Goal: Feedback & Contribution: Submit feedback/report problem

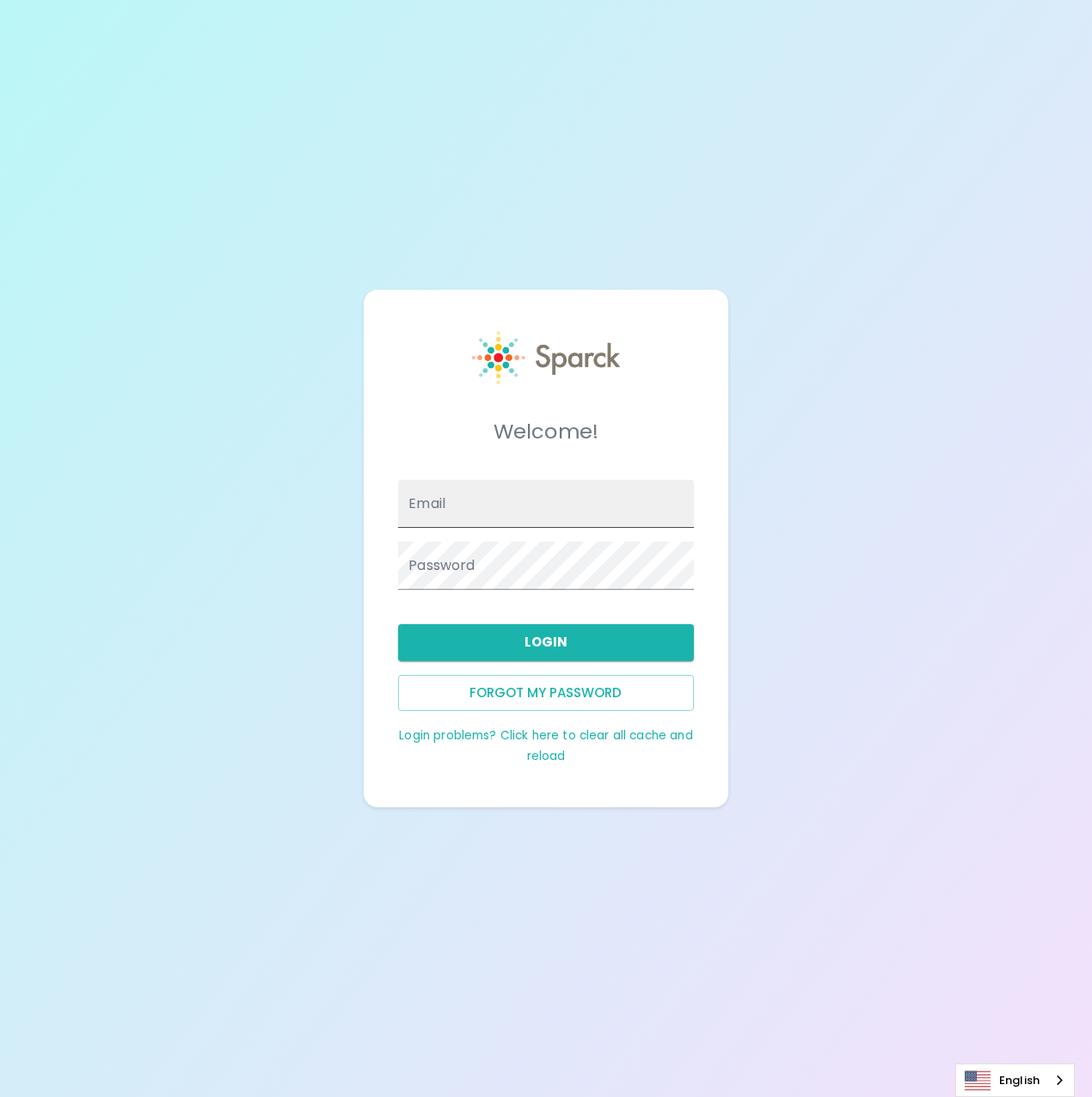
click at [549, 513] on input "Email" at bounding box center [545, 504] width 295 height 49
type input "[PERSON_NAME][EMAIL_ADDRESS][PERSON_NAME][DOMAIN_NAME]"
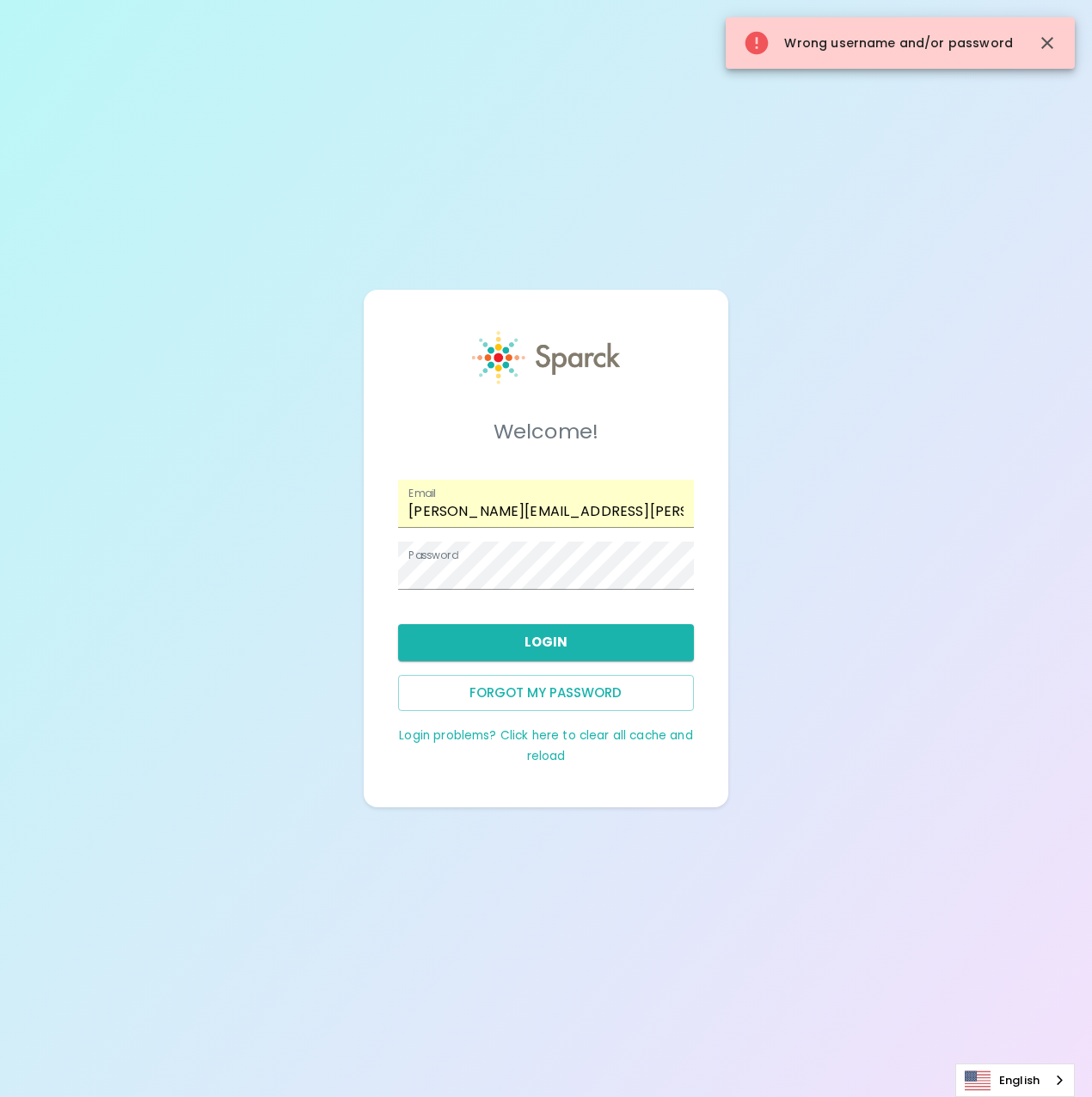
click at [464, 736] on link "Login problems? Click here to clear all cache and reload" at bounding box center [545, 746] width 293 height 37
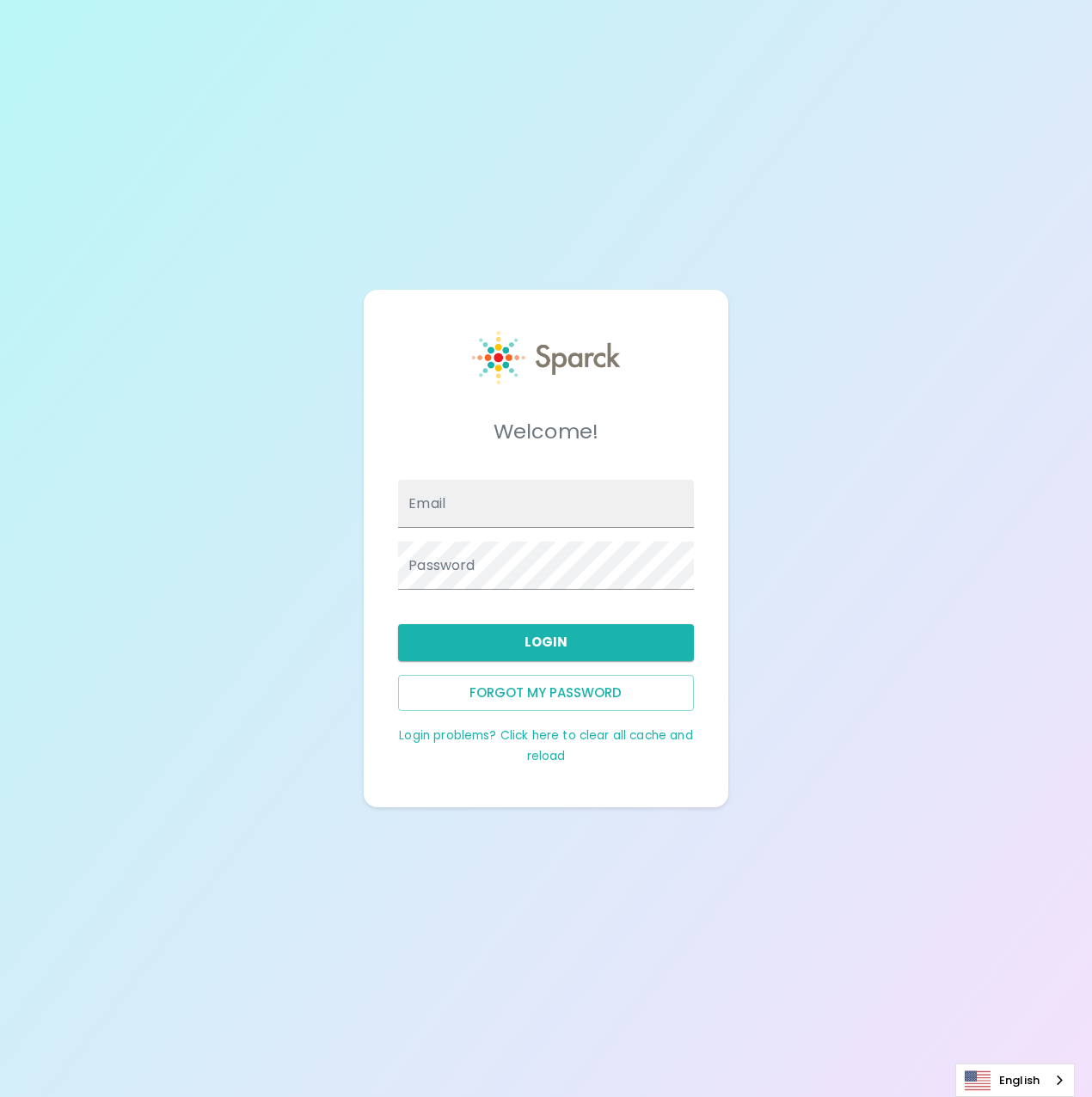
click at [502, 472] on div "Email" at bounding box center [539, 496] width 309 height 62
click at [502, 502] on input "Email" at bounding box center [545, 504] width 295 height 49
type input "[PERSON_NAME][EMAIL_ADDRESS][PERSON_NAME][DOMAIN_NAME]"
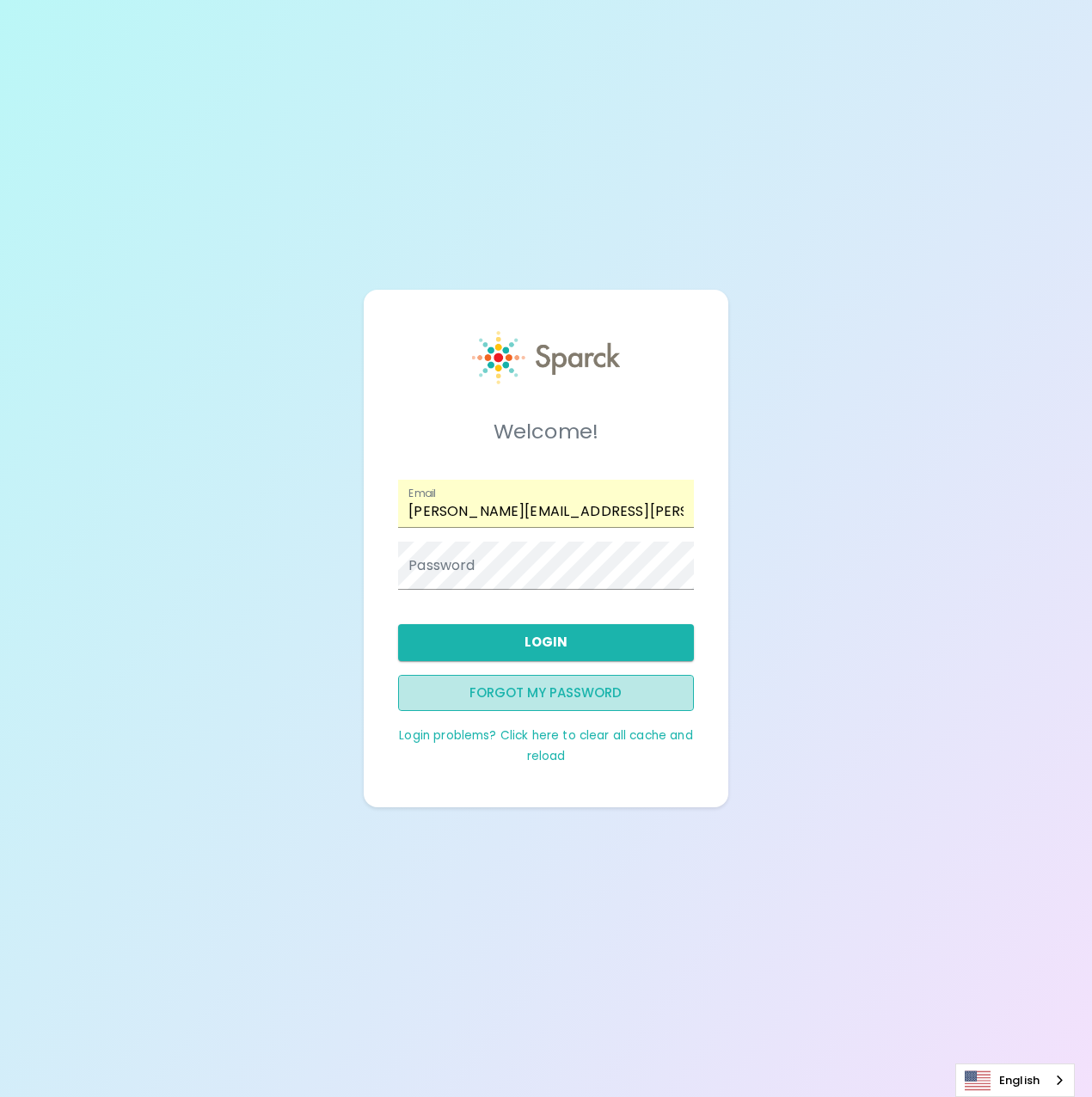
click at [542, 692] on button "Forgot my password" at bounding box center [545, 692] width 295 height 36
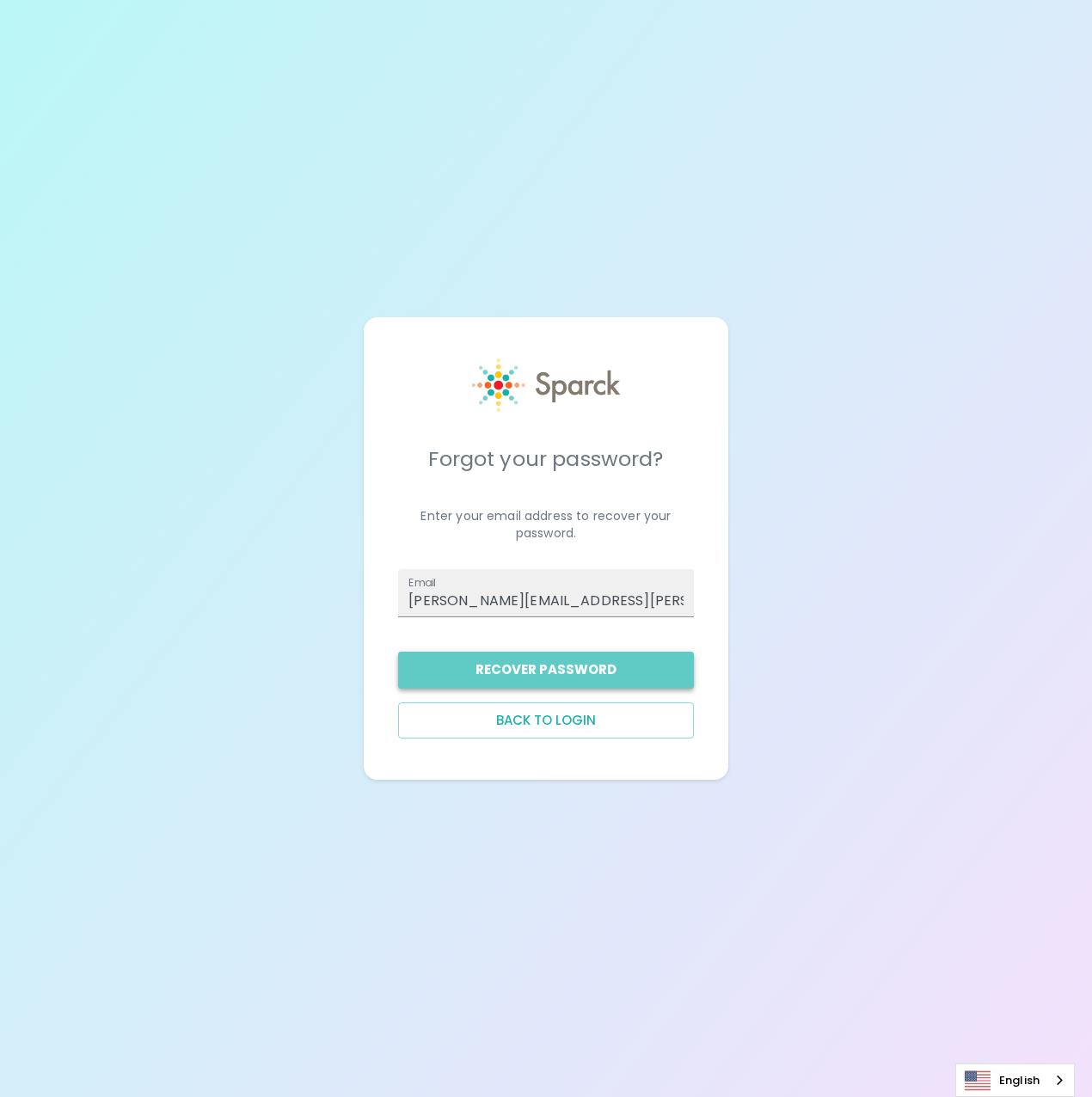
click at [556, 654] on button "Recover Password" at bounding box center [545, 669] width 295 height 36
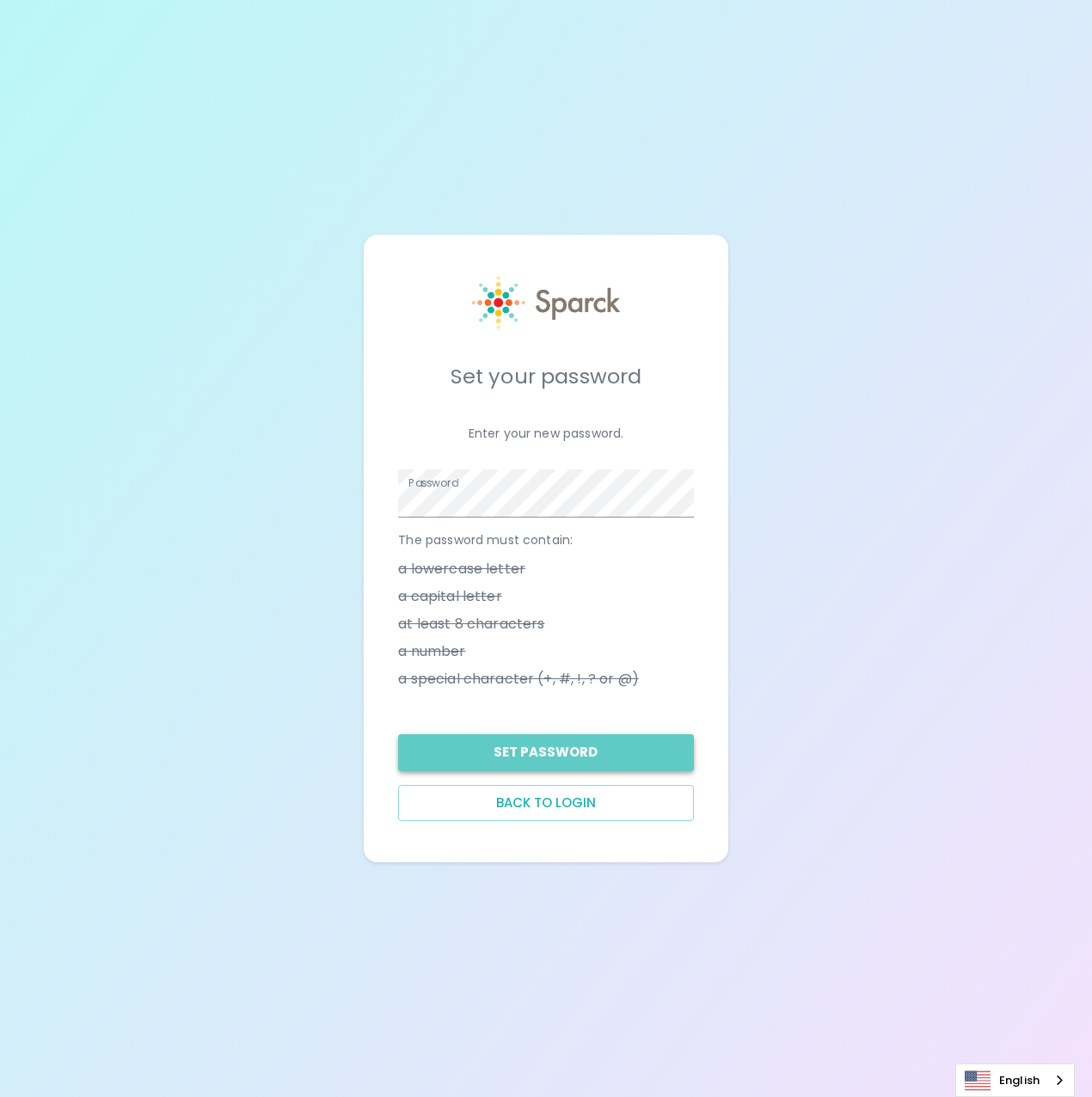
click at [595, 764] on button "Set Password" at bounding box center [545, 751] width 295 height 36
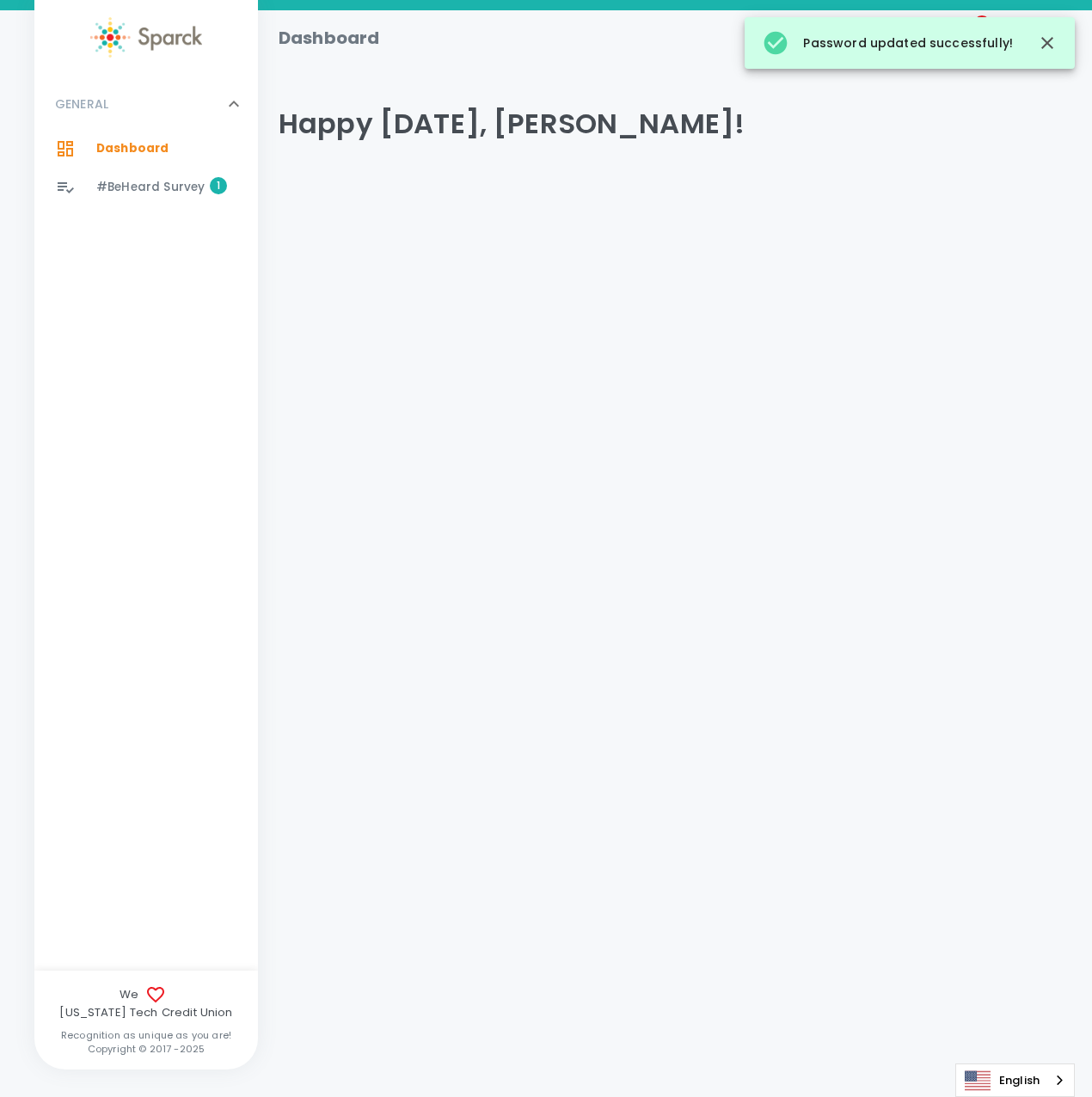
click at [204, 187] on div "#BeHeard Survey 1" at bounding box center [176, 187] width 161 height 24
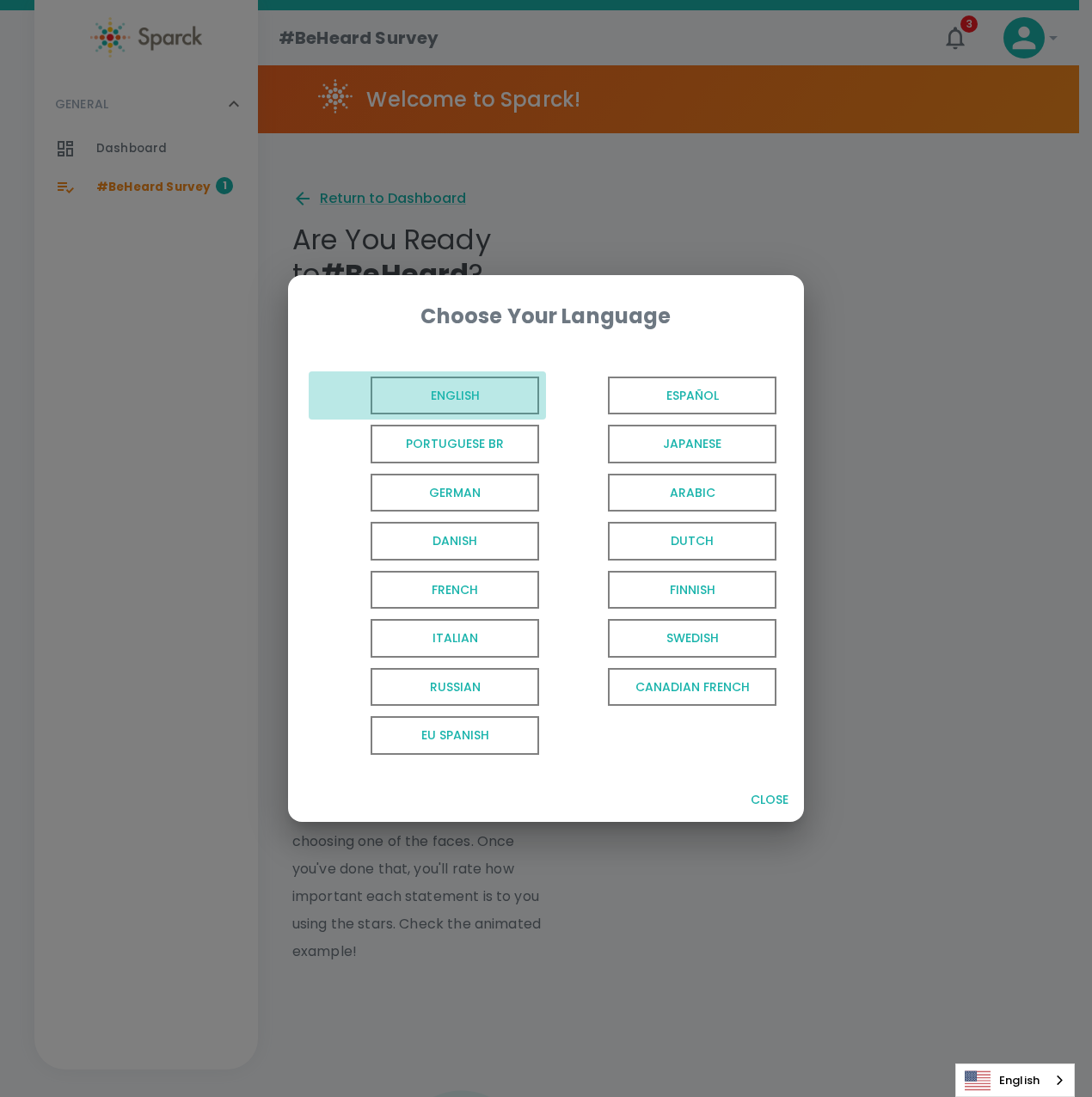
click at [530, 405] on span "English" at bounding box center [454, 396] width 168 height 39
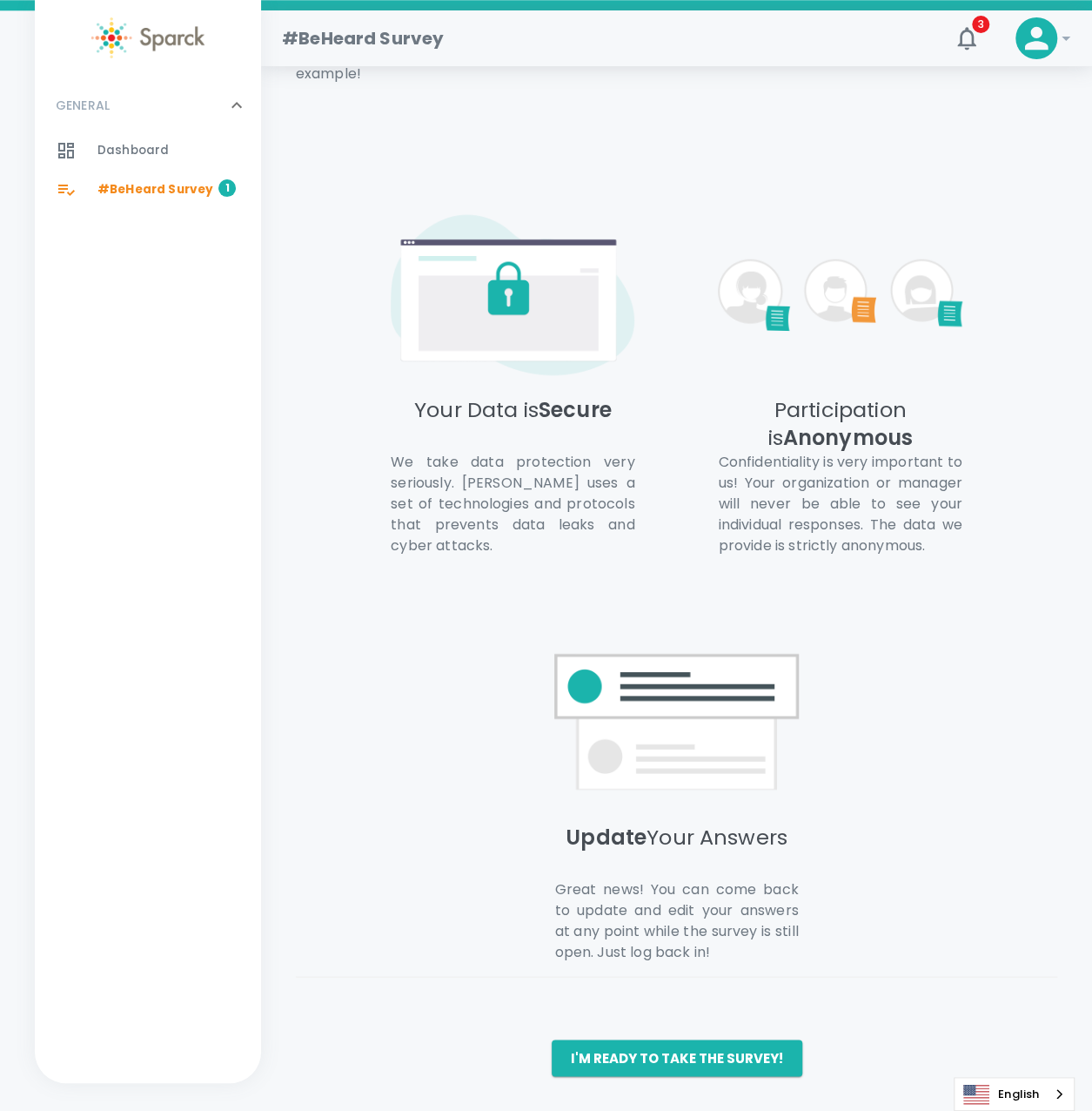
scroll to position [909, 0]
click at [731, 1057] on button "I'm ready to take the survey!" at bounding box center [677, 1057] width 251 height 37
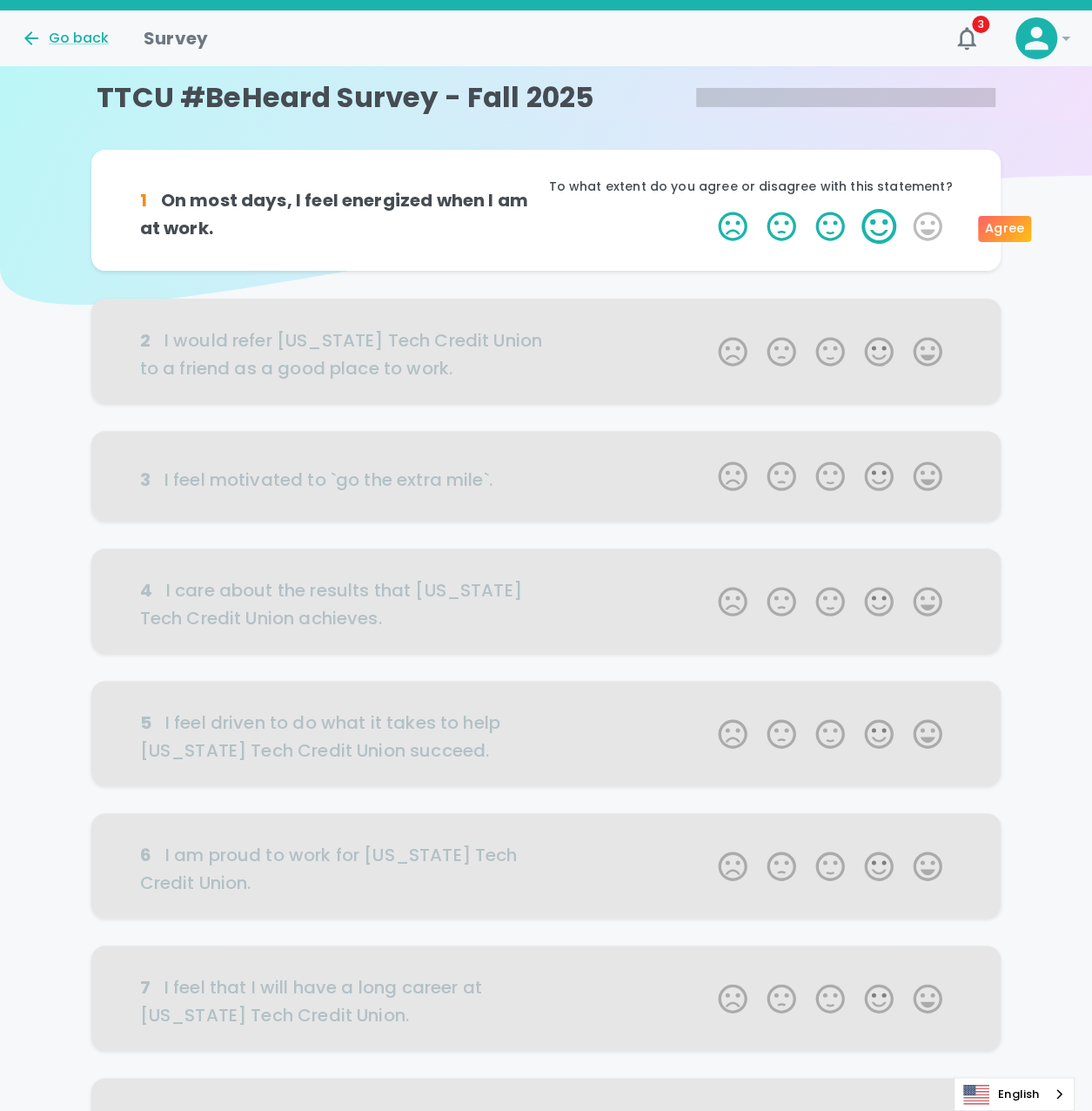
click at [872, 234] on label "4 Stars" at bounding box center [879, 226] width 49 height 35
click at [708, 209] on input "4 Stars" at bounding box center [707, 208] width 1 height 1
click at [871, 352] on div at bounding box center [546, 350] width 911 height 104
click at [1013, 226] on div "Agree" at bounding box center [1004, 229] width 53 height 26
click at [146, 224] on h6 "1 On most days, I feel energized when I am at work." at bounding box center [343, 214] width 406 height 55
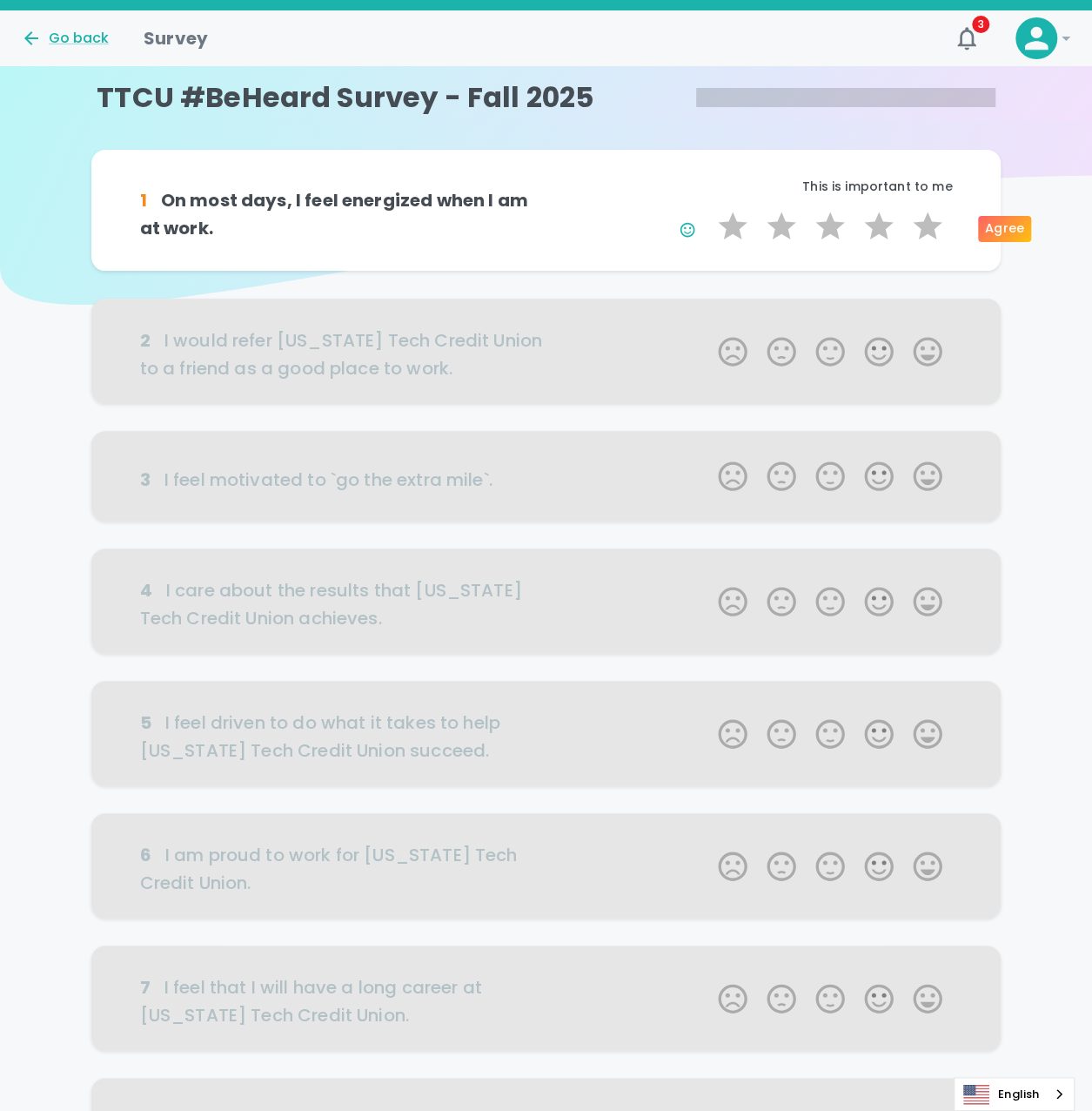
click at [156, 372] on div at bounding box center [546, 350] width 911 height 104
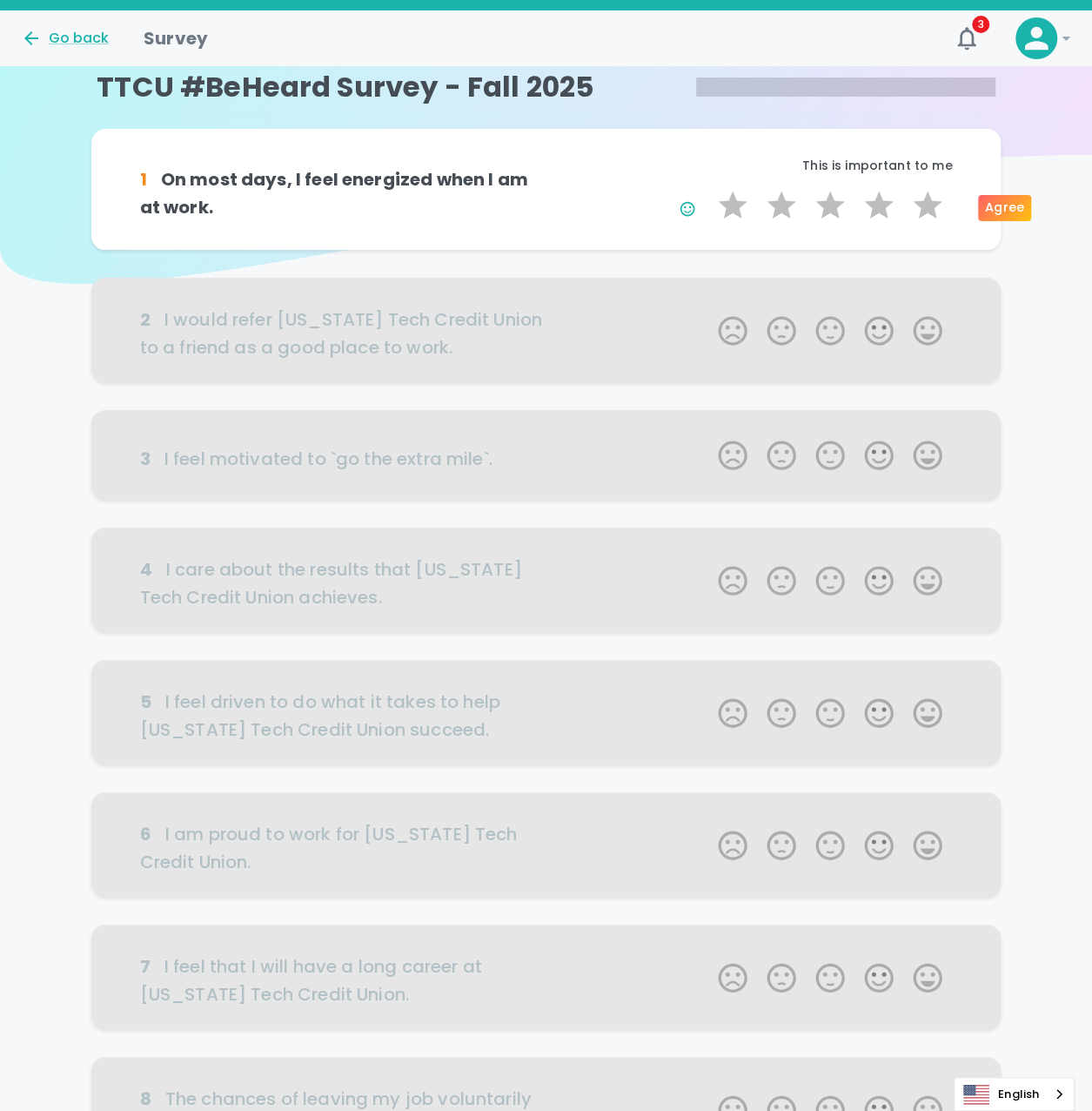
scroll to position [2, 0]
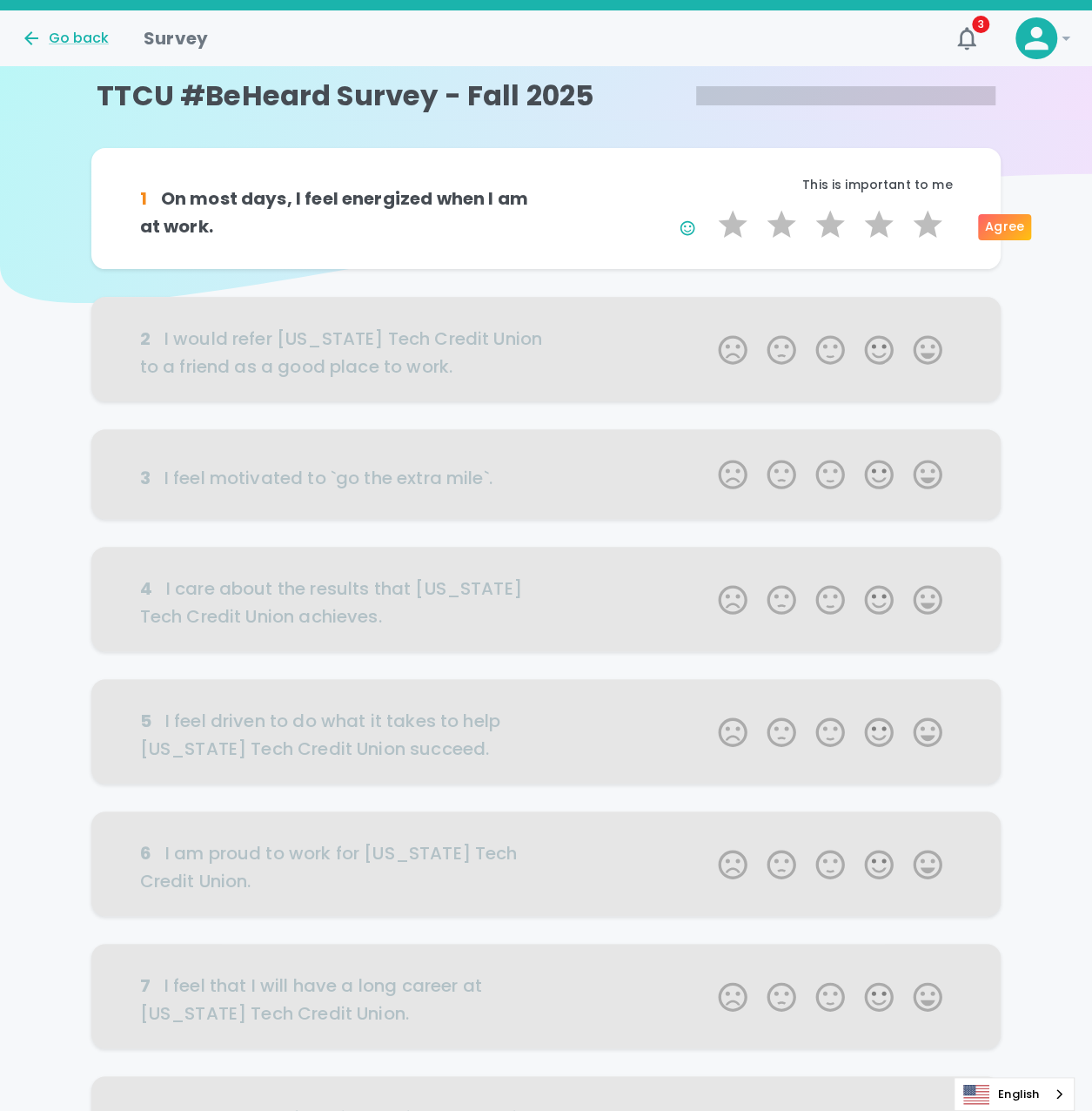
click at [523, 298] on div "1 On most days, I feel energized when I am at work. This is important to me 1 S…" at bounding box center [546, 803] width 1092 height 1310
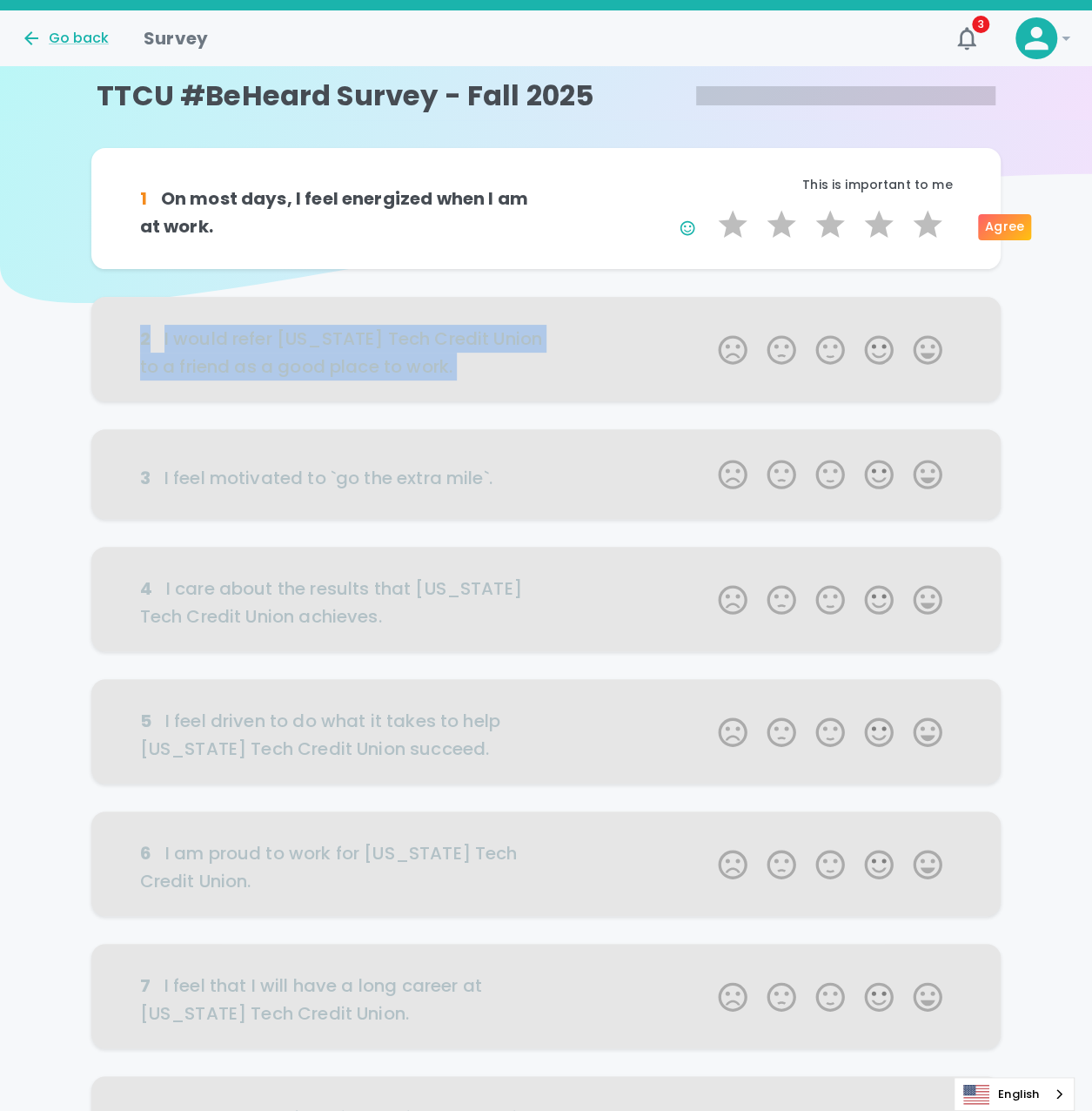
drag, startPoint x: 523, startPoint y: 298, endPoint x: 543, endPoint y: 324, distance: 32.8
click at [543, 324] on div at bounding box center [546, 348] width 911 height 104
drag, startPoint x: 626, startPoint y: 335, endPoint x: 748, endPoint y: 353, distance: 123.3
click at [627, 335] on div at bounding box center [546, 348] width 911 height 104
click at [771, 351] on div at bounding box center [546, 348] width 911 height 104
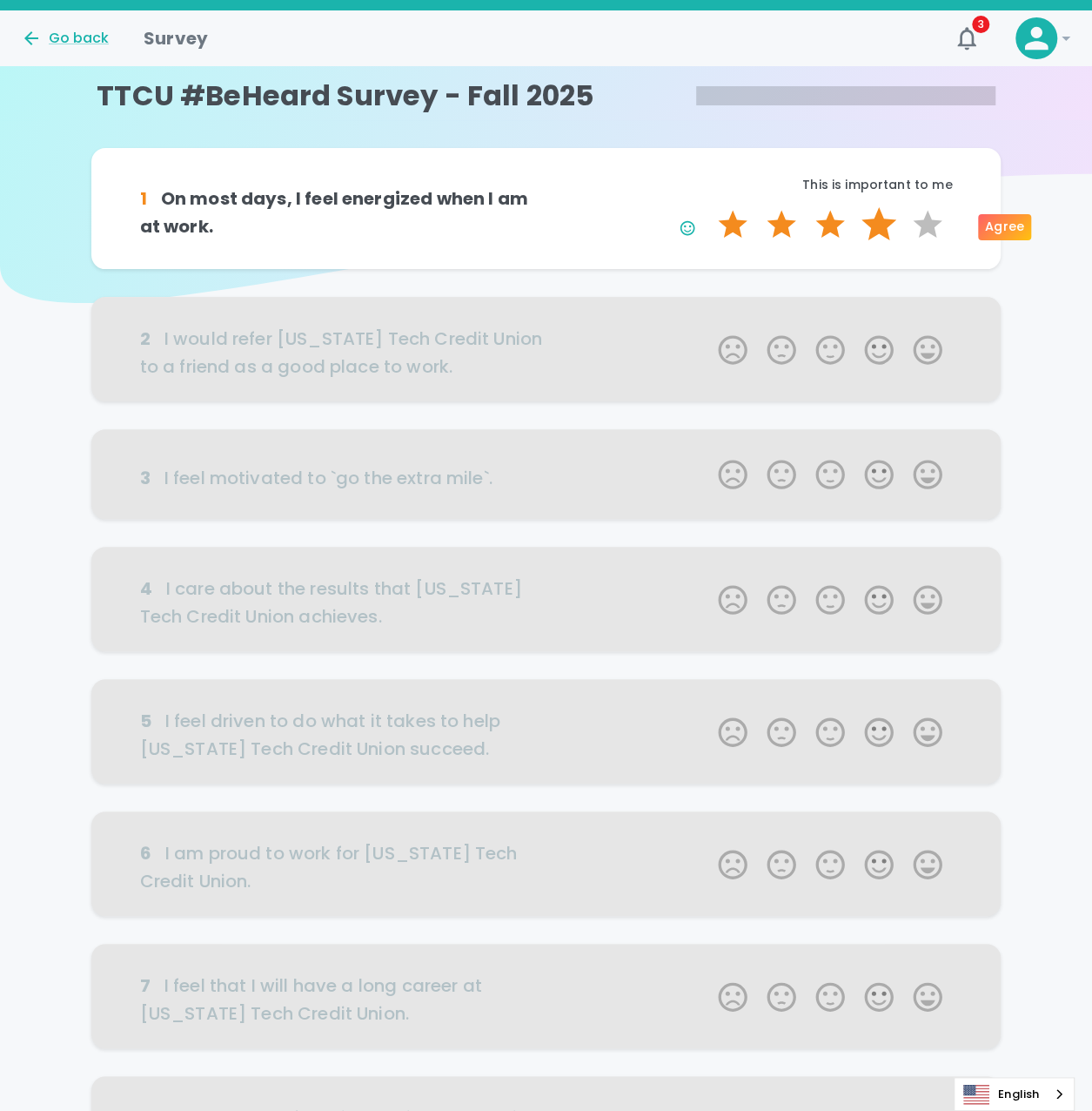
click at [889, 235] on label "4 Stars" at bounding box center [879, 224] width 49 height 35
click at [708, 207] on input "4 Stars" at bounding box center [707, 206] width 1 height 1
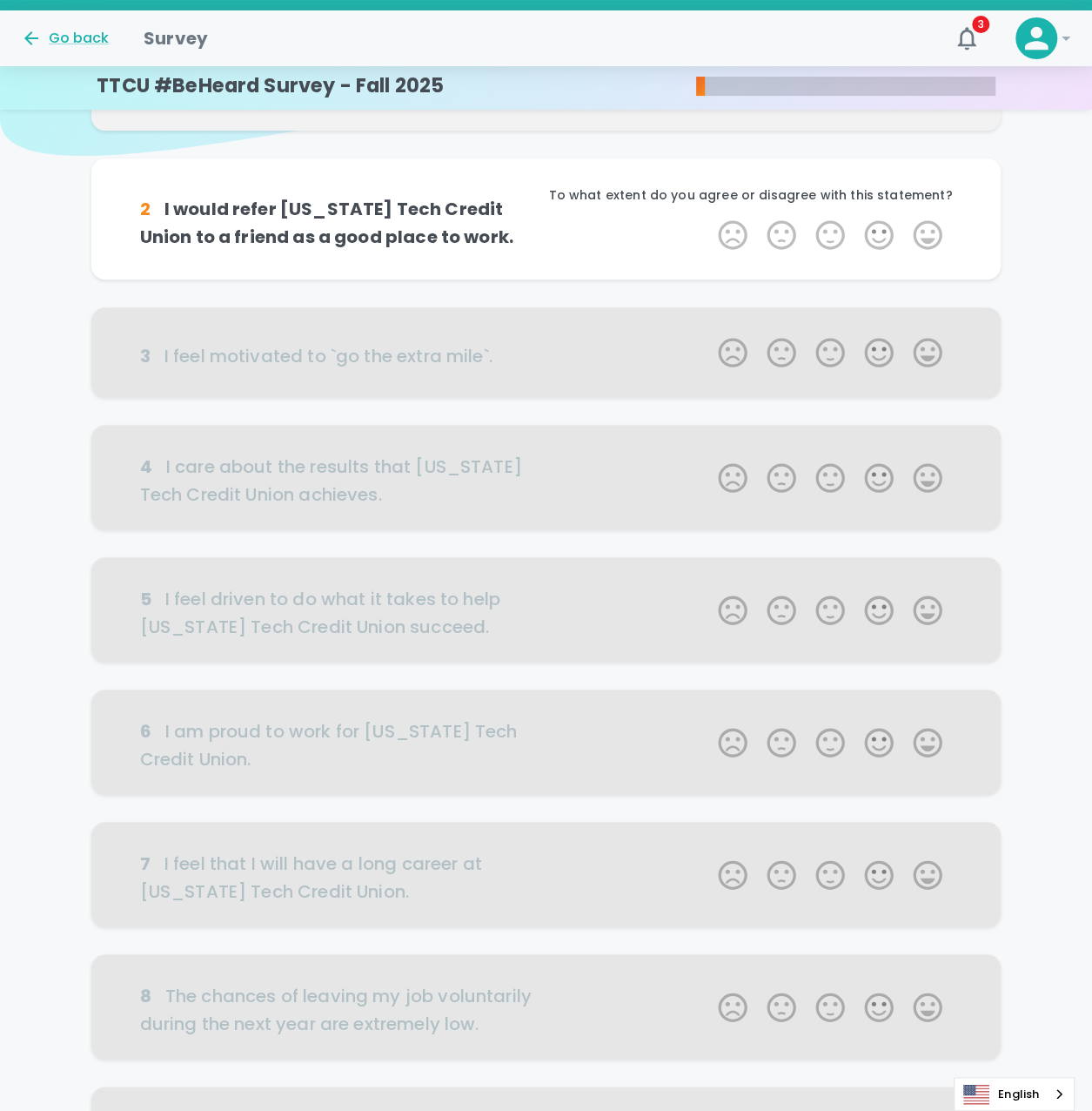
scroll to position [155, 0]
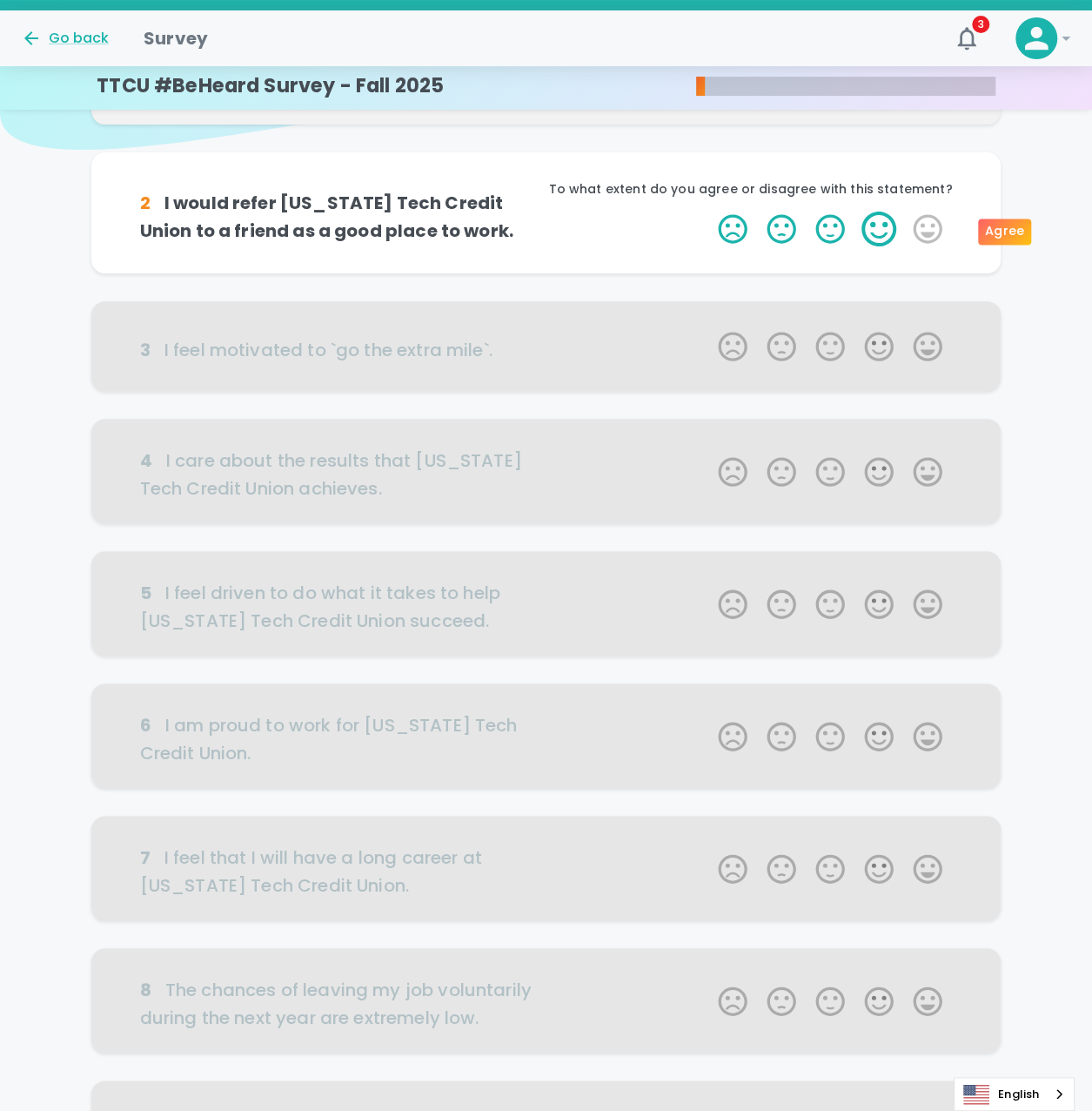
click at [882, 232] on label "4 Stars" at bounding box center [879, 229] width 49 height 35
click at [708, 212] on input "4 Stars" at bounding box center [707, 211] width 1 height 1
click at [882, 232] on label "4 Stars" at bounding box center [879, 229] width 49 height 35
click at [708, 212] on input "4 Stars" at bounding box center [707, 211] width 1 height 1
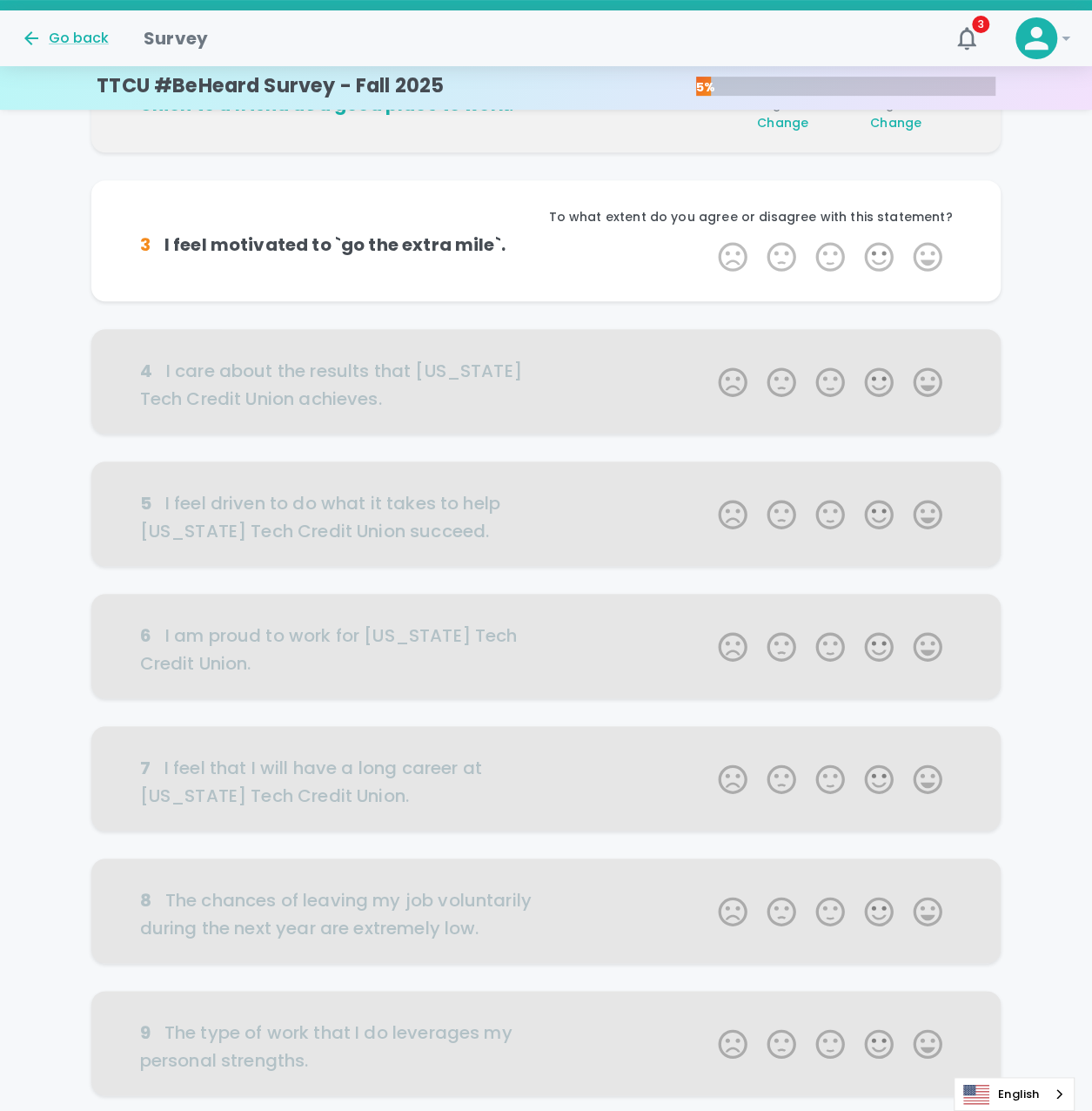
scroll to position [308, 0]
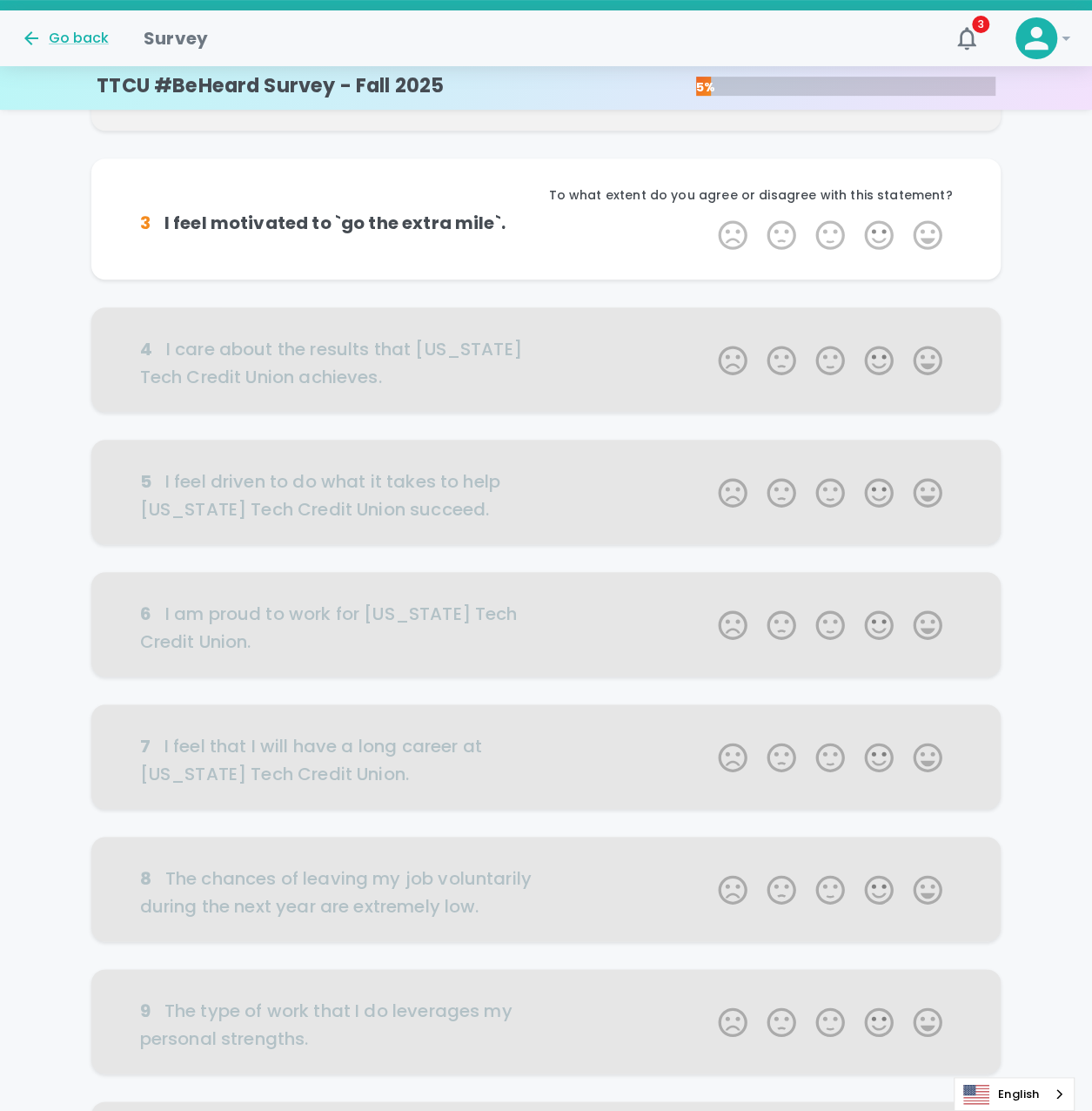
click at [882, 232] on label "4 Stars" at bounding box center [879, 235] width 49 height 35
click at [708, 218] on input "4 Stars" at bounding box center [707, 217] width 1 height 1
click at [882, 232] on label "4 Stars" at bounding box center [879, 235] width 49 height 35
click at [708, 218] on input "4 Stars" at bounding box center [707, 217] width 1 height 1
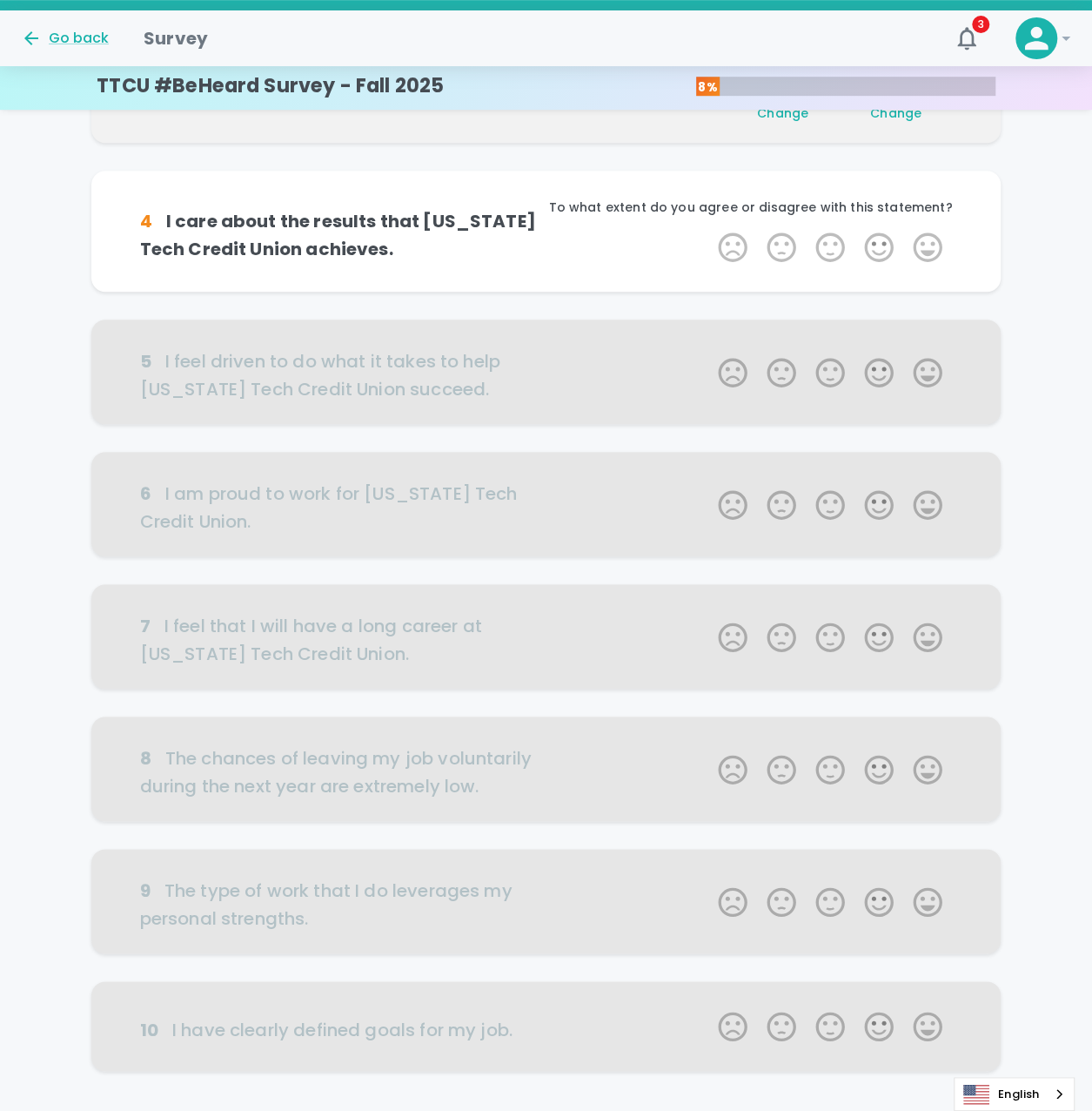
scroll to position [462, 0]
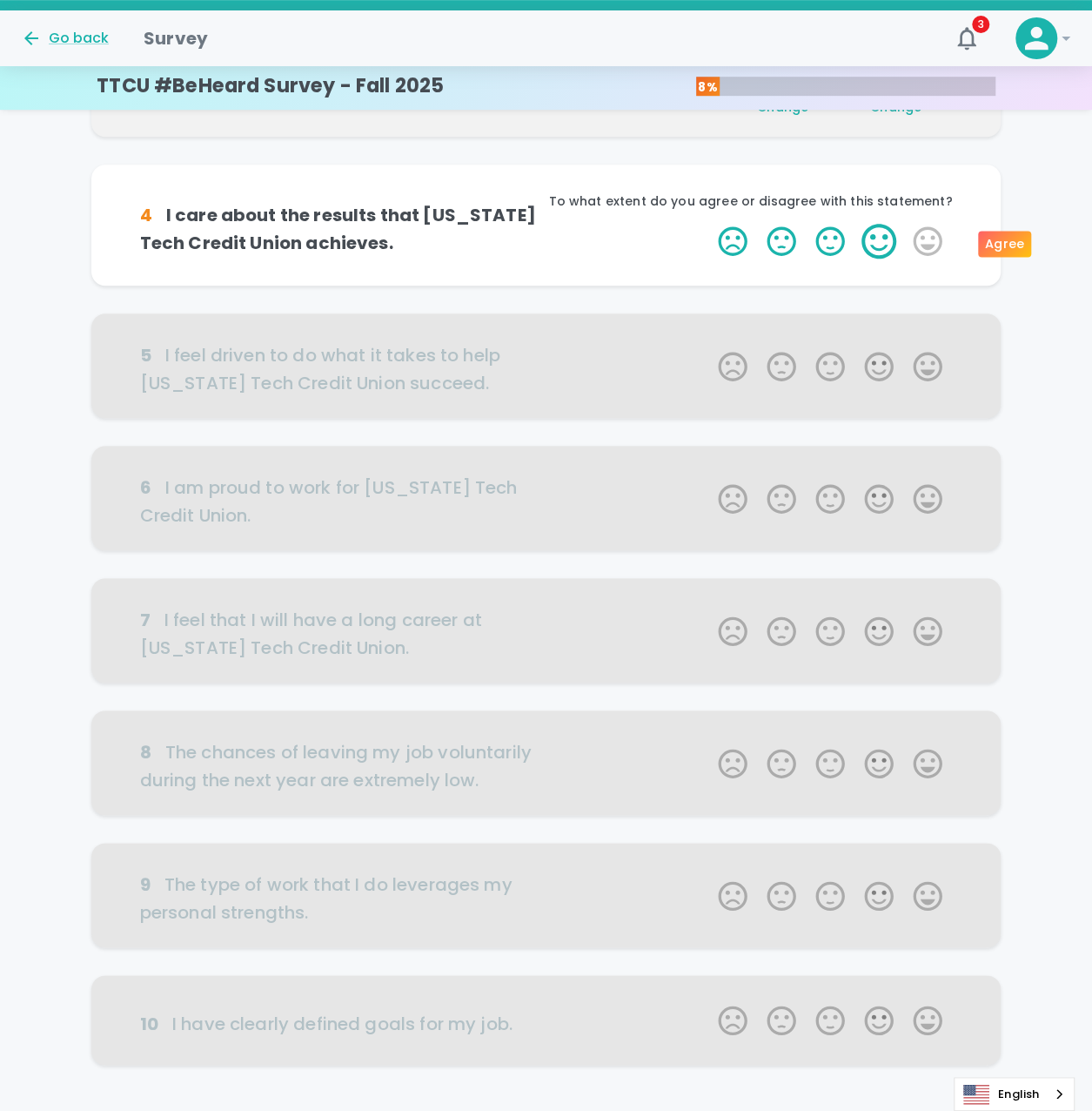
click at [878, 238] on label "4 Stars" at bounding box center [879, 240] width 49 height 35
click at [708, 223] on input "4 Stars" at bounding box center [707, 223] width 1 height 1
click at [878, 238] on label "4 Stars" at bounding box center [879, 240] width 49 height 35
click at [708, 223] on input "4 Stars" at bounding box center [707, 223] width 1 height 1
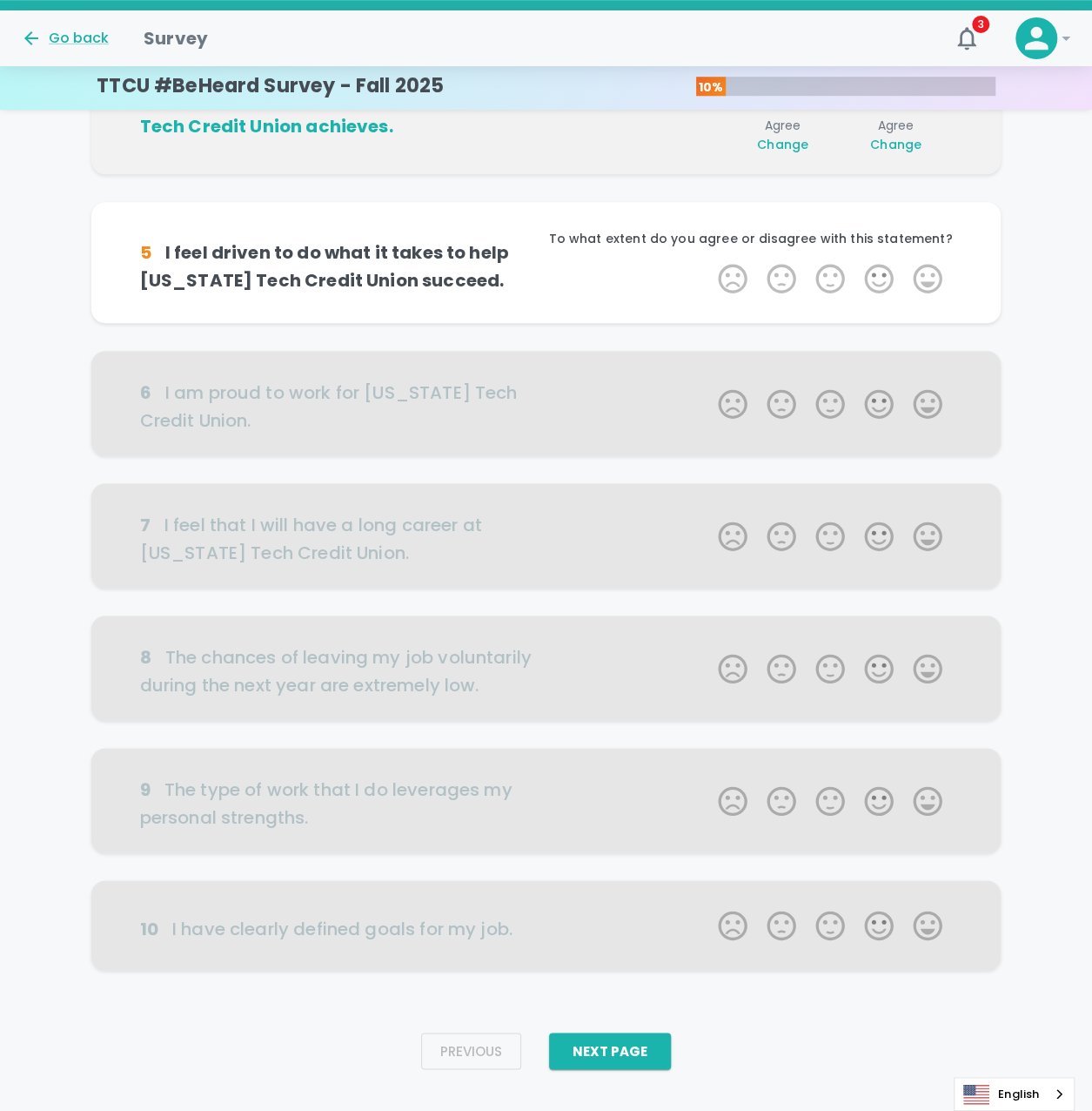
scroll to position [583, 0]
click at [879, 265] on label "4 Stars" at bounding box center [879, 278] width 49 height 35
click at [708, 261] on input "4 Stars" at bounding box center [707, 260] width 1 height 1
click at [879, 265] on label "4 Stars" at bounding box center [879, 278] width 49 height 35
click at [708, 261] on input "4 Stars" at bounding box center [707, 260] width 1 height 1
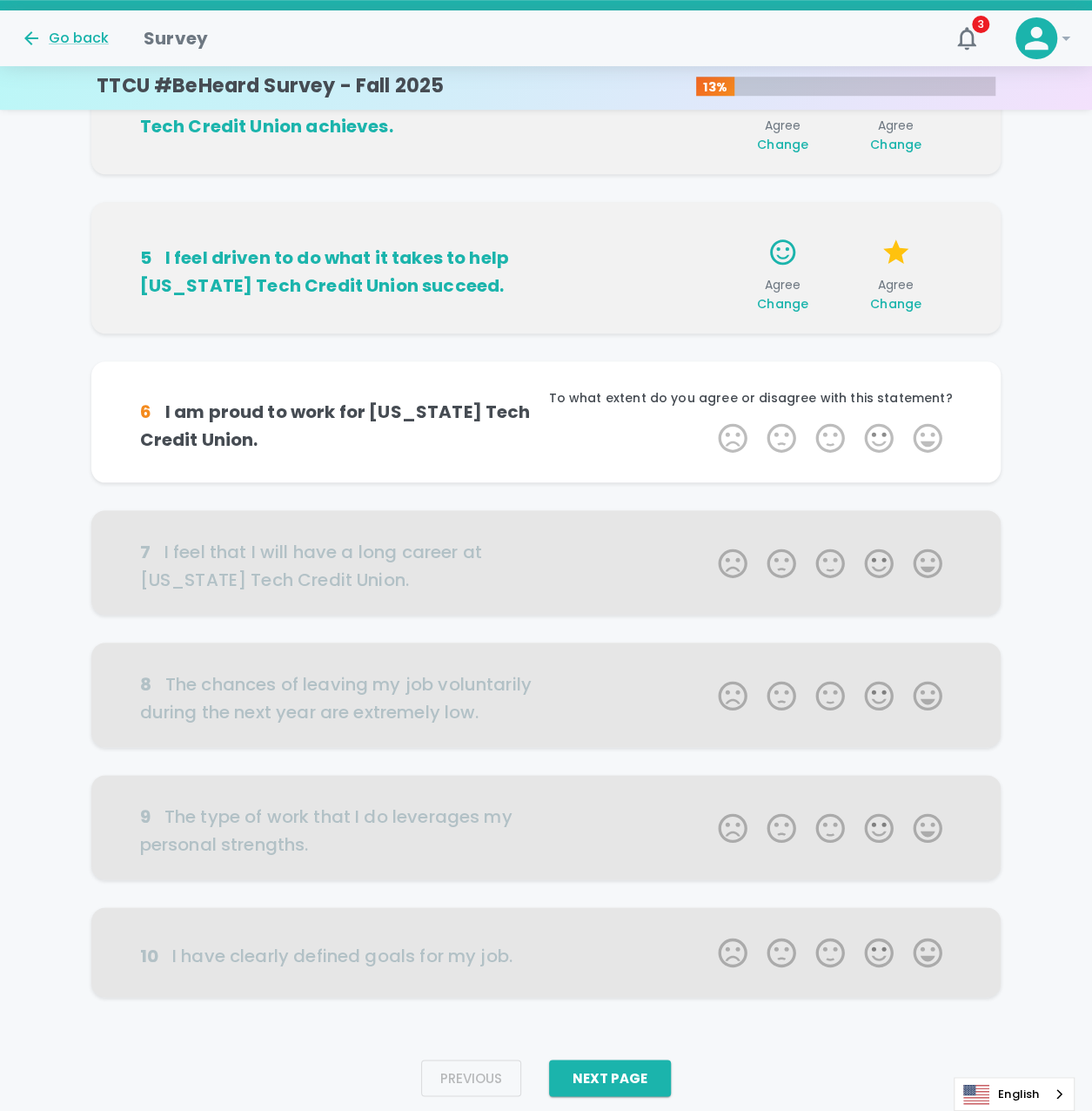
scroll to position [610, 0]
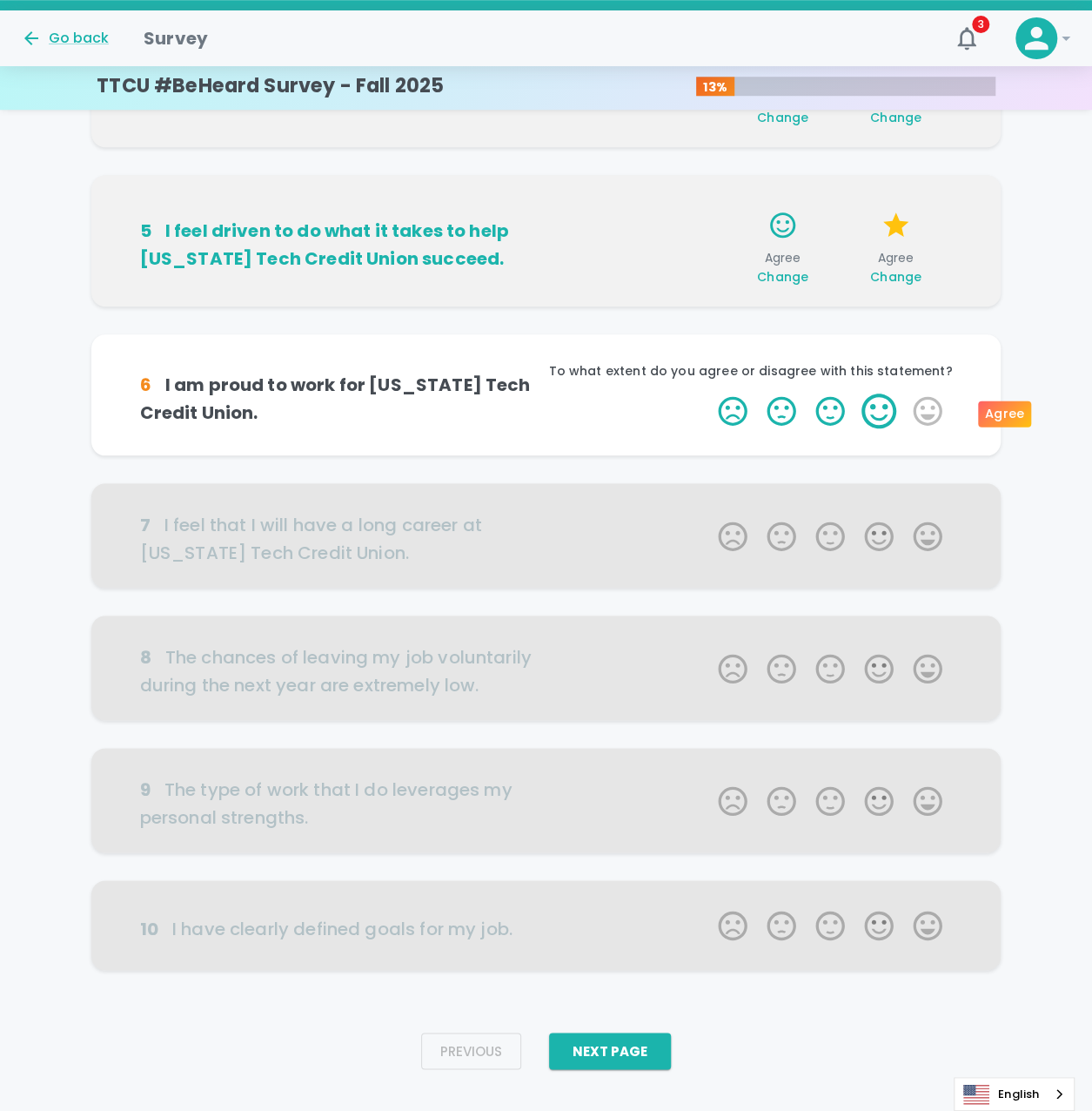
click at [879, 406] on label "4 Stars" at bounding box center [879, 411] width 49 height 35
click at [708, 394] on input "4 Stars" at bounding box center [707, 393] width 1 height 1
click at [879, 406] on label "4 Stars" at bounding box center [879, 411] width 49 height 35
click at [708, 394] on input "4 Stars" at bounding box center [707, 393] width 1 height 1
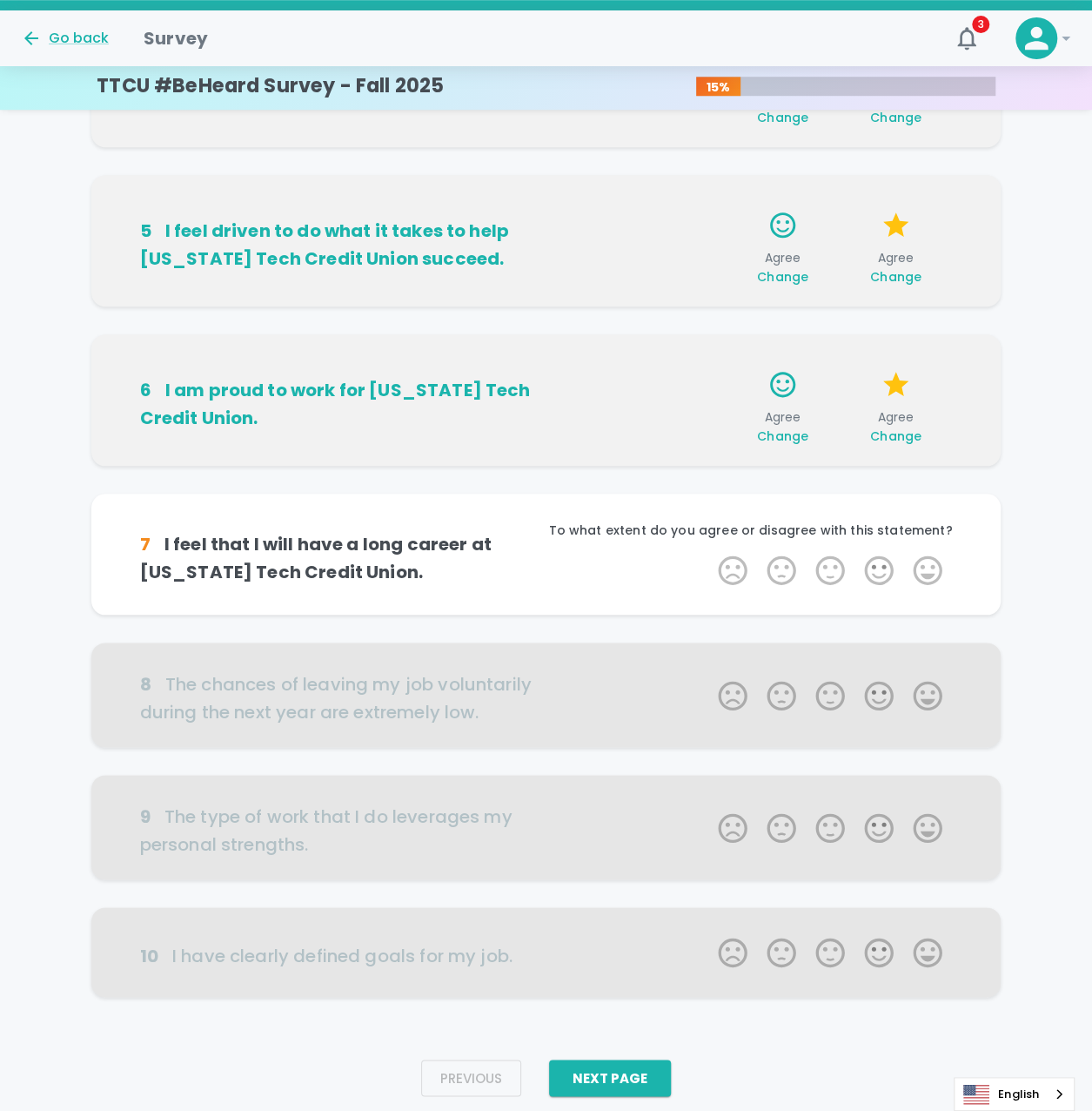
scroll to position [637, 0]
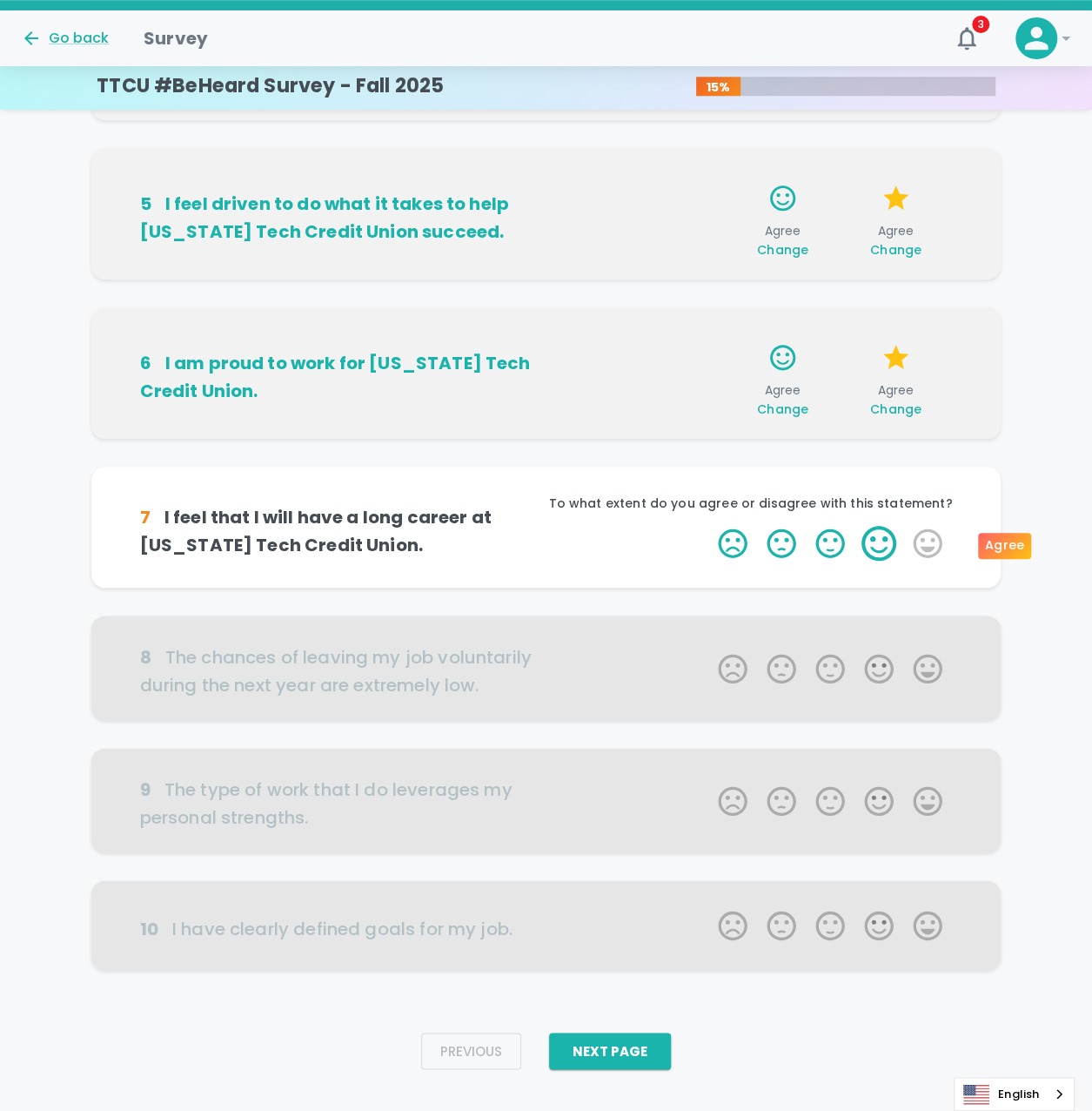
click at [882, 550] on label "4 Stars" at bounding box center [879, 543] width 49 height 35
click at [708, 526] on input "4 Stars" at bounding box center [707, 525] width 1 height 1
click at [882, 550] on label "4 Stars" at bounding box center [879, 543] width 49 height 35
click at [708, 526] on input "4 Stars" at bounding box center [707, 525] width 1 height 1
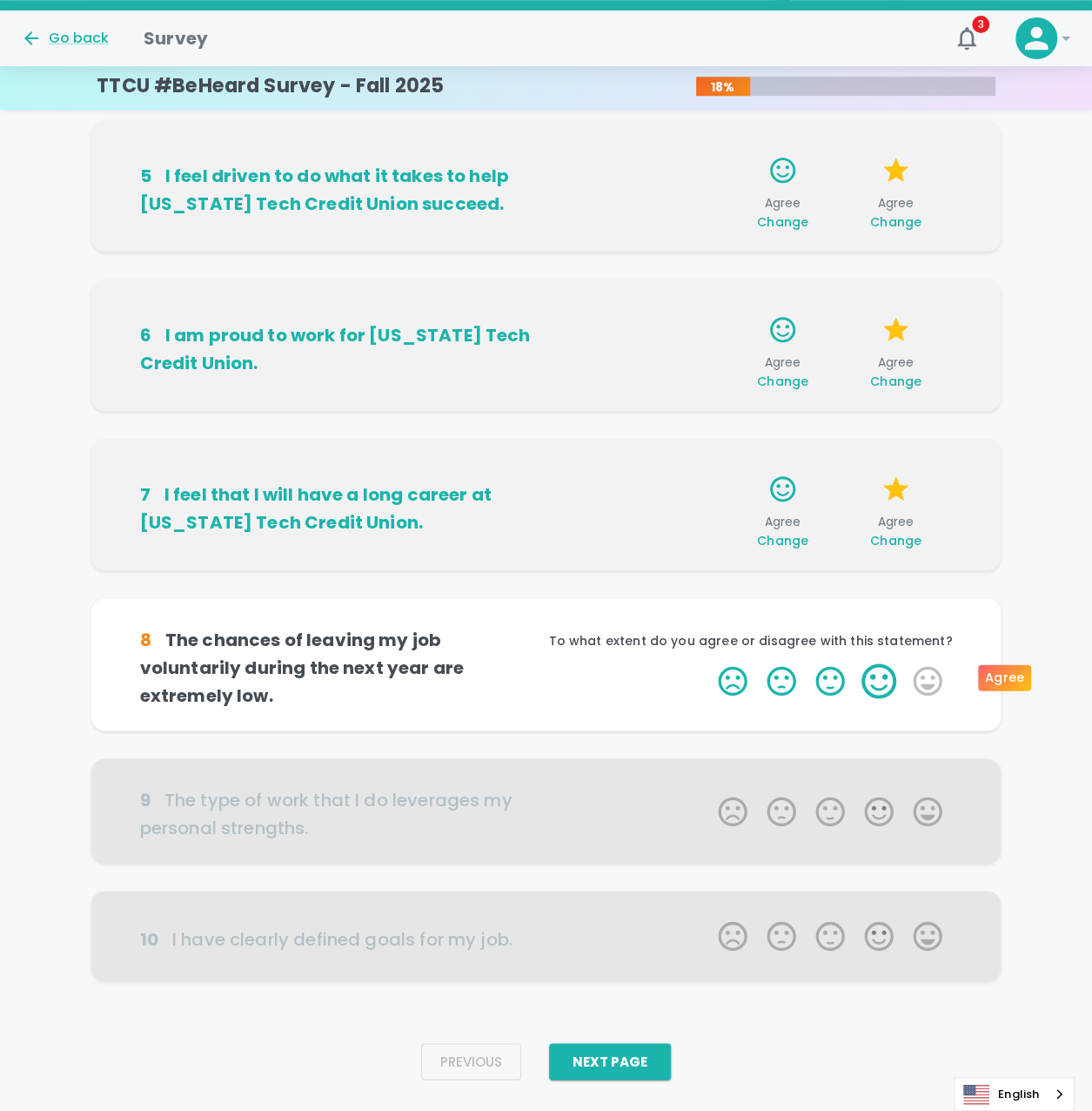
click at [886, 680] on label "4 Stars" at bounding box center [879, 681] width 49 height 35
click at [708, 664] on input "4 Stars" at bounding box center [707, 663] width 1 height 1
click at [886, 680] on label "4 Stars" at bounding box center [879, 681] width 49 height 35
click at [708, 664] on input "4 Stars" at bounding box center [707, 663] width 1 height 1
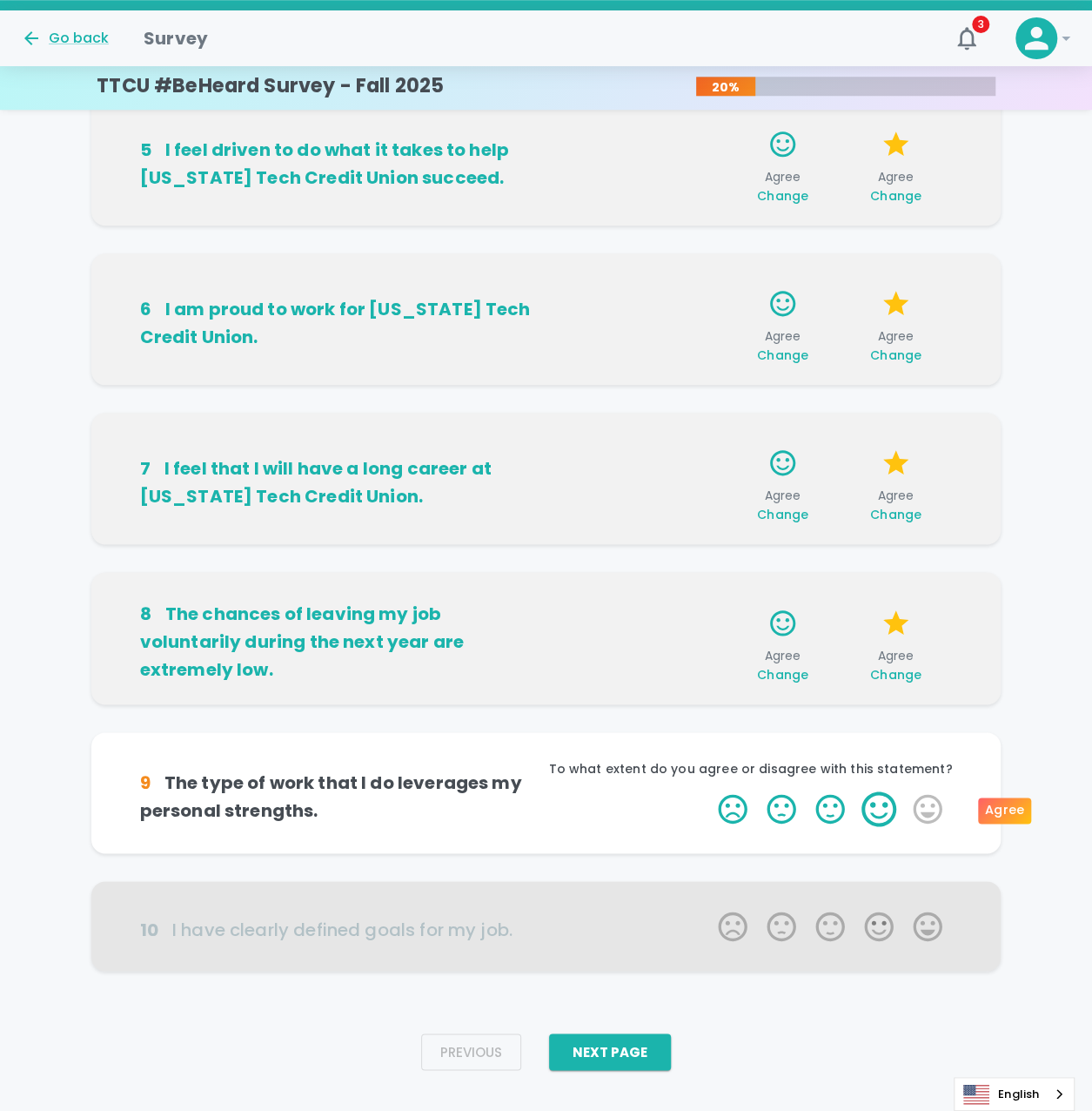
click at [886, 803] on label "4 Stars" at bounding box center [879, 808] width 49 height 35
click at [708, 791] on input "4 Stars" at bounding box center [707, 790] width 1 height 1
click at [885, 803] on label "4 Stars" at bounding box center [879, 808] width 49 height 35
click at [708, 791] on input "4 Stars" at bounding box center [707, 790] width 1 height 1
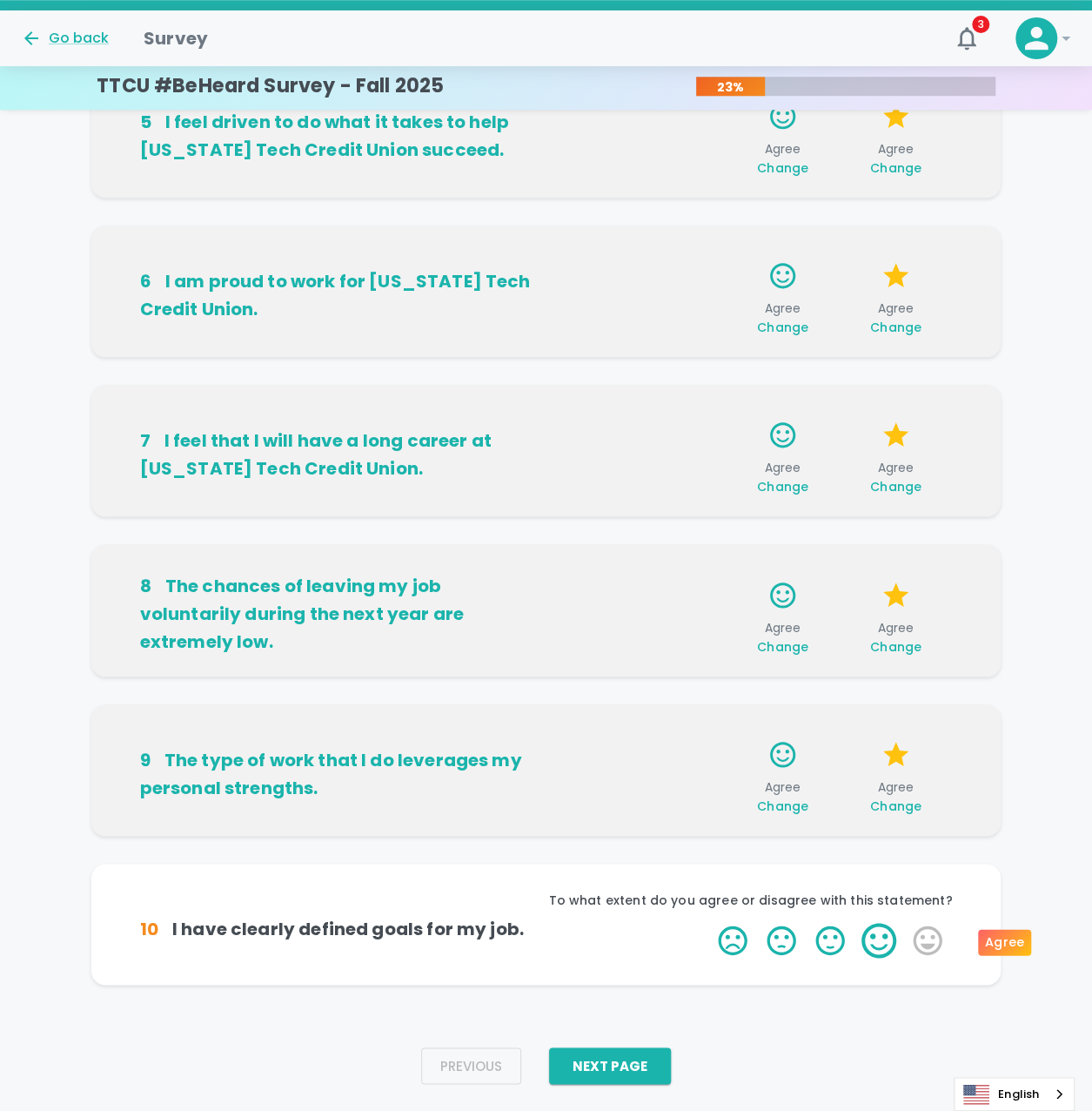
click at [877, 945] on label "4 Stars" at bounding box center [879, 940] width 49 height 35
click at [708, 923] on input "4 Stars" at bounding box center [707, 922] width 1 height 1
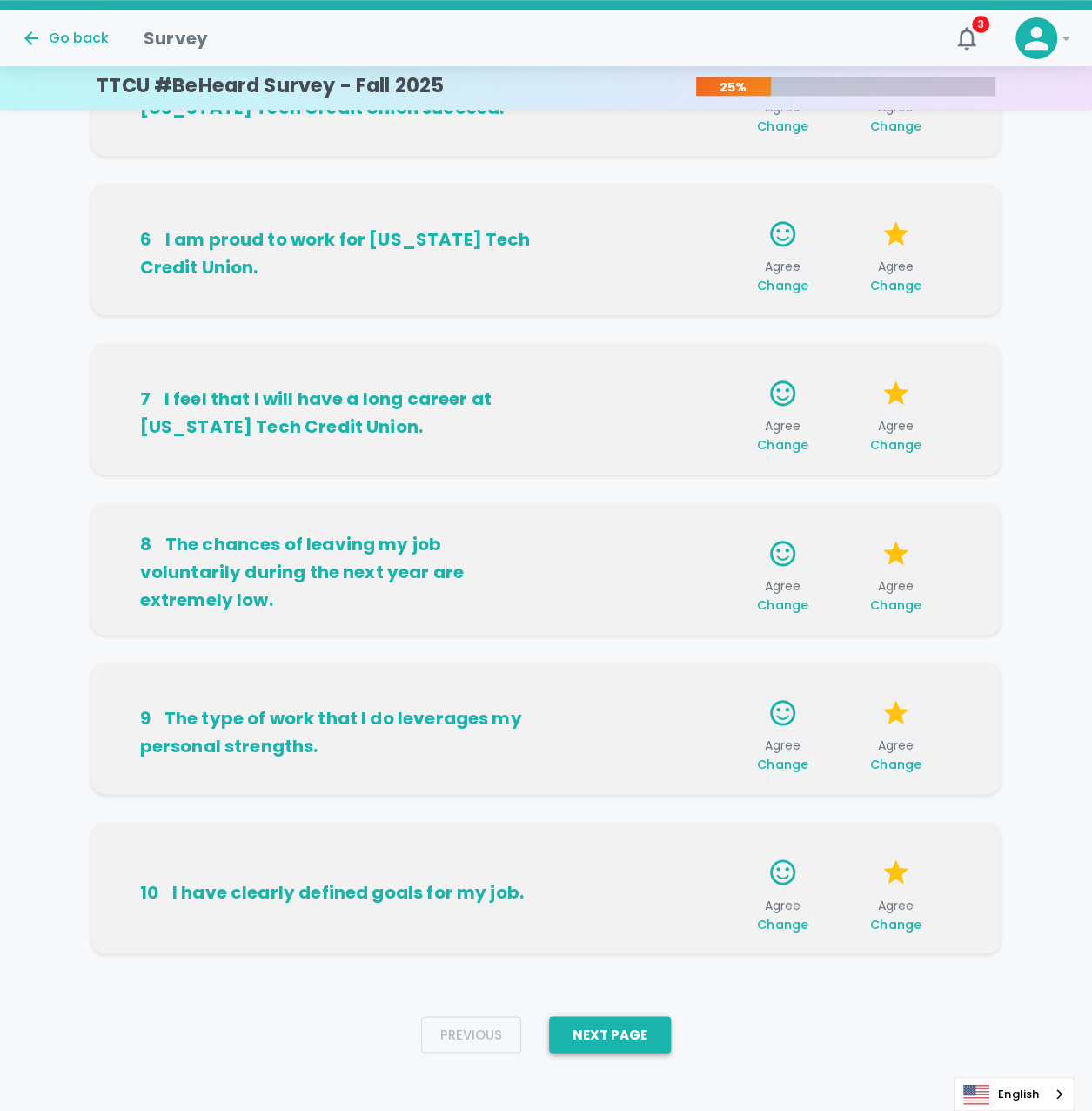
click at [649, 1037] on button "Next Page" at bounding box center [610, 1033] width 121 height 37
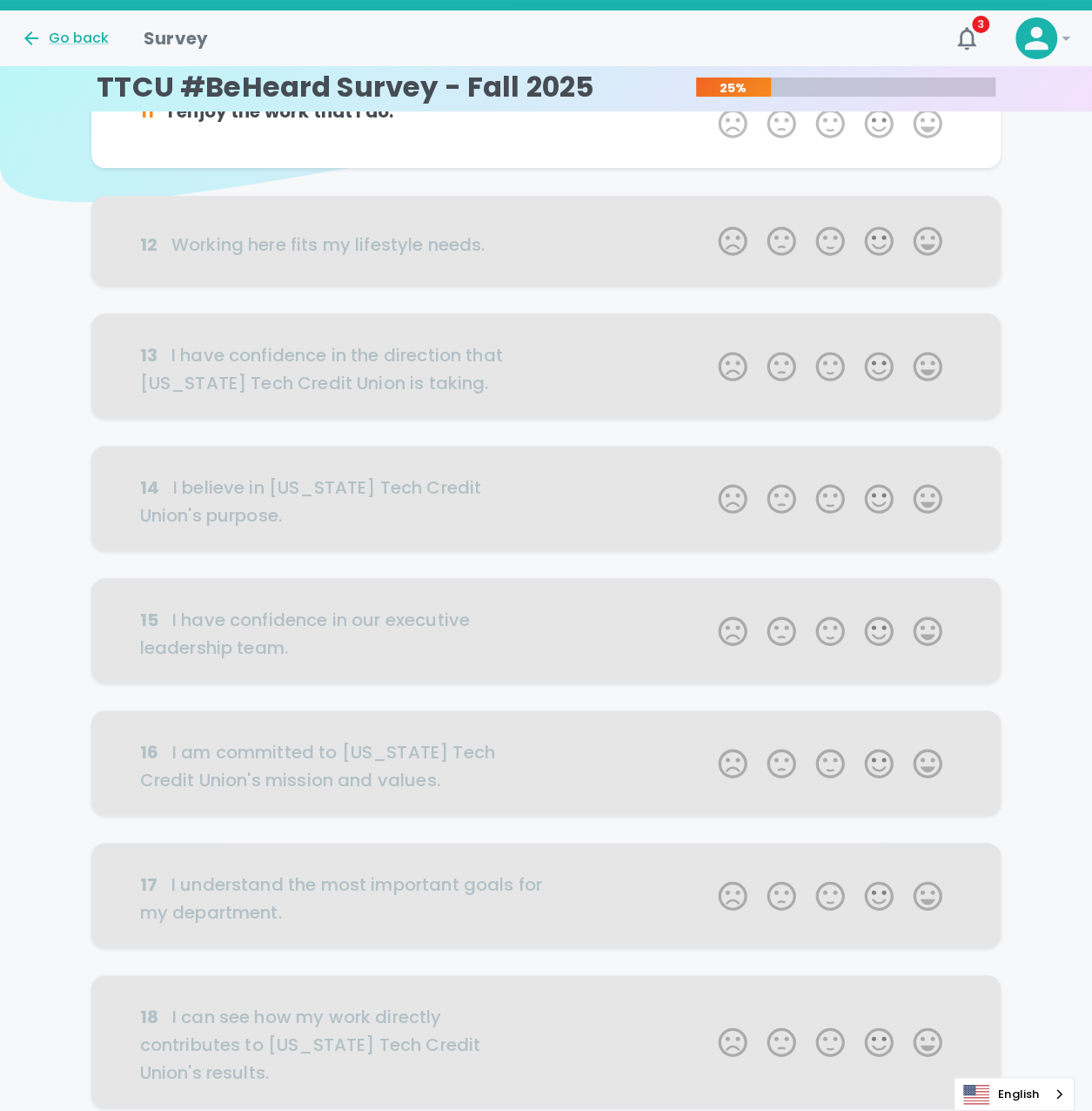
scroll to position [0, 0]
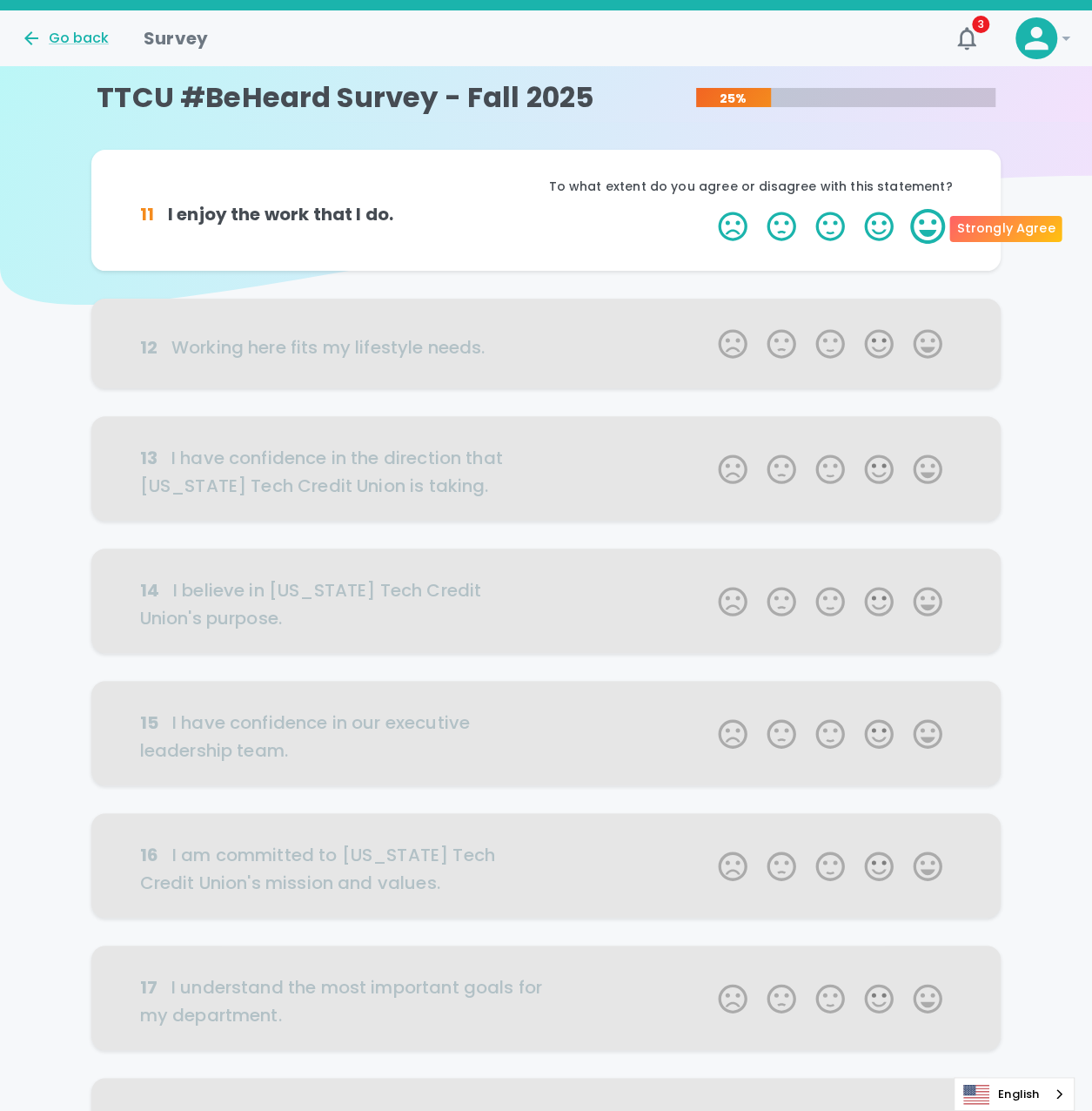
click at [928, 227] on label "5 Stars" at bounding box center [928, 226] width 49 height 35
click at [708, 209] on input "5 Stars" at bounding box center [707, 208] width 1 height 1
click at [928, 227] on label "5 Stars" at bounding box center [928, 226] width 49 height 35
click at [708, 209] on input "5 Stars" at bounding box center [707, 208] width 1 height 1
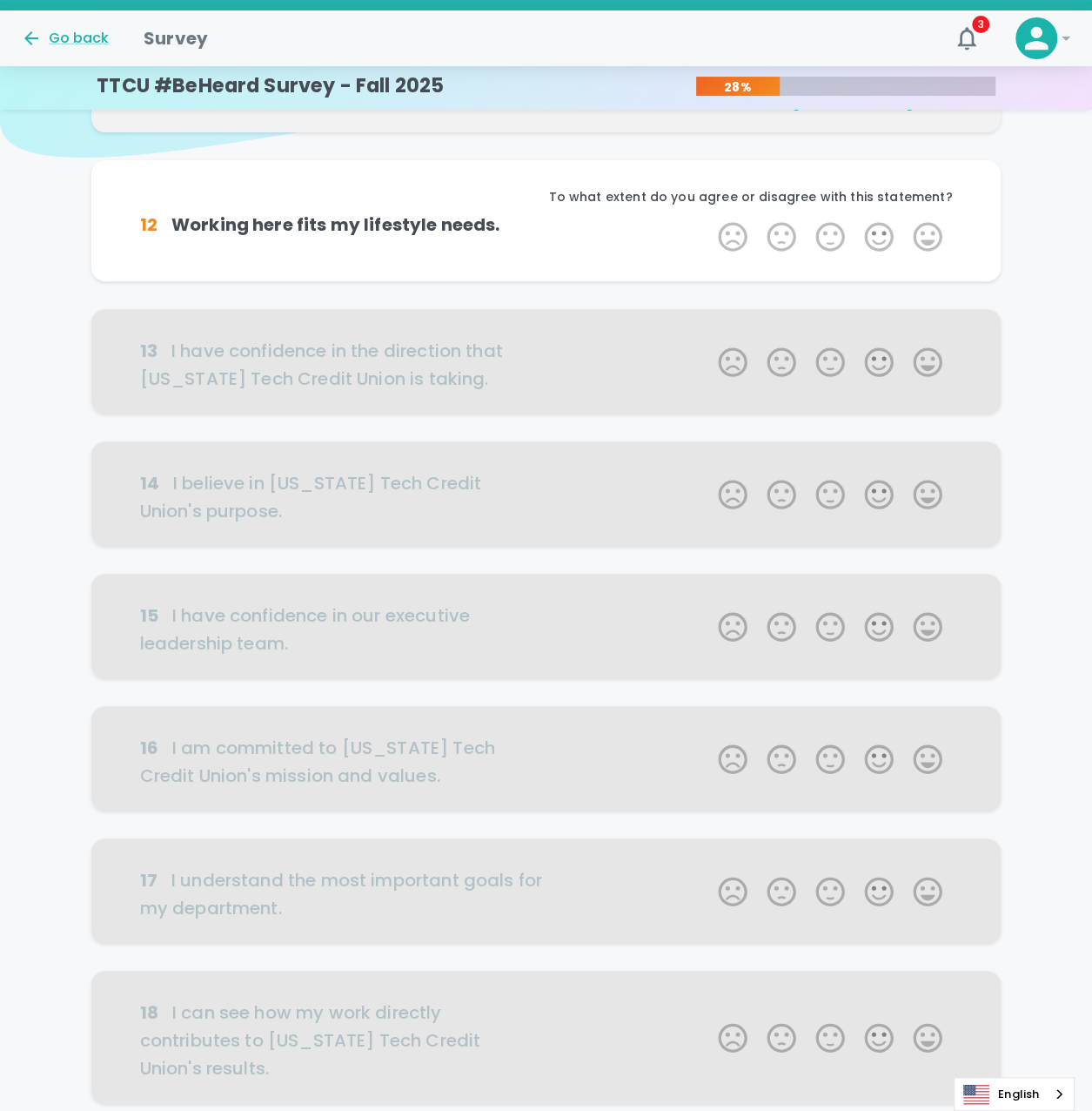
scroll to position [154, 0]
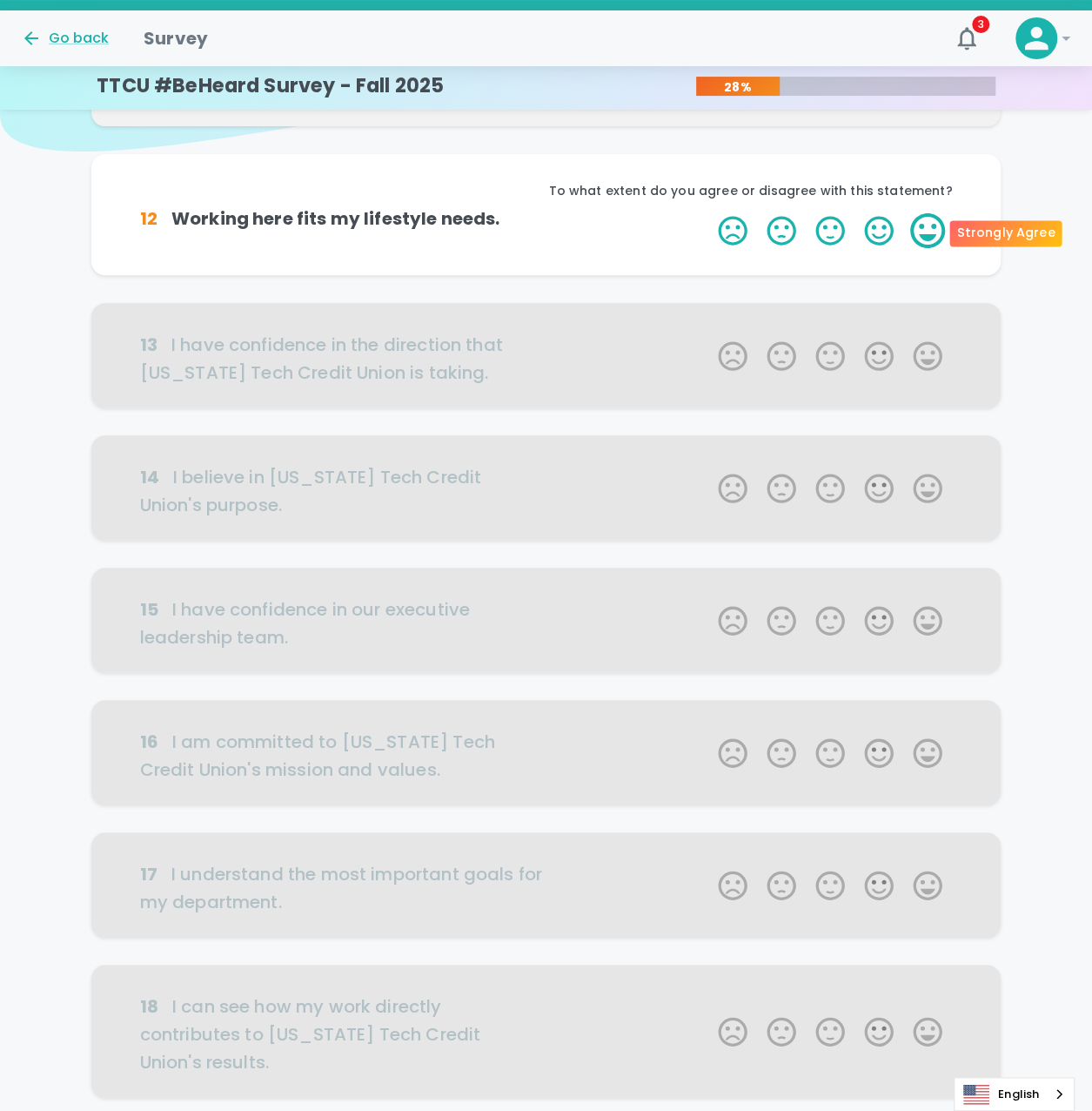
click at [946, 238] on label "5 Stars" at bounding box center [928, 230] width 49 height 35
click at [708, 213] on input "5 Stars" at bounding box center [707, 213] width 1 height 1
click at [946, 238] on label "5 Stars" at bounding box center [928, 230] width 49 height 35
click at [708, 213] on input "5 Stars" at bounding box center [707, 213] width 1 height 1
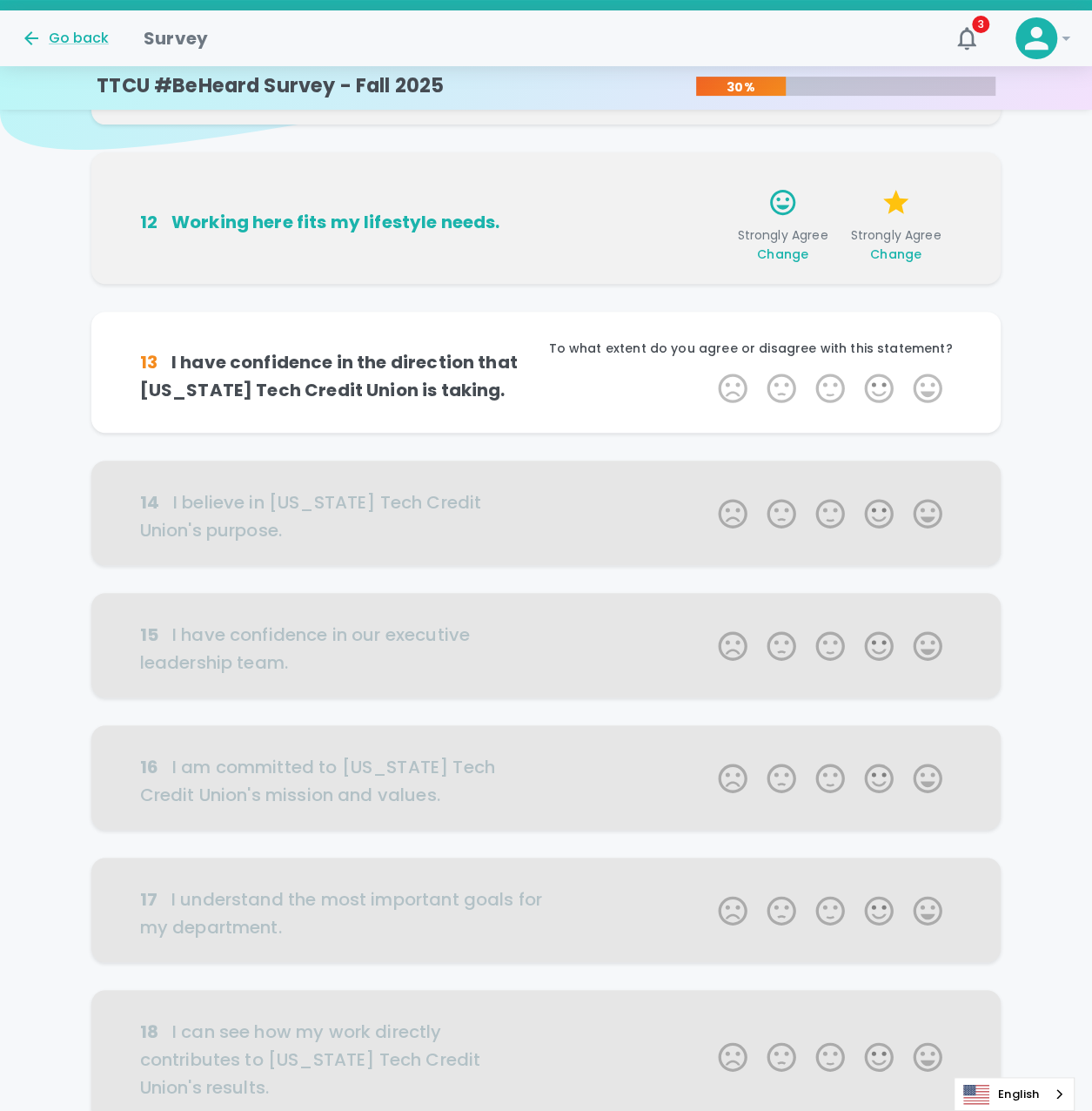
scroll to position [132, 0]
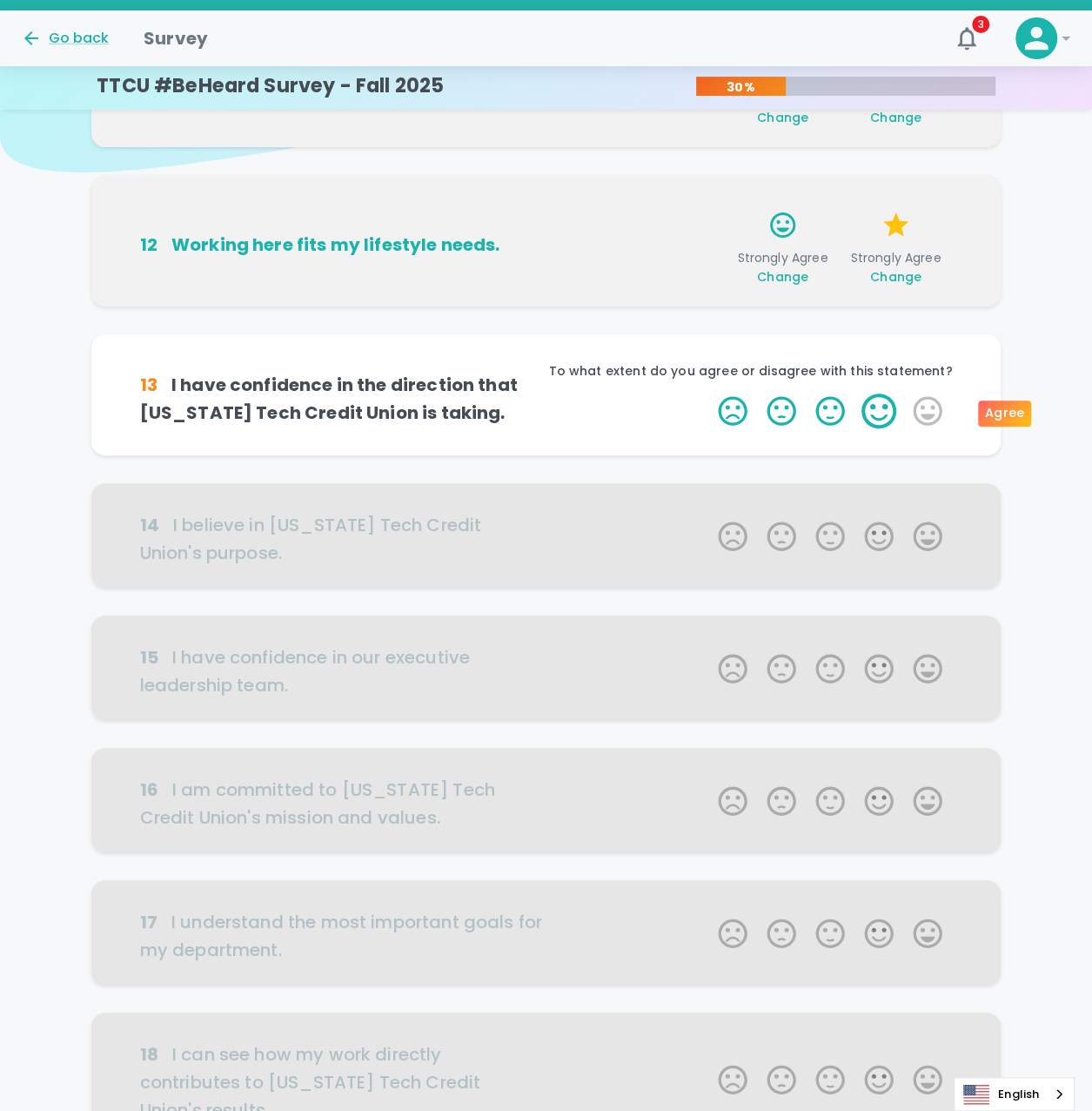
click at [889, 409] on label "4 Stars" at bounding box center [879, 411] width 49 height 35
click at [708, 394] on input "4 Stars" at bounding box center [707, 393] width 1 height 1
click at [889, 409] on label "4 Stars" at bounding box center [879, 411] width 49 height 35
click at [708, 394] on input "4 Stars" at bounding box center [707, 393] width 1 height 1
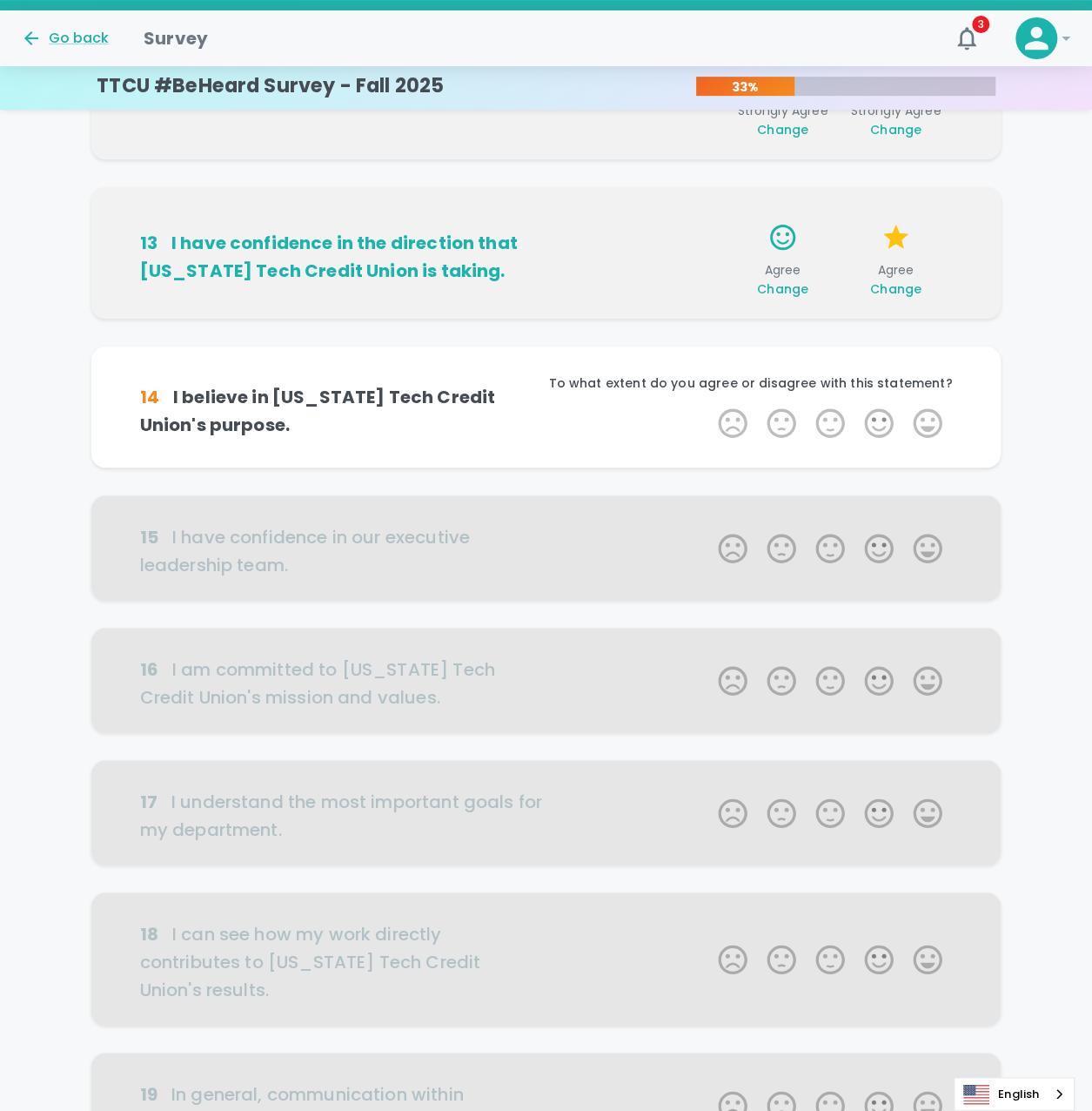
scroll to position [286, 0]
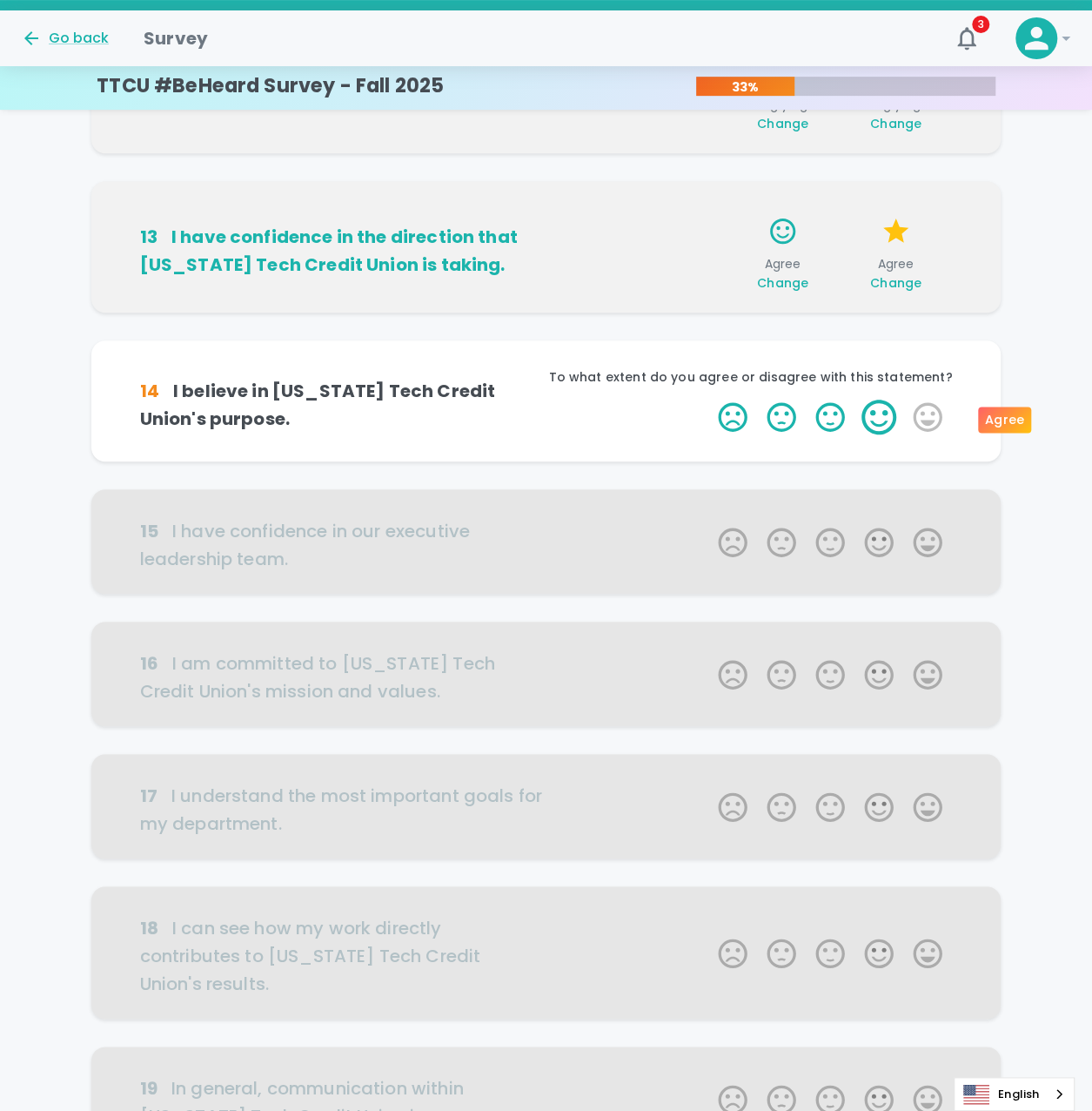
click at [882, 412] on label "4 Stars" at bounding box center [879, 416] width 49 height 35
click at [708, 399] on input "4 Stars" at bounding box center [707, 398] width 1 height 1
click at [882, 412] on label "4 Stars" at bounding box center [879, 416] width 49 height 35
click at [708, 399] on input "4 Stars" at bounding box center [707, 398] width 1 height 1
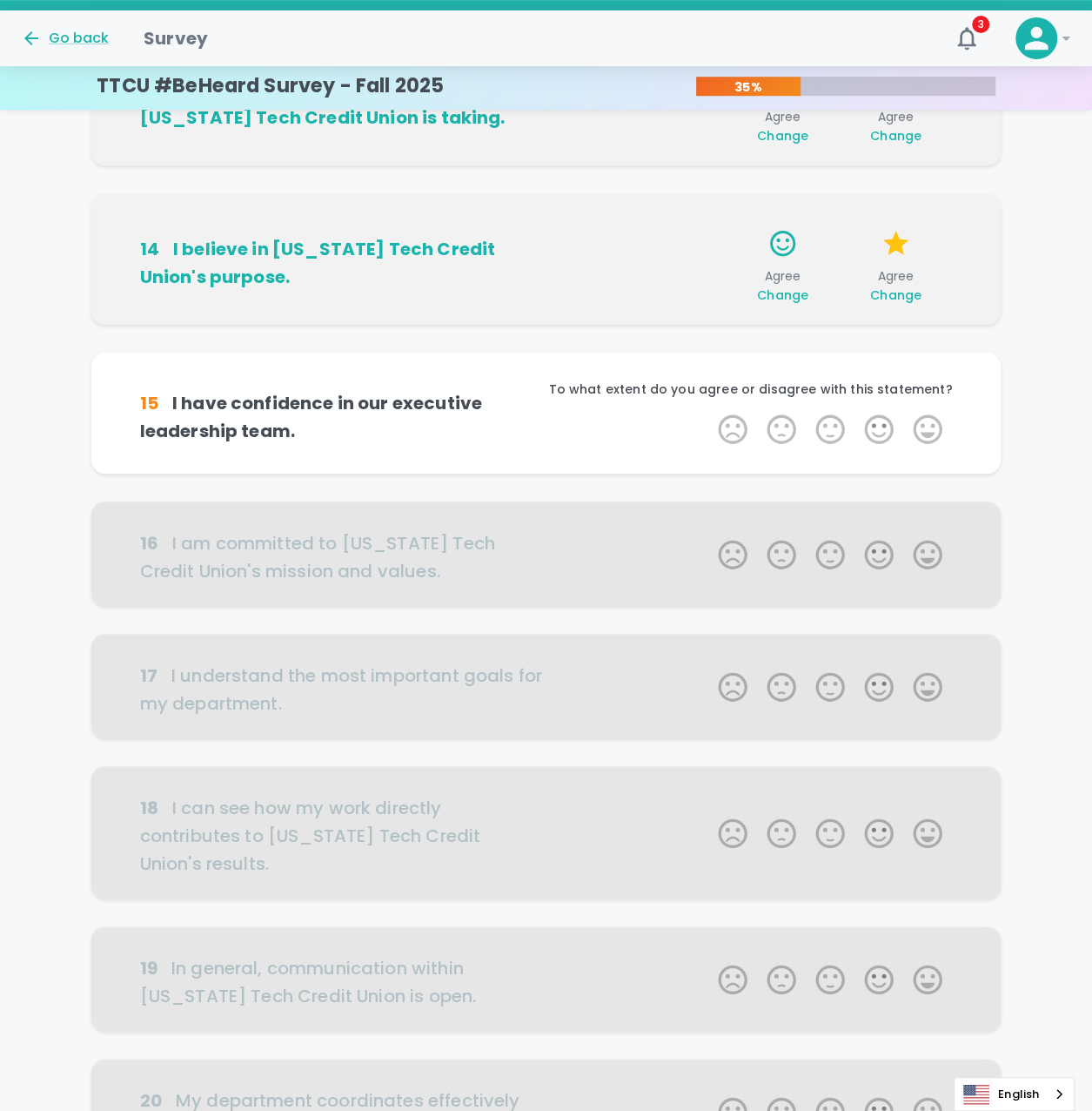
scroll to position [439, 0]
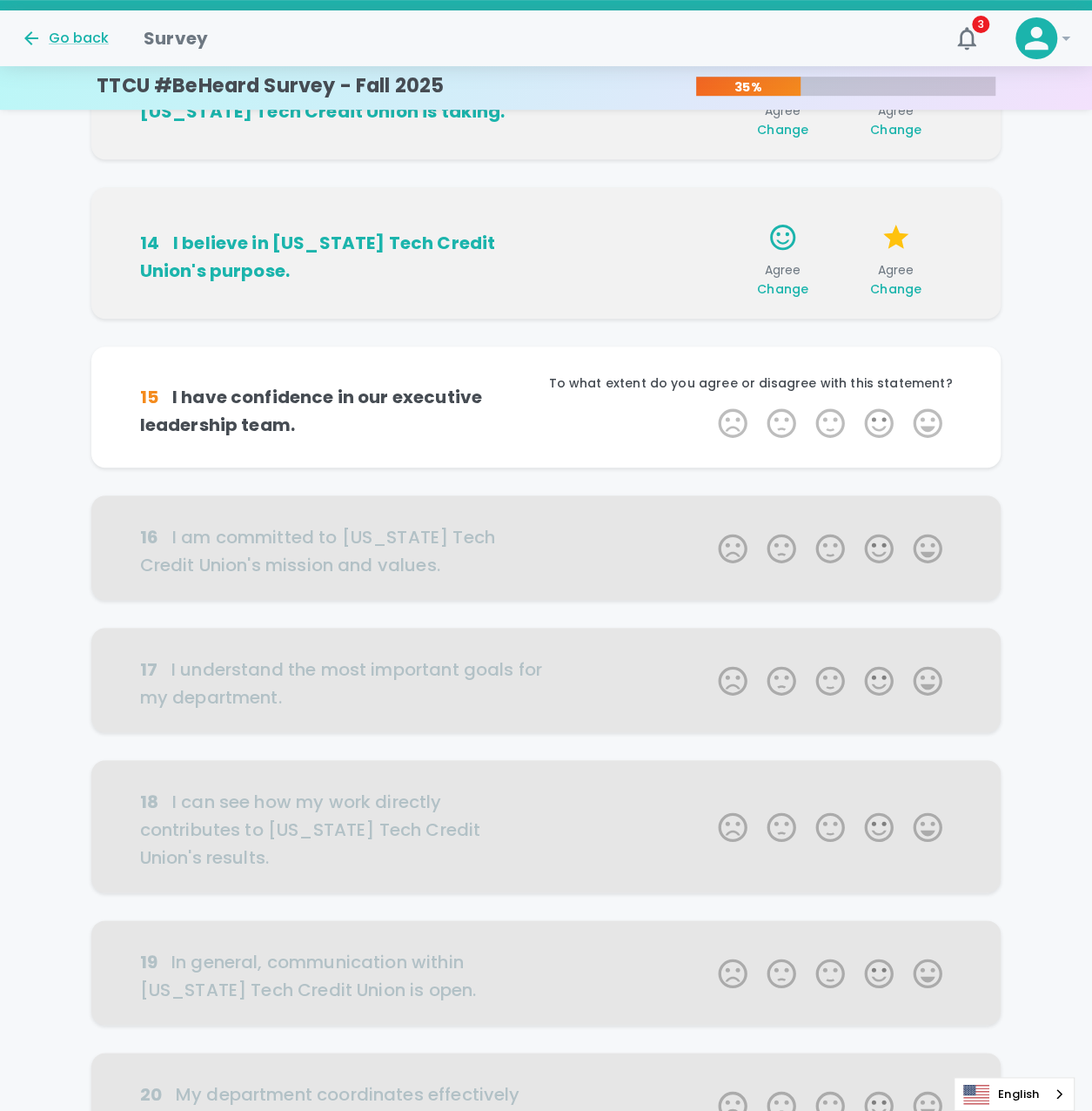
click at [882, 412] on label "4 Stars" at bounding box center [879, 422] width 49 height 35
click at [708, 405] on input "4 Stars" at bounding box center [707, 405] width 1 height 1
click at [882, 412] on label "4 Stars" at bounding box center [879, 422] width 49 height 35
click at [708, 405] on input "4 Stars" at bounding box center [707, 405] width 1 height 1
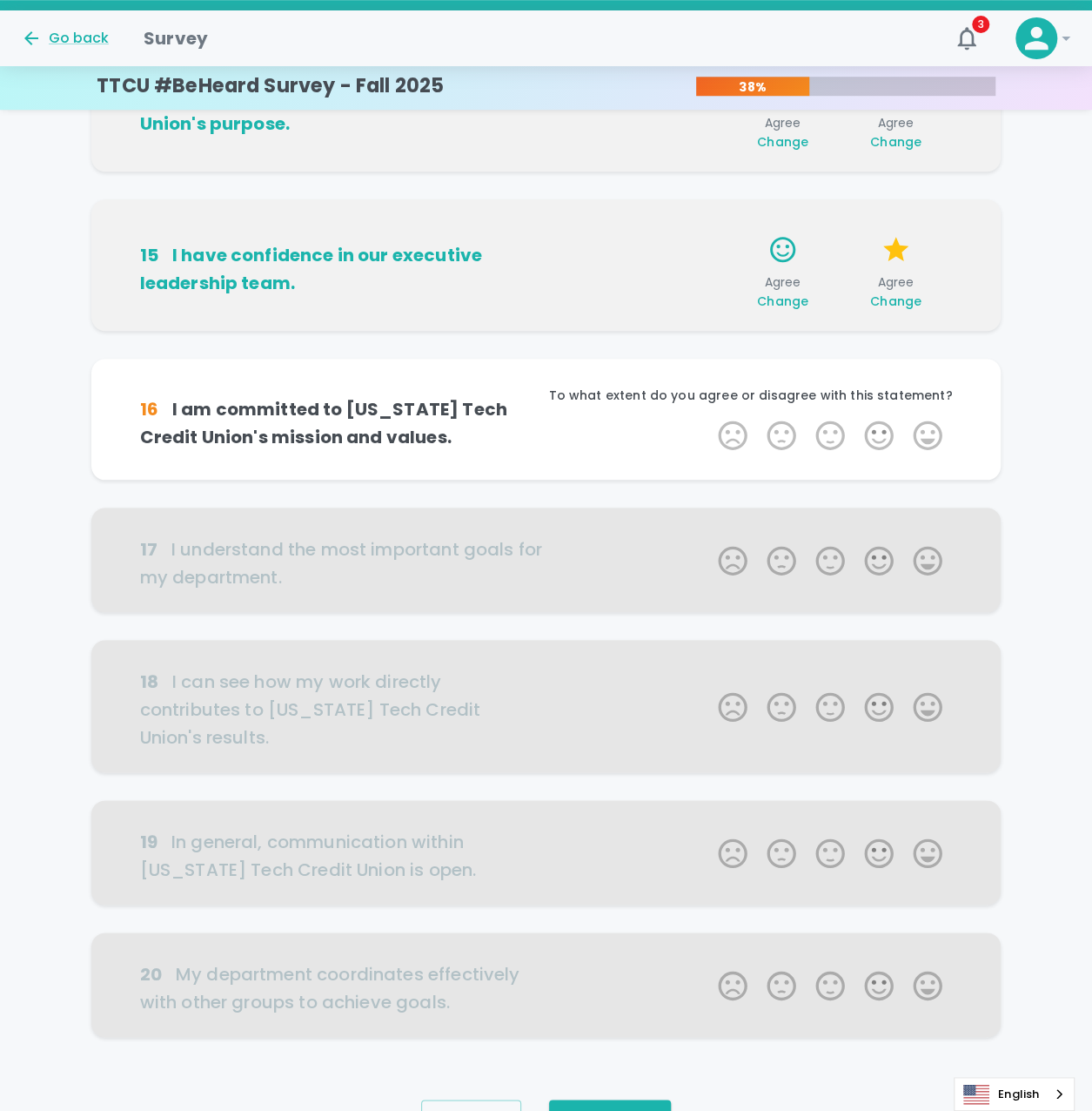
scroll to position [592, 0]
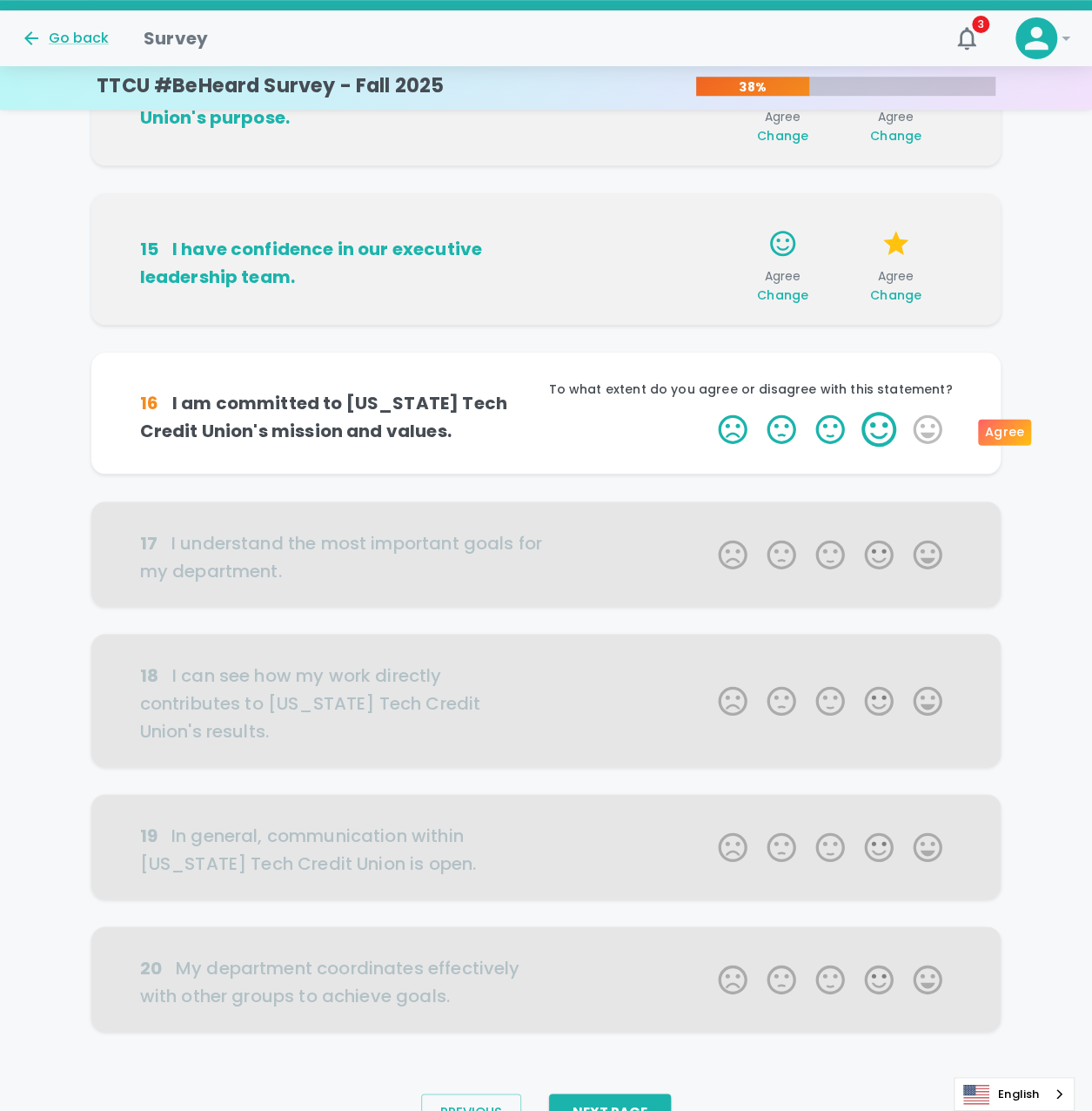
click at [882, 435] on label "4 Stars" at bounding box center [879, 429] width 49 height 35
click at [708, 412] on input "4 Stars" at bounding box center [707, 411] width 1 height 1
click at [882, 435] on label "4 Stars" at bounding box center [879, 429] width 49 height 35
click at [708, 412] on input "4 Stars" at bounding box center [707, 411] width 1 height 1
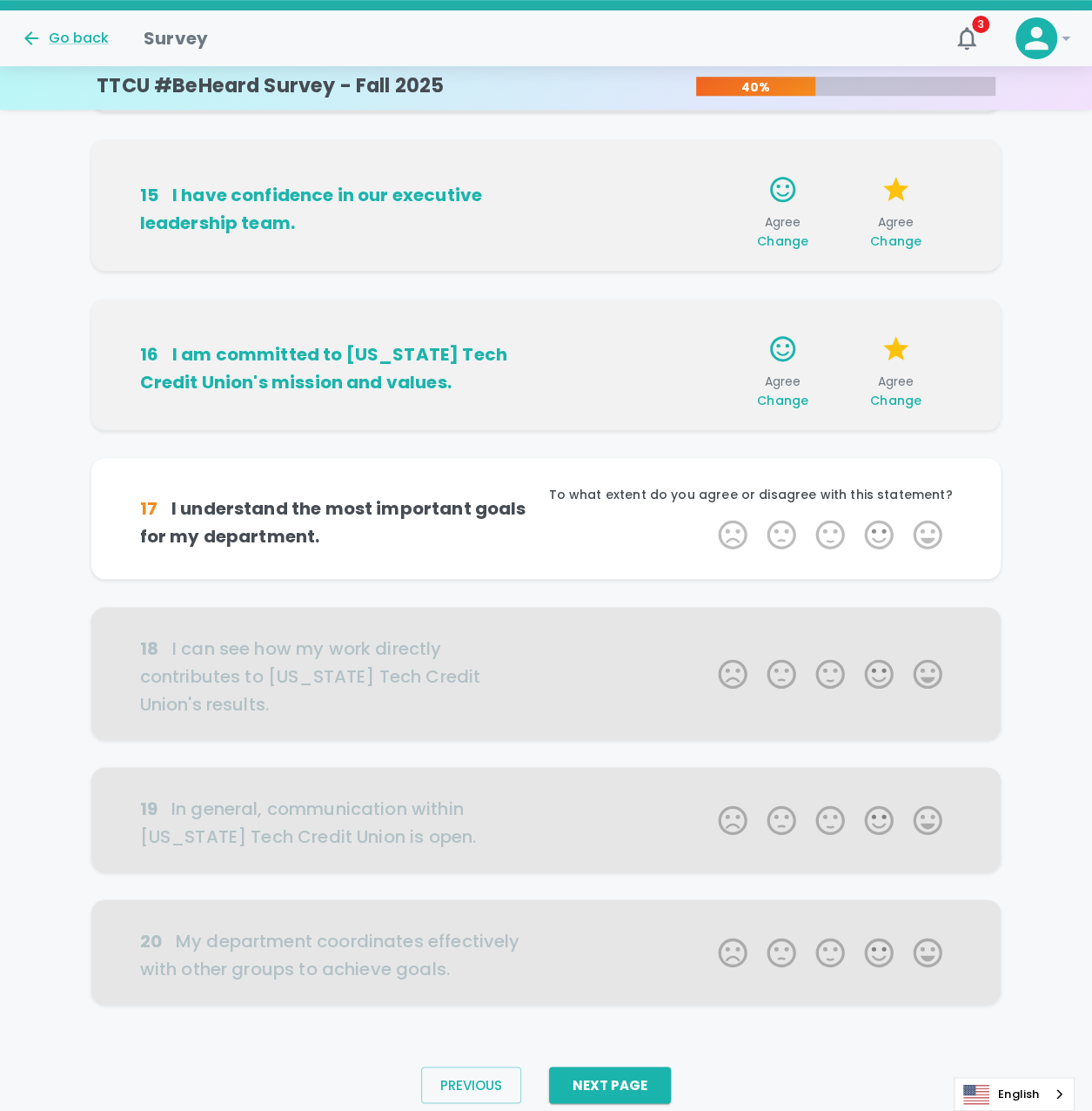
scroll to position [681, 0]
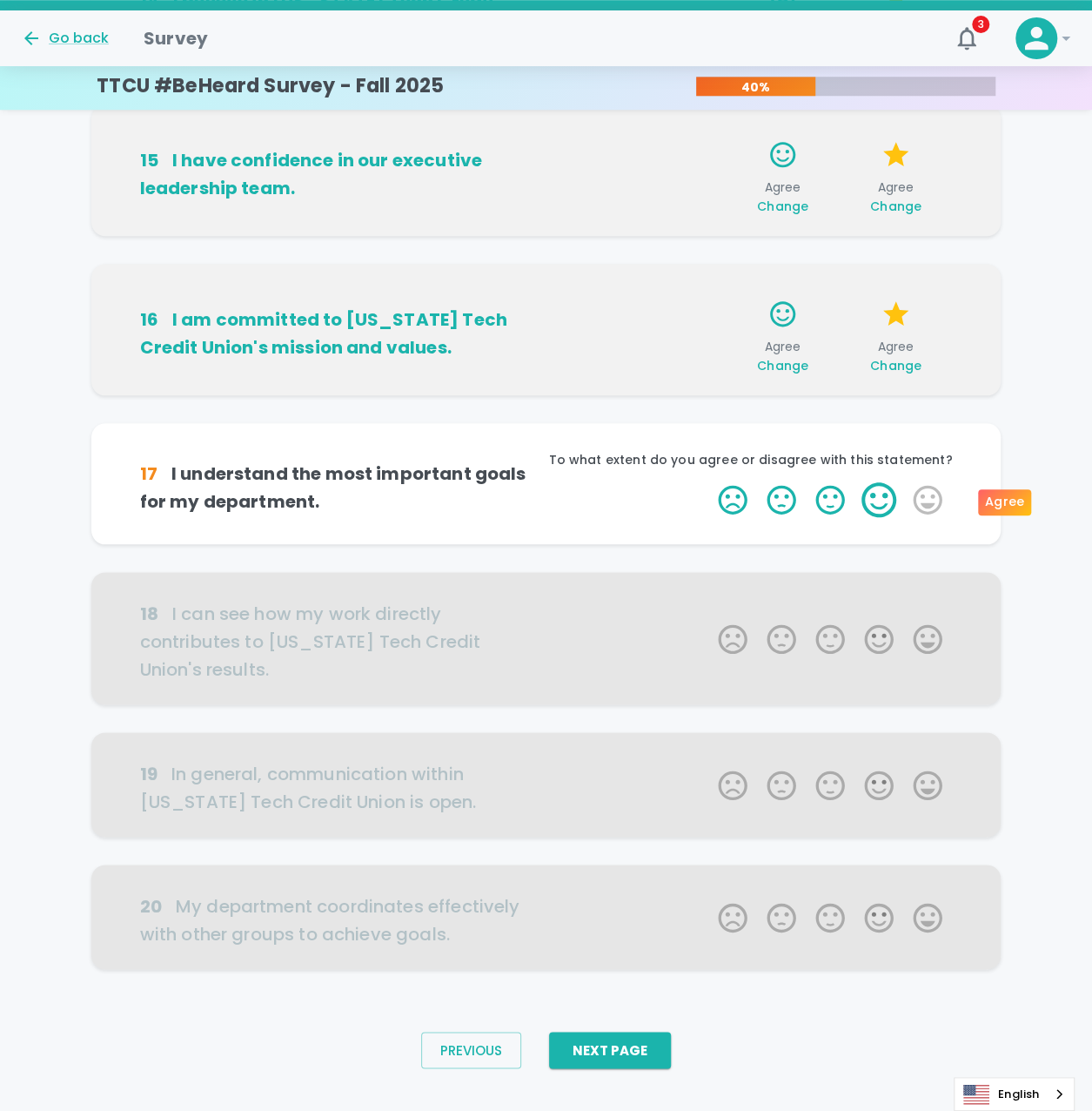
click at [882, 497] on label "4 Stars" at bounding box center [879, 499] width 49 height 35
click at [708, 482] on input "4 Stars" at bounding box center [707, 481] width 1 height 1
click at [882, 497] on label "4 Stars" at bounding box center [879, 499] width 49 height 35
click at [708, 482] on input "4 Stars" at bounding box center [707, 481] width 1 height 1
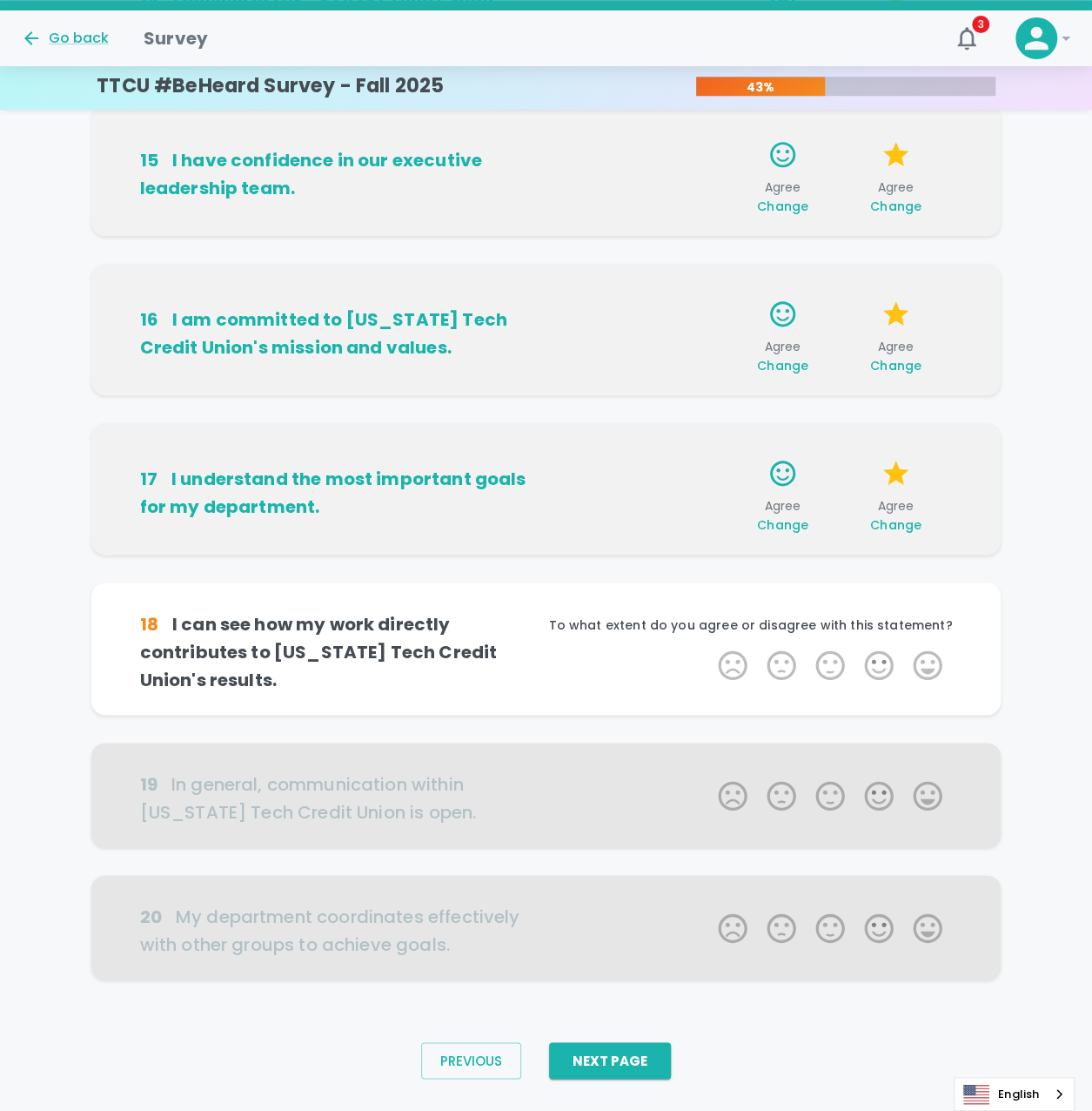
scroll to position [707, 0]
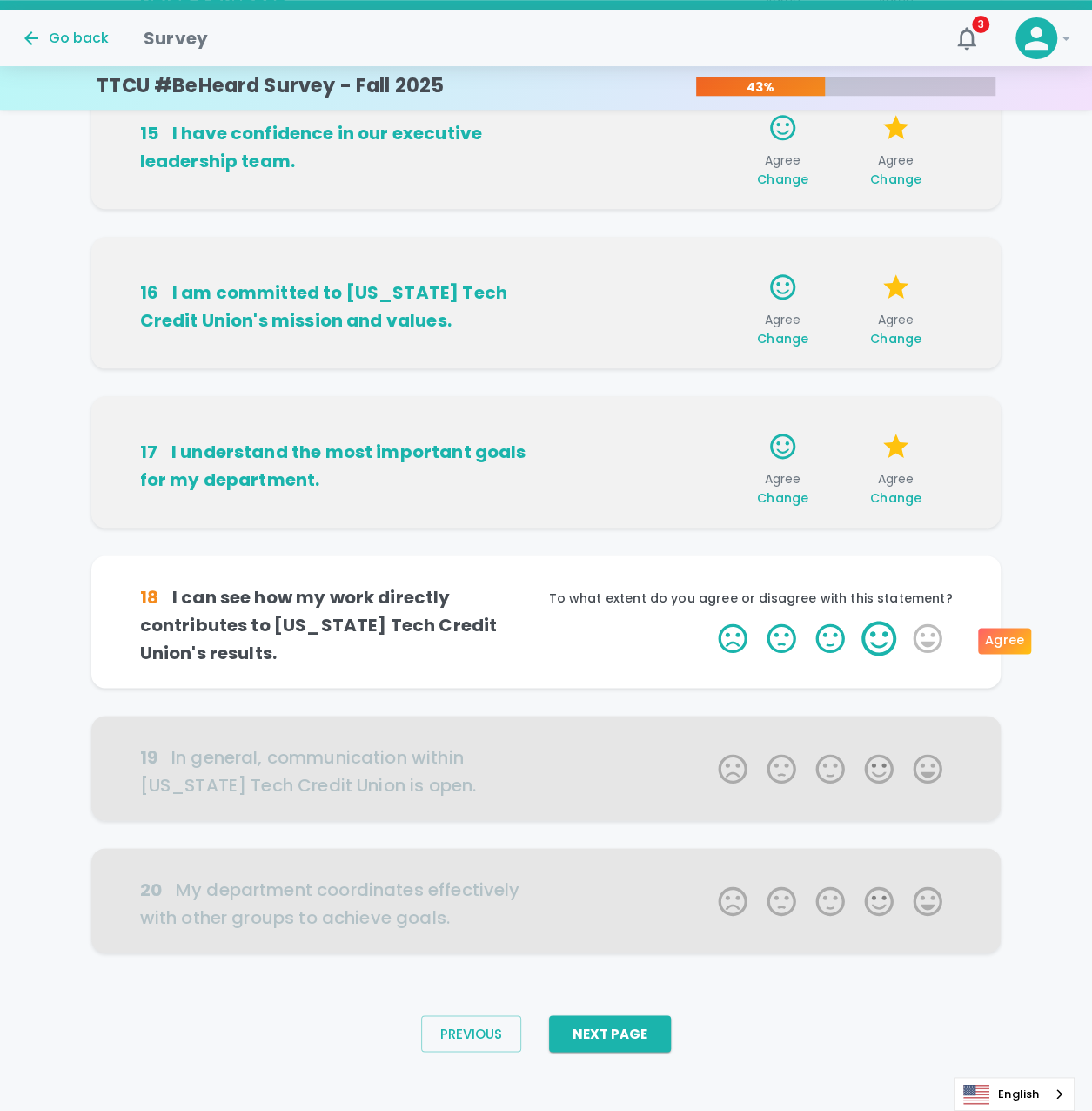
click at [881, 640] on label "4 Stars" at bounding box center [879, 638] width 49 height 35
click at [708, 621] on input "4 Stars" at bounding box center [707, 620] width 1 height 1
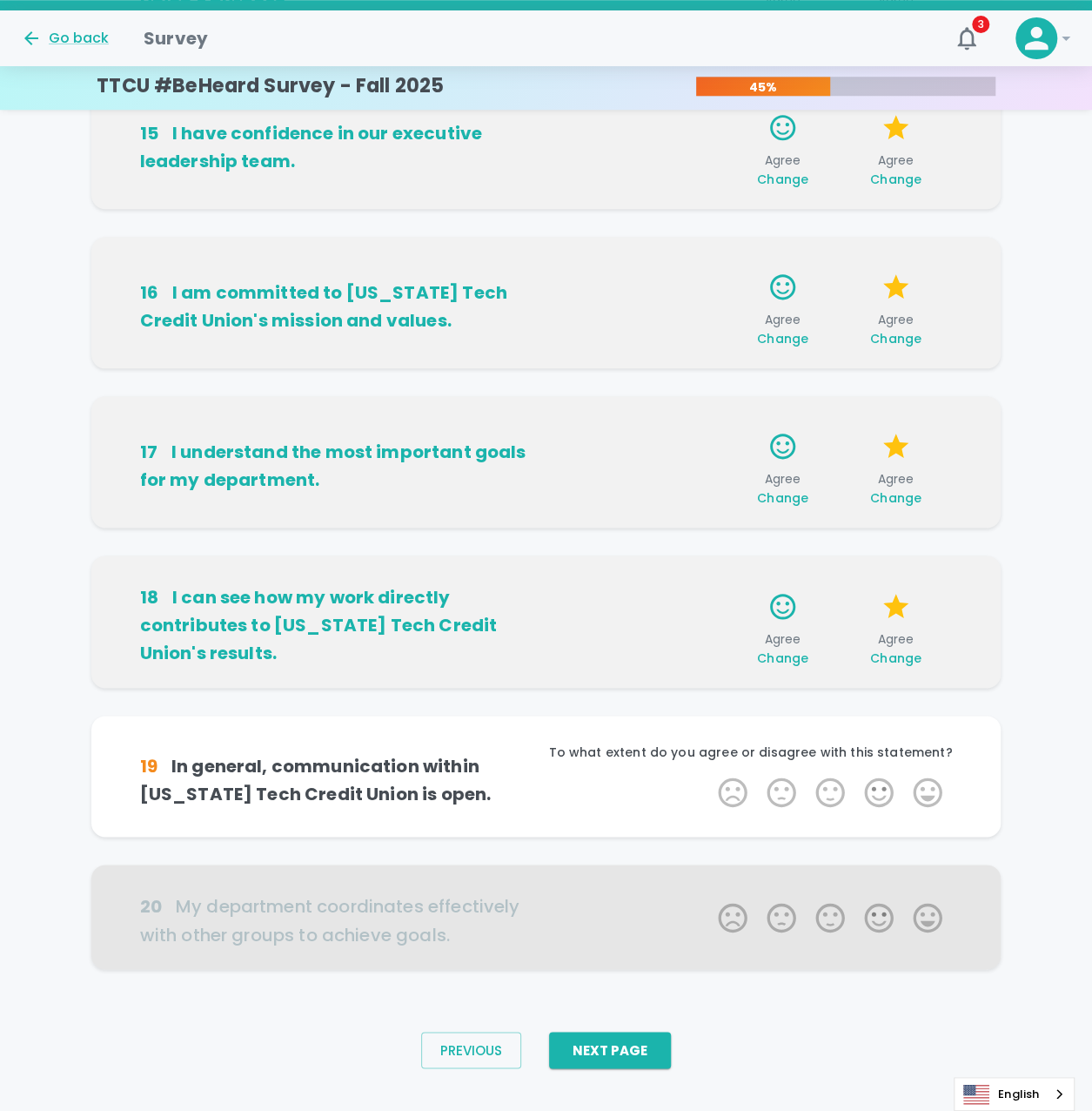
scroll to position [718, 0]
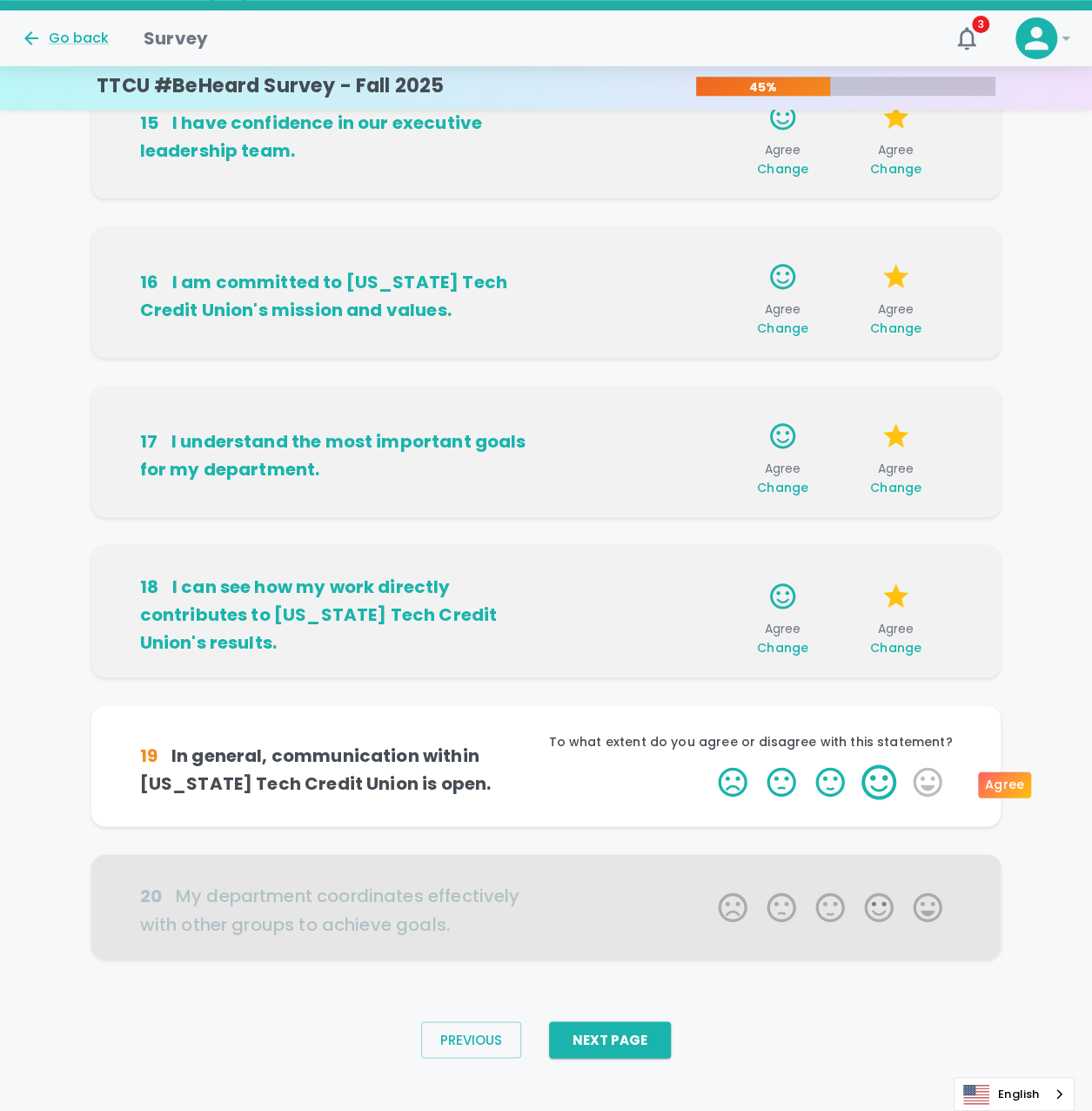
click at [869, 779] on label "4 Stars" at bounding box center [879, 781] width 49 height 35
click at [708, 764] on input "4 Stars" at bounding box center [707, 764] width 1 height 1
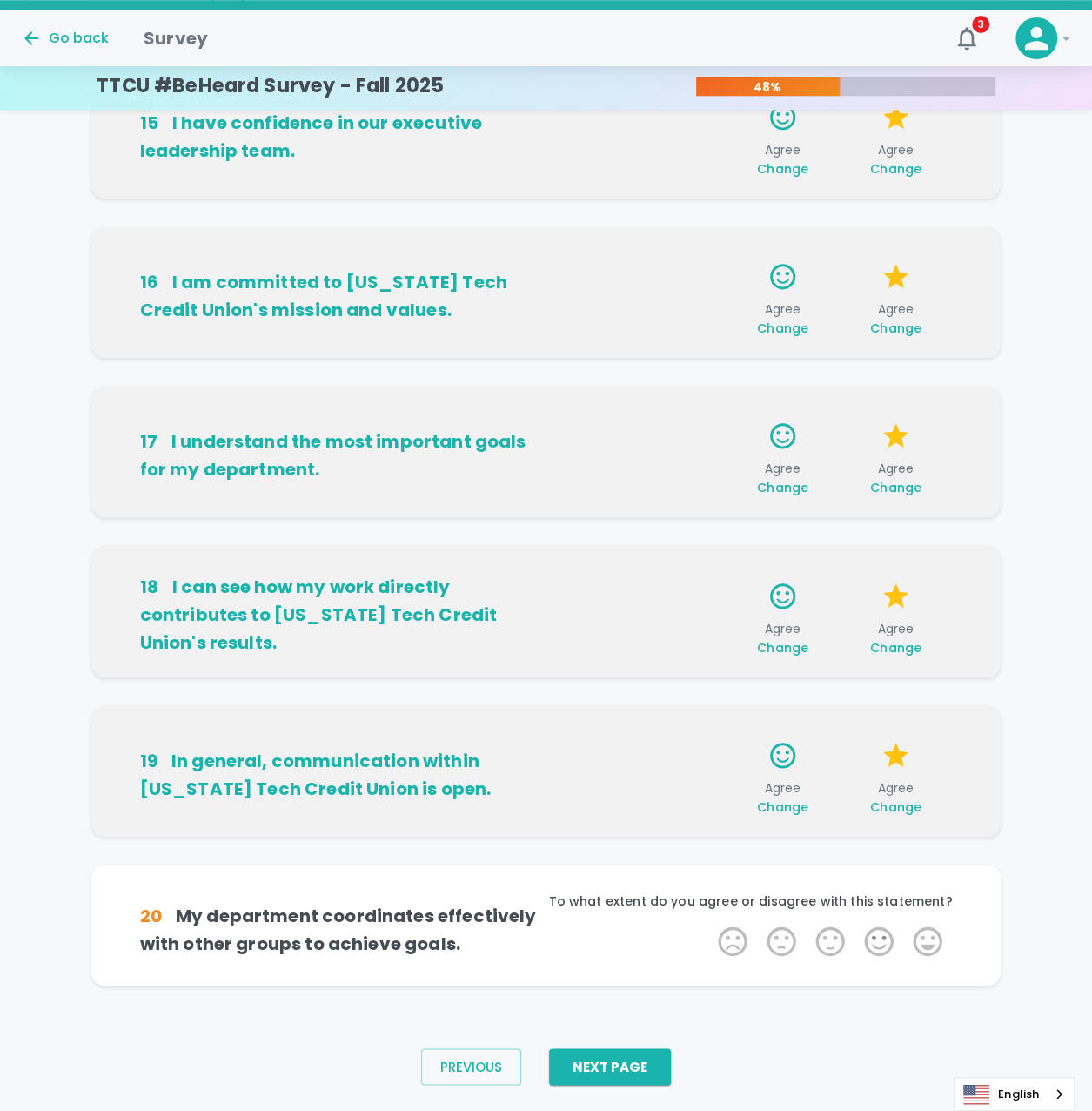
scroll to position [735, 0]
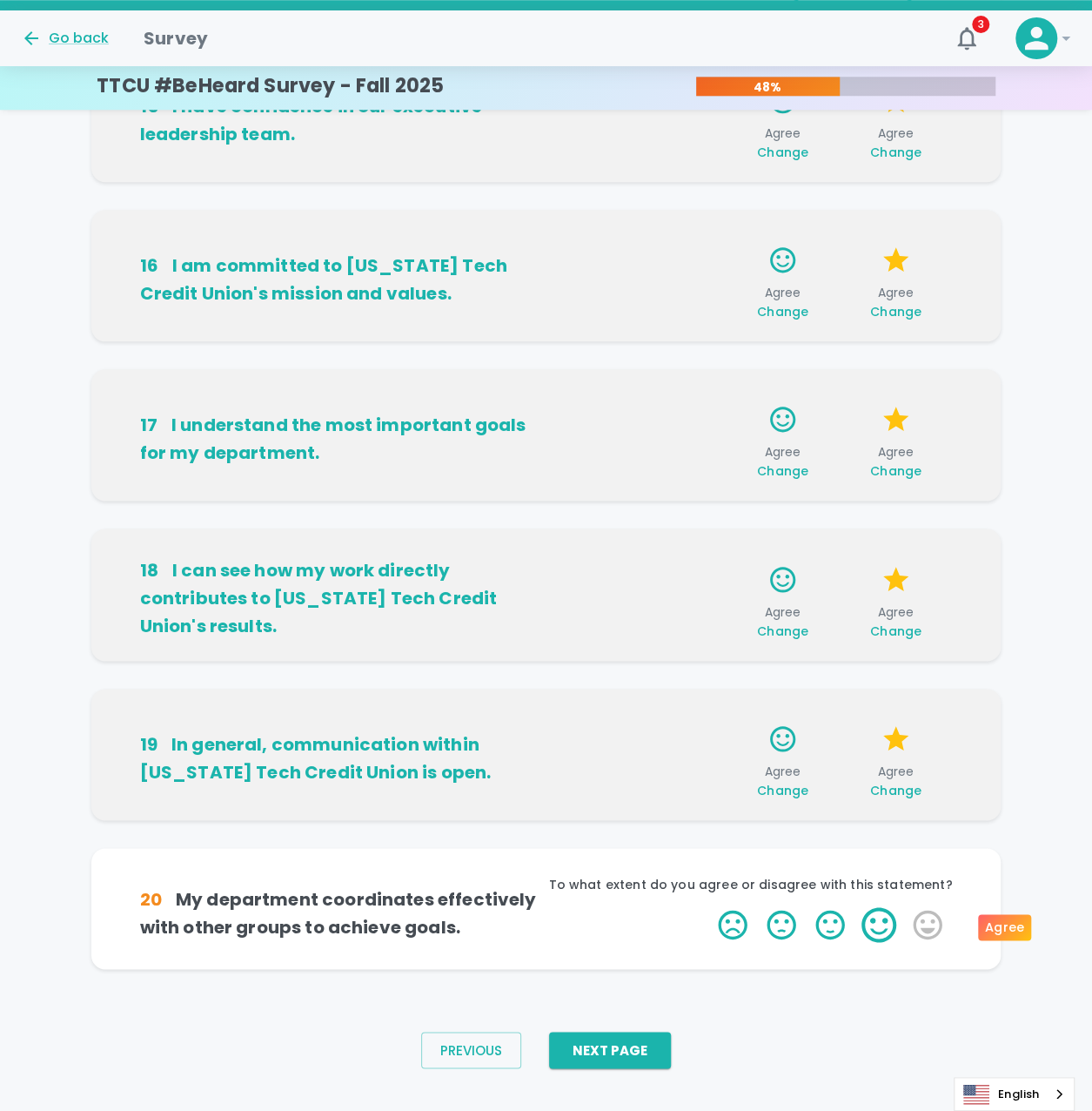
click at [886, 926] on label "4 Stars" at bounding box center [879, 924] width 49 height 35
click at [708, 907] on input "4 Stars" at bounding box center [707, 906] width 1 height 1
click at [886, 926] on label "4 Stars" at bounding box center [879, 924] width 49 height 35
click at [708, 907] on input "4 Stars" at bounding box center [707, 906] width 1 height 1
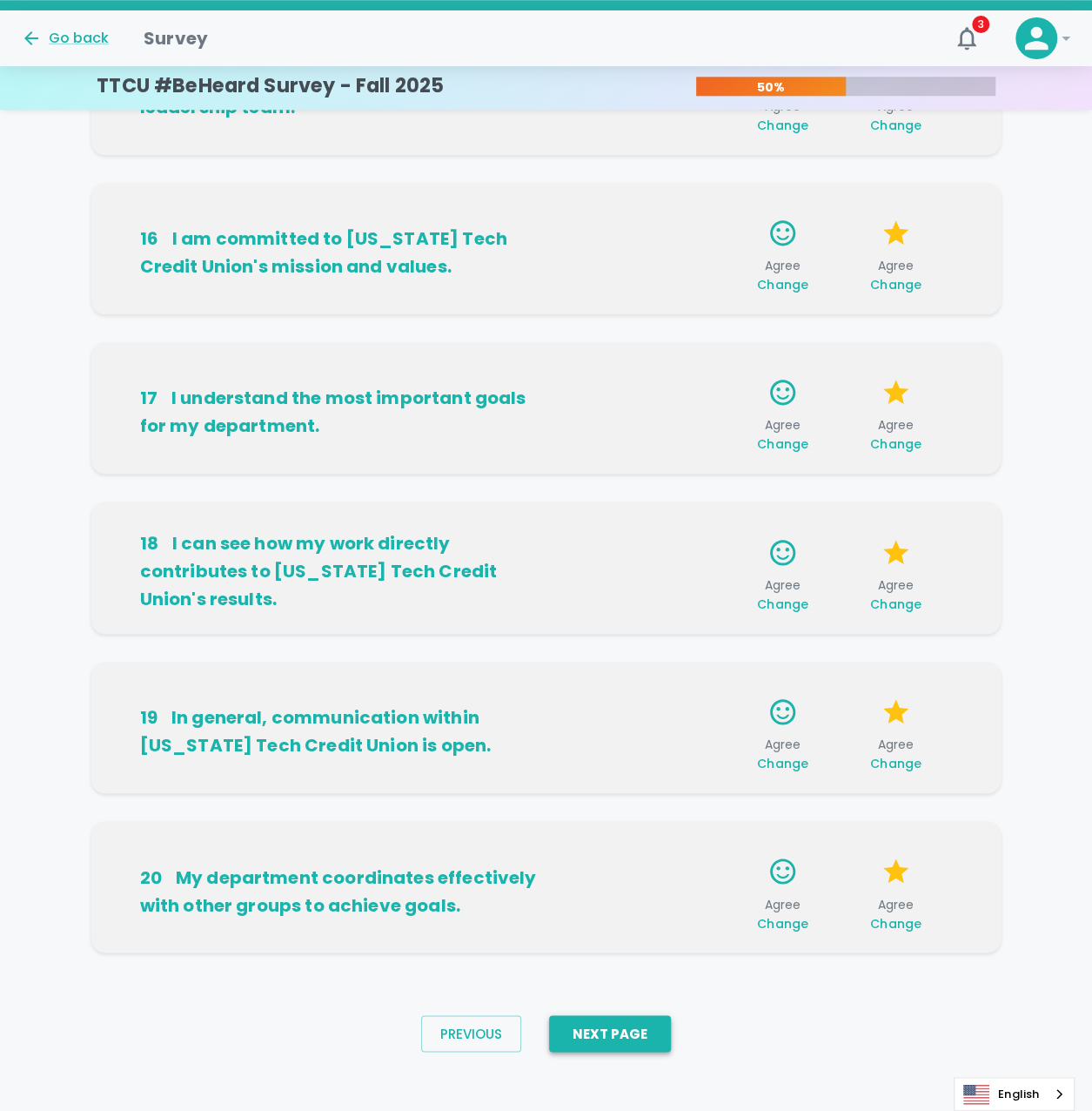
click at [608, 1026] on button "Next Page" at bounding box center [610, 1032] width 121 height 37
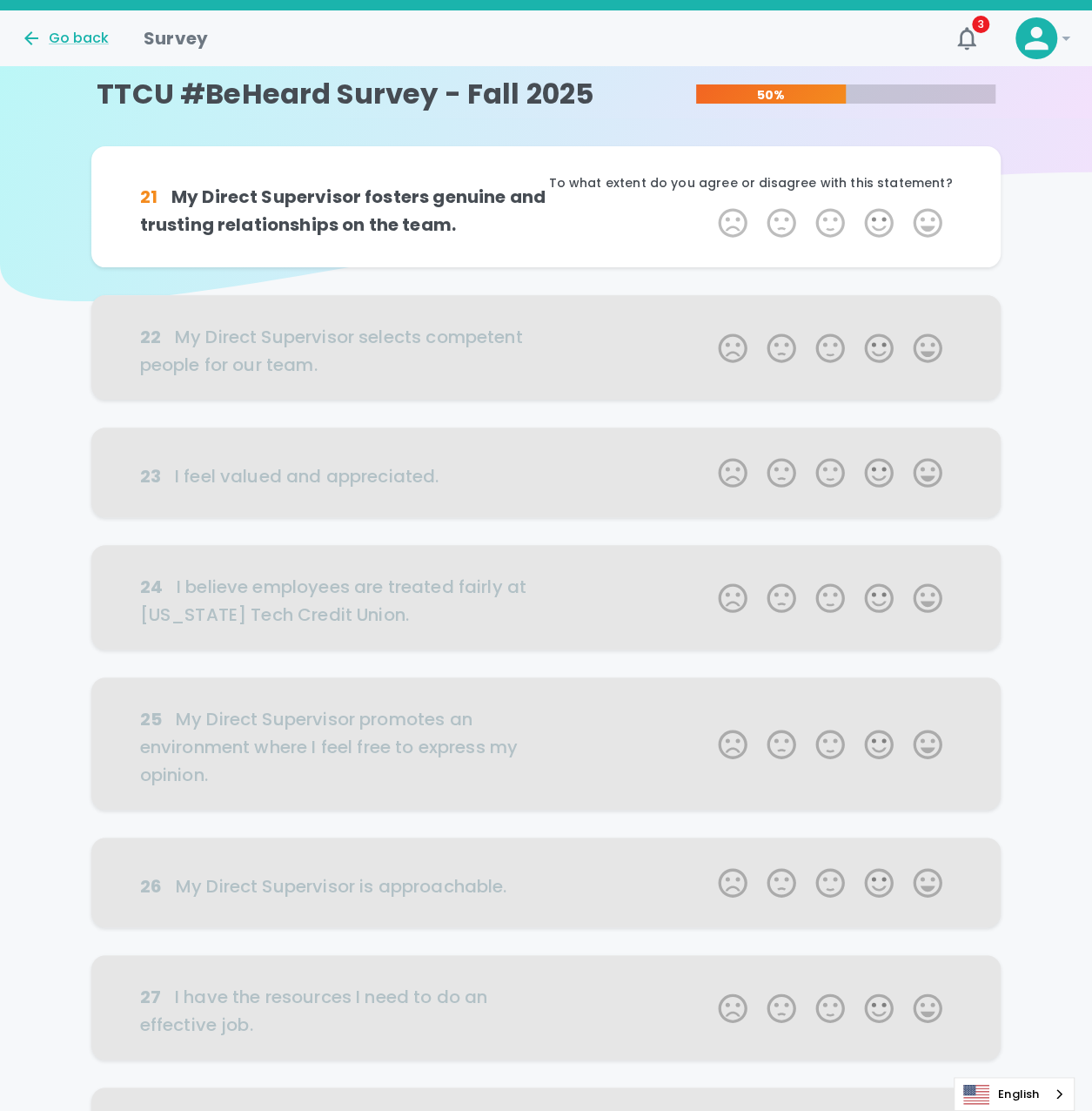
scroll to position [0, 0]
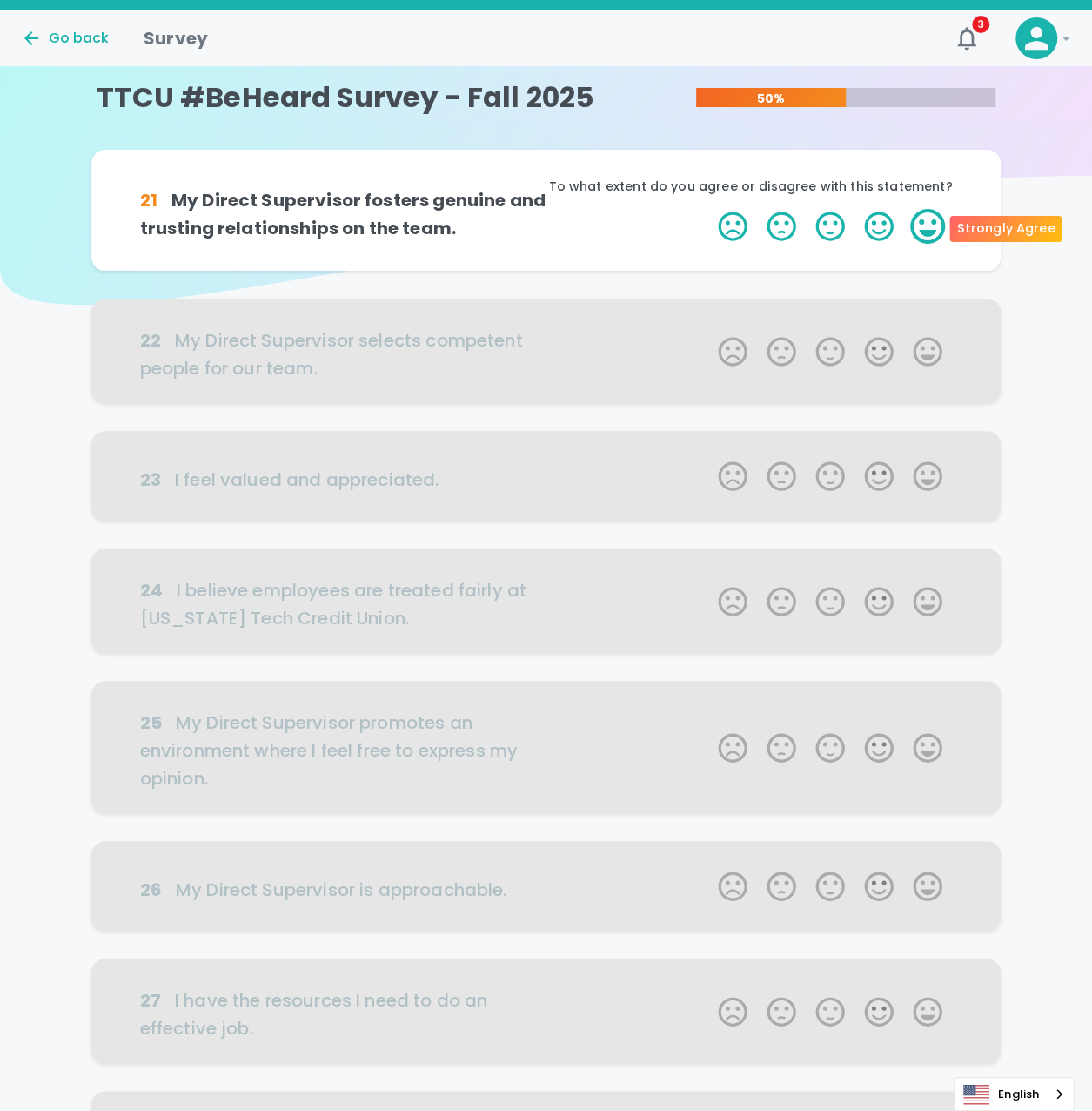
click at [915, 217] on label "5 Stars" at bounding box center [928, 226] width 49 height 35
click at [708, 209] on input "5 Stars" at bounding box center [707, 208] width 1 height 1
click at [915, 217] on label "5 Stars" at bounding box center [928, 226] width 49 height 35
click at [708, 209] on input "5 Stars" at bounding box center [707, 208] width 1 height 1
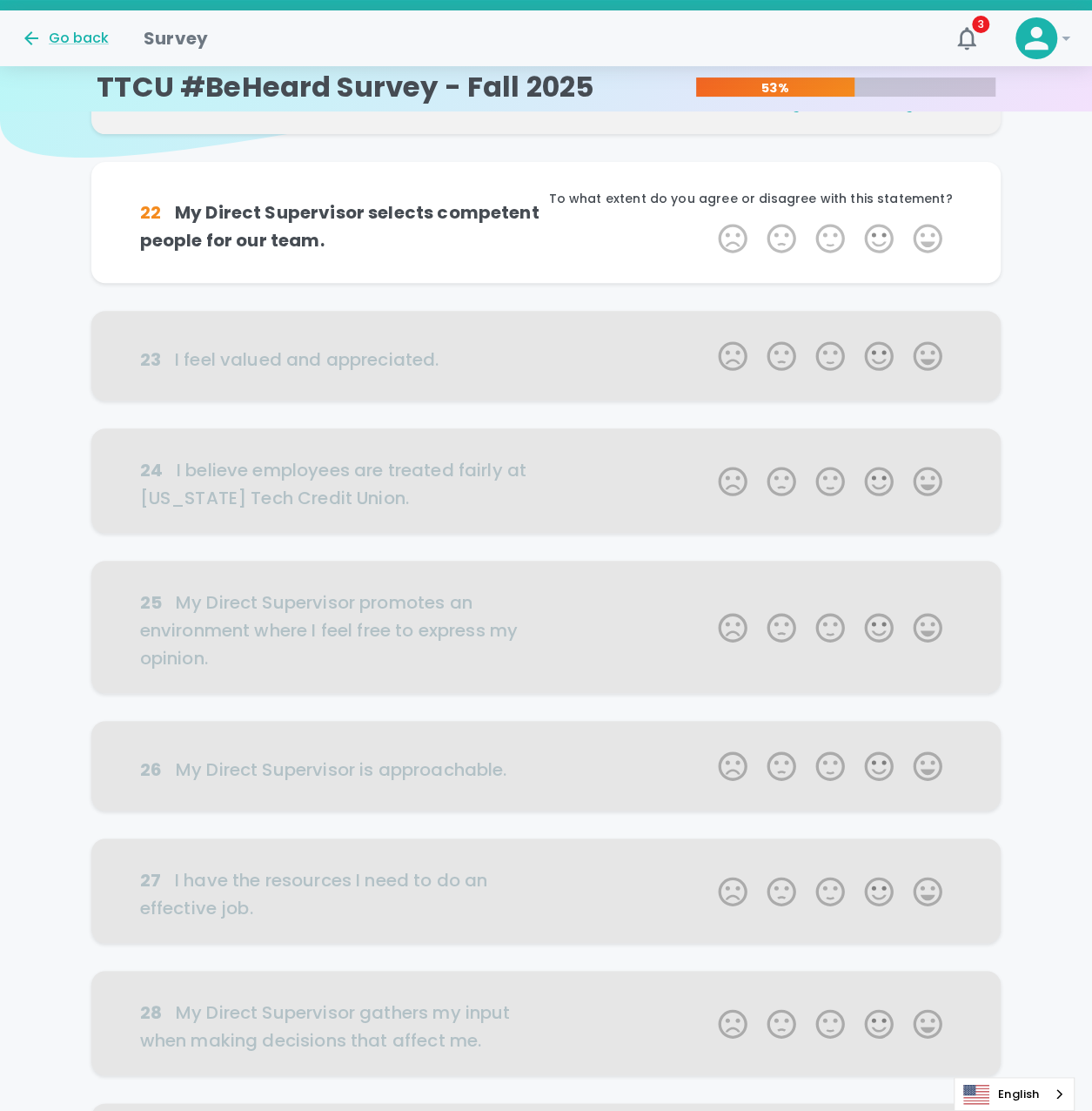
scroll to position [154, 0]
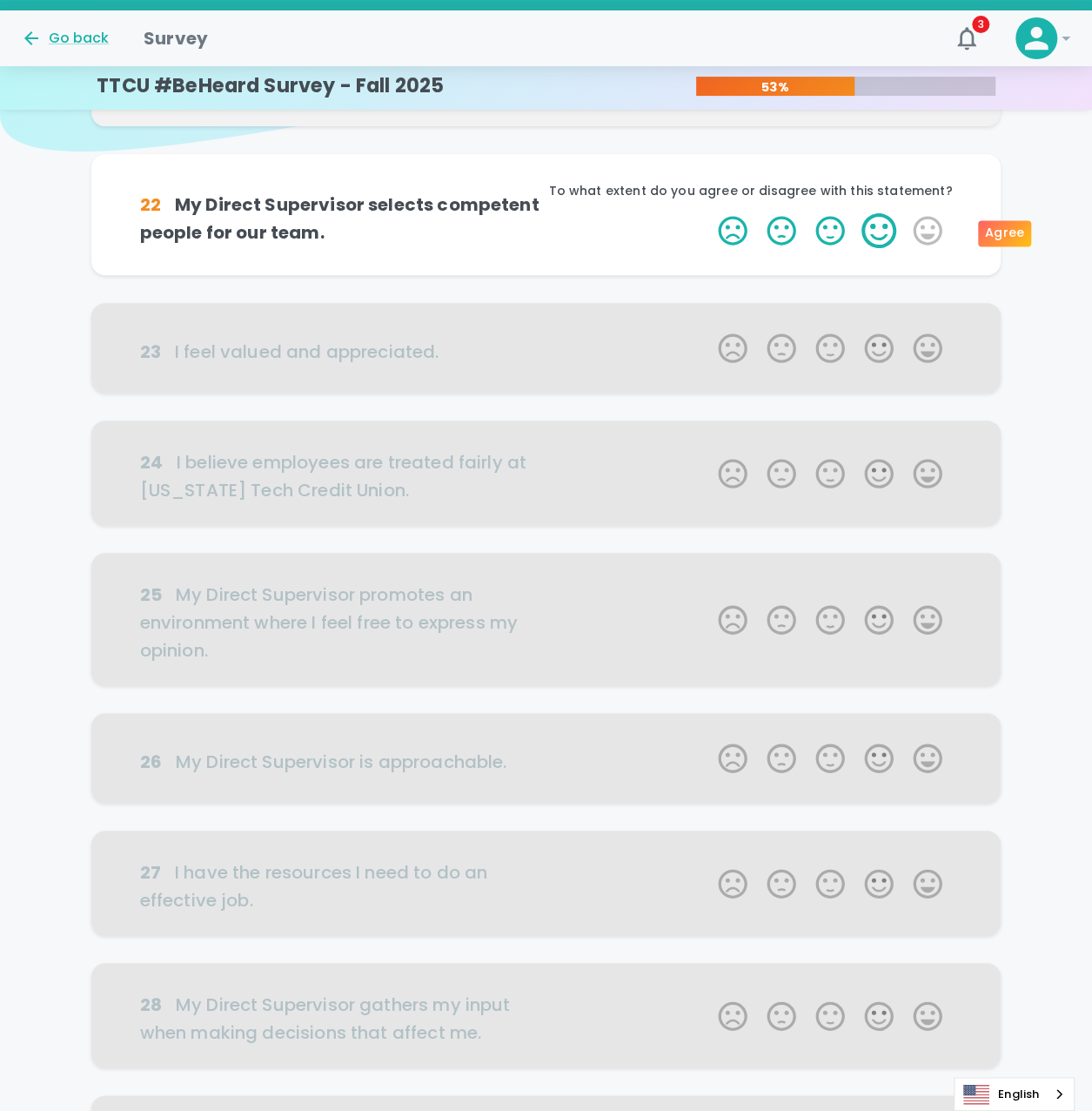
click at [863, 226] on label "4 Stars" at bounding box center [879, 230] width 49 height 35
click at [708, 213] on input "4 Stars" at bounding box center [707, 213] width 1 height 1
click at [863, 226] on label "4 Stars" at bounding box center [879, 230] width 49 height 35
click at [708, 213] on input "4 Stars" at bounding box center [707, 213] width 1 height 1
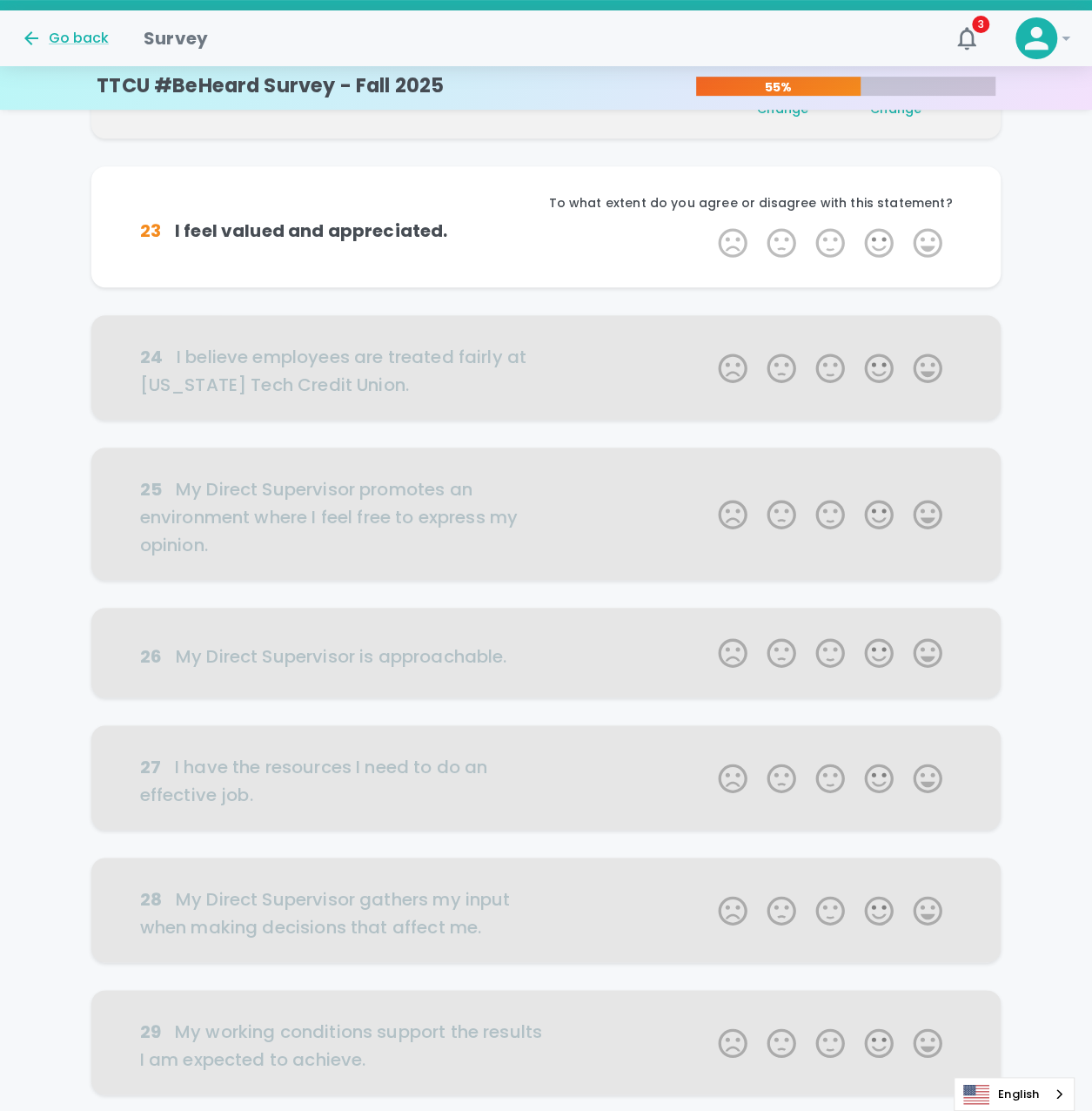
scroll to position [306, 0]
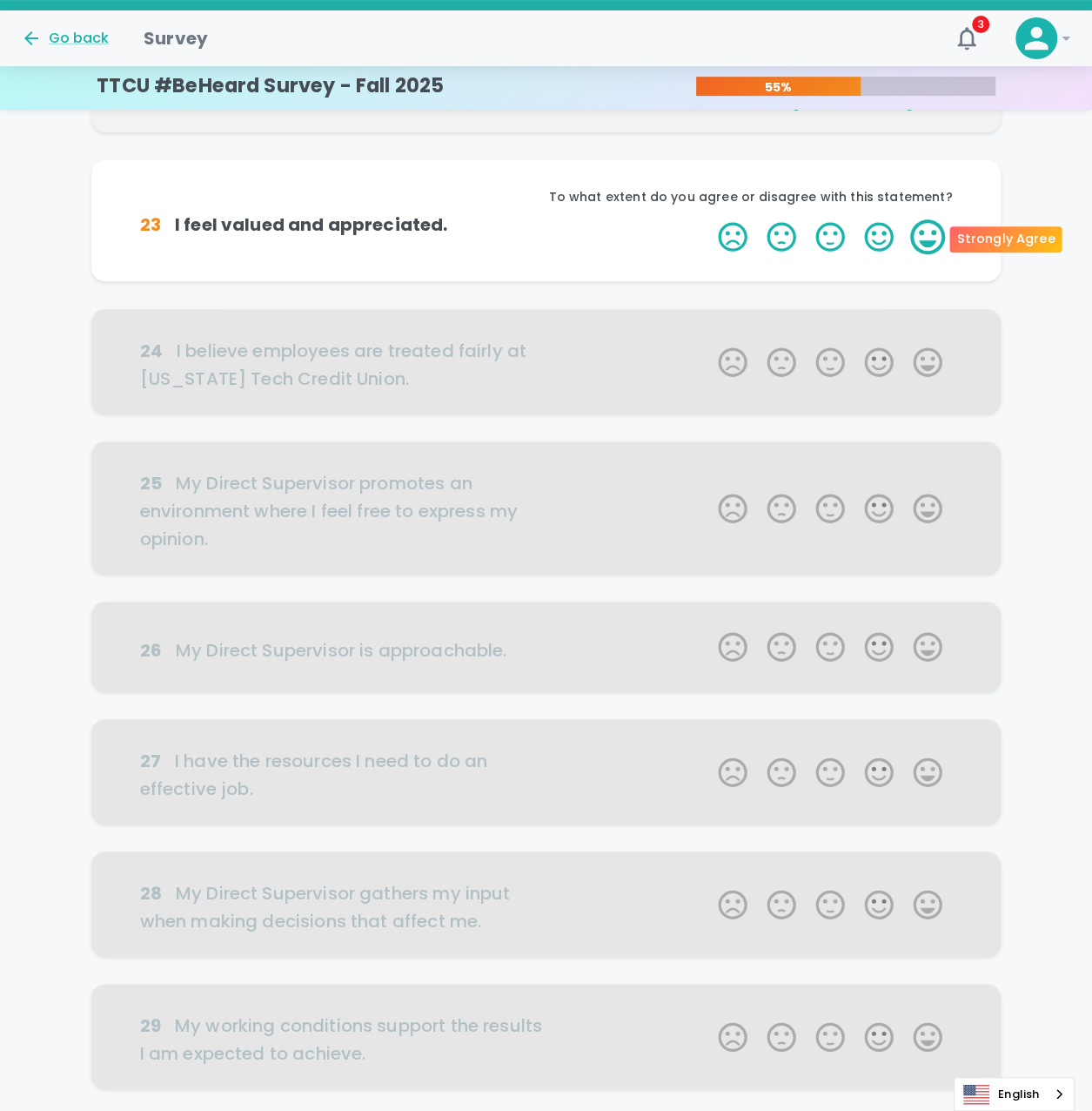
click at [929, 238] on label "5 Stars" at bounding box center [928, 237] width 49 height 35
click at [708, 220] on input "5 Stars" at bounding box center [707, 219] width 1 height 1
click at [929, 238] on label "5 Stars" at bounding box center [928, 237] width 49 height 35
click at [708, 220] on input "5 Stars" at bounding box center [707, 219] width 1 height 1
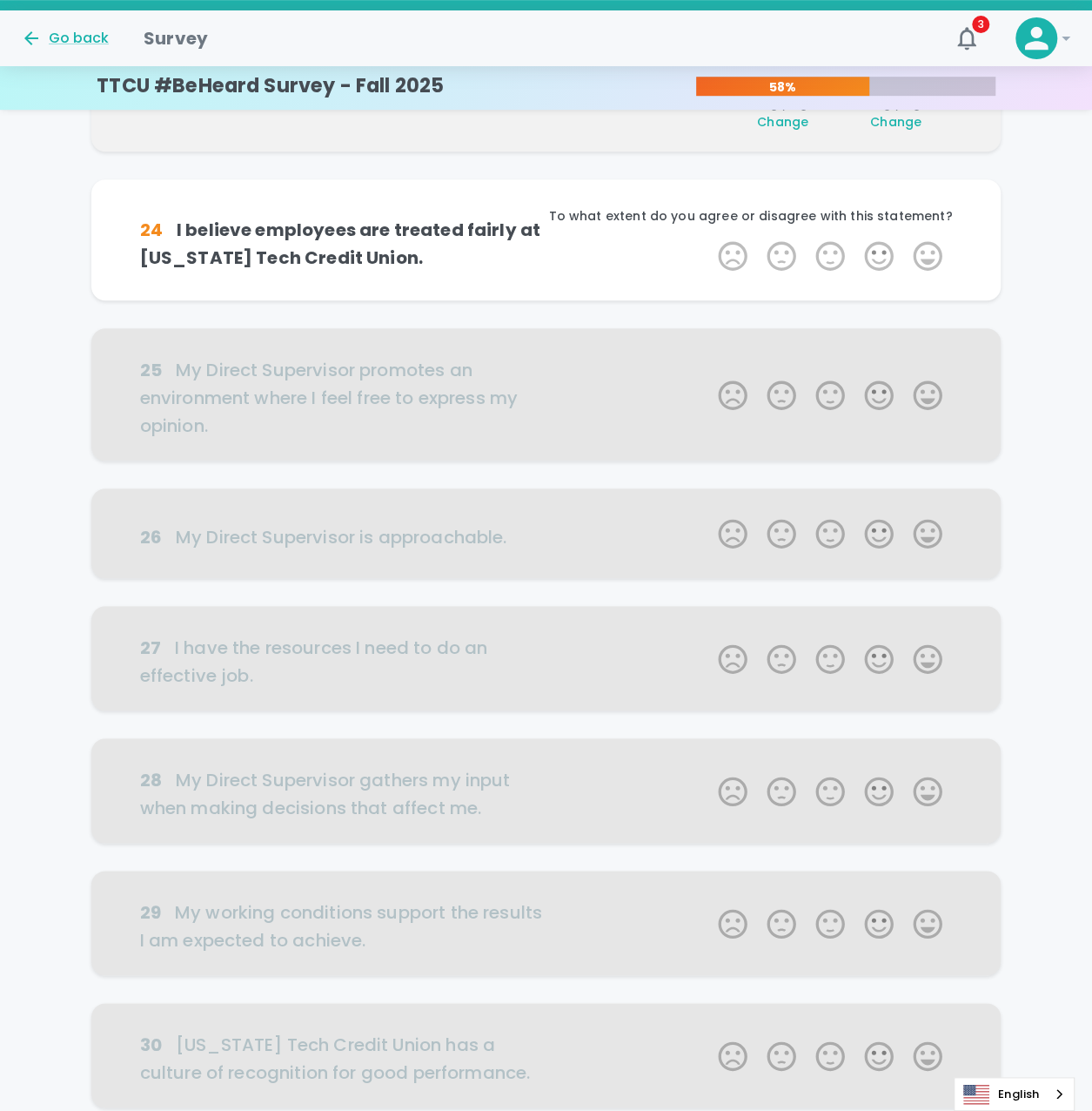
scroll to position [460, 0]
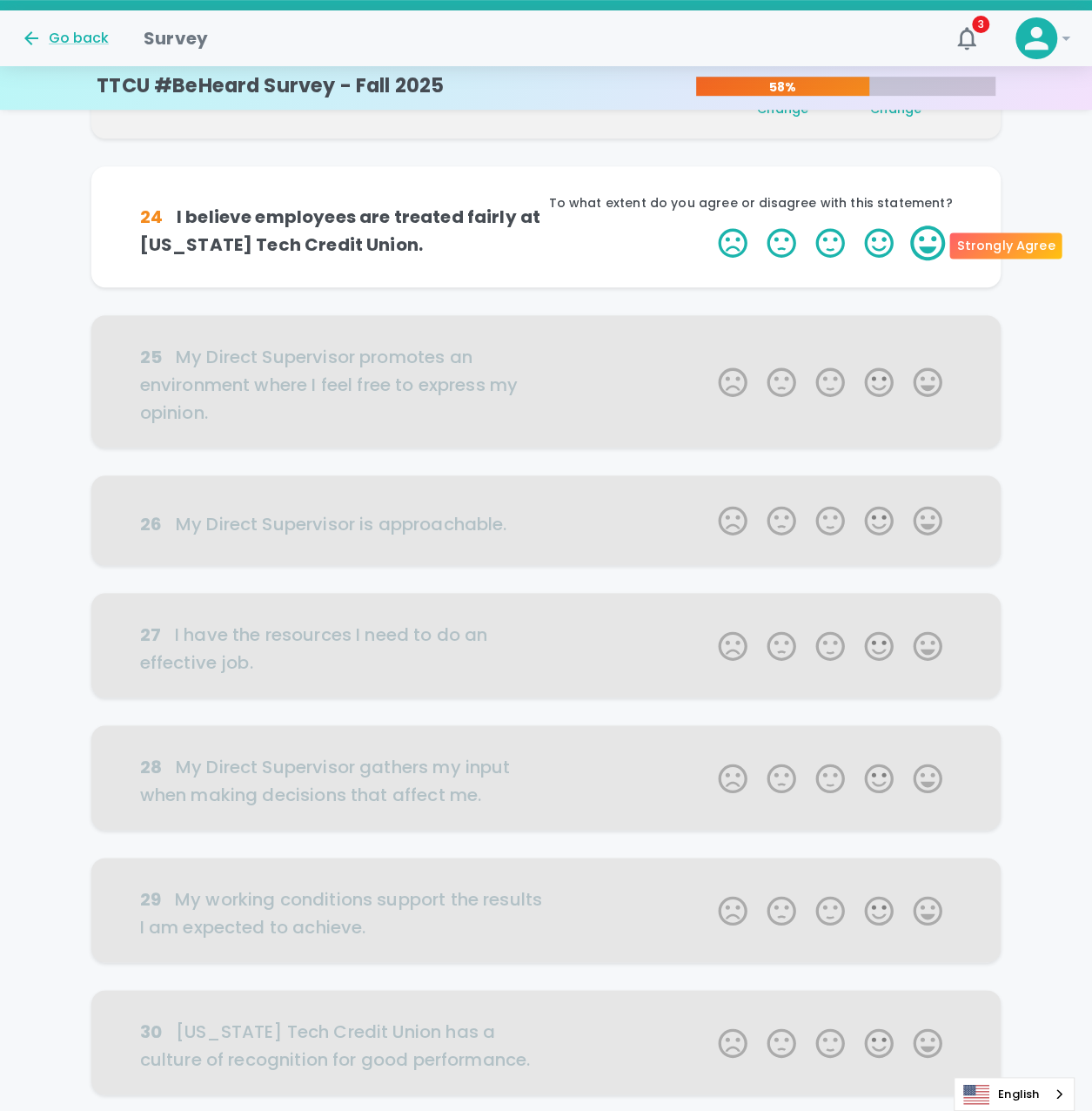
click at [913, 243] on label "5 Stars" at bounding box center [928, 242] width 49 height 35
click at [708, 225] on input "5 Stars" at bounding box center [707, 224] width 1 height 1
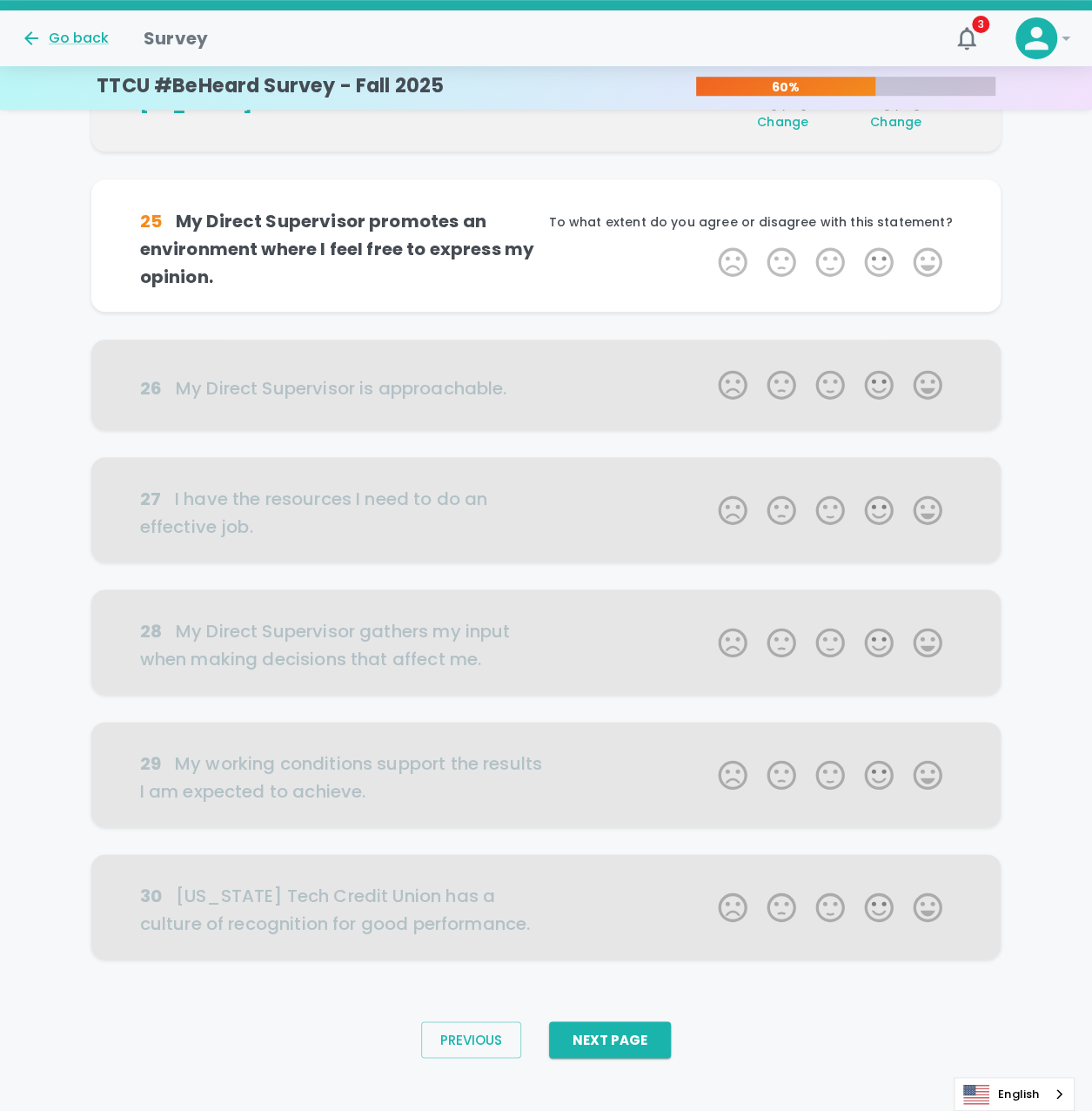
scroll to position [611, 0]
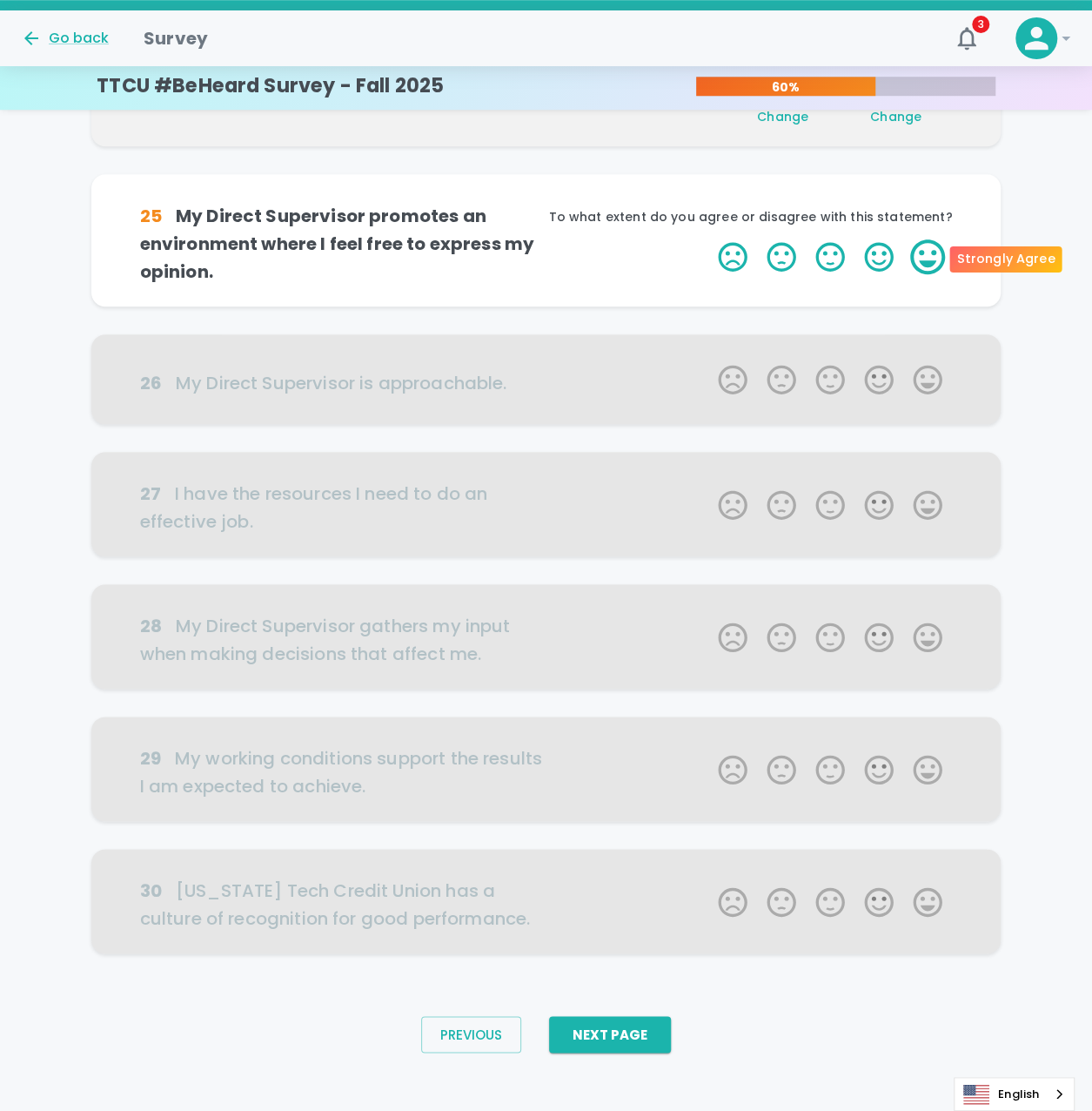
click at [913, 260] on label "5 Stars" at bounding box center [928, 256] width 49 height 35
click at [708, 239] on input "5 Stars" at bounding box center [707, 238] width 1 height 1
click at [913, 260] on label "5 Stars" at bounding box center [928, 256] width 49 height 35
click at [708, 239] on input "5 Stars" at bounding box center [707, 238] width 1 height 1
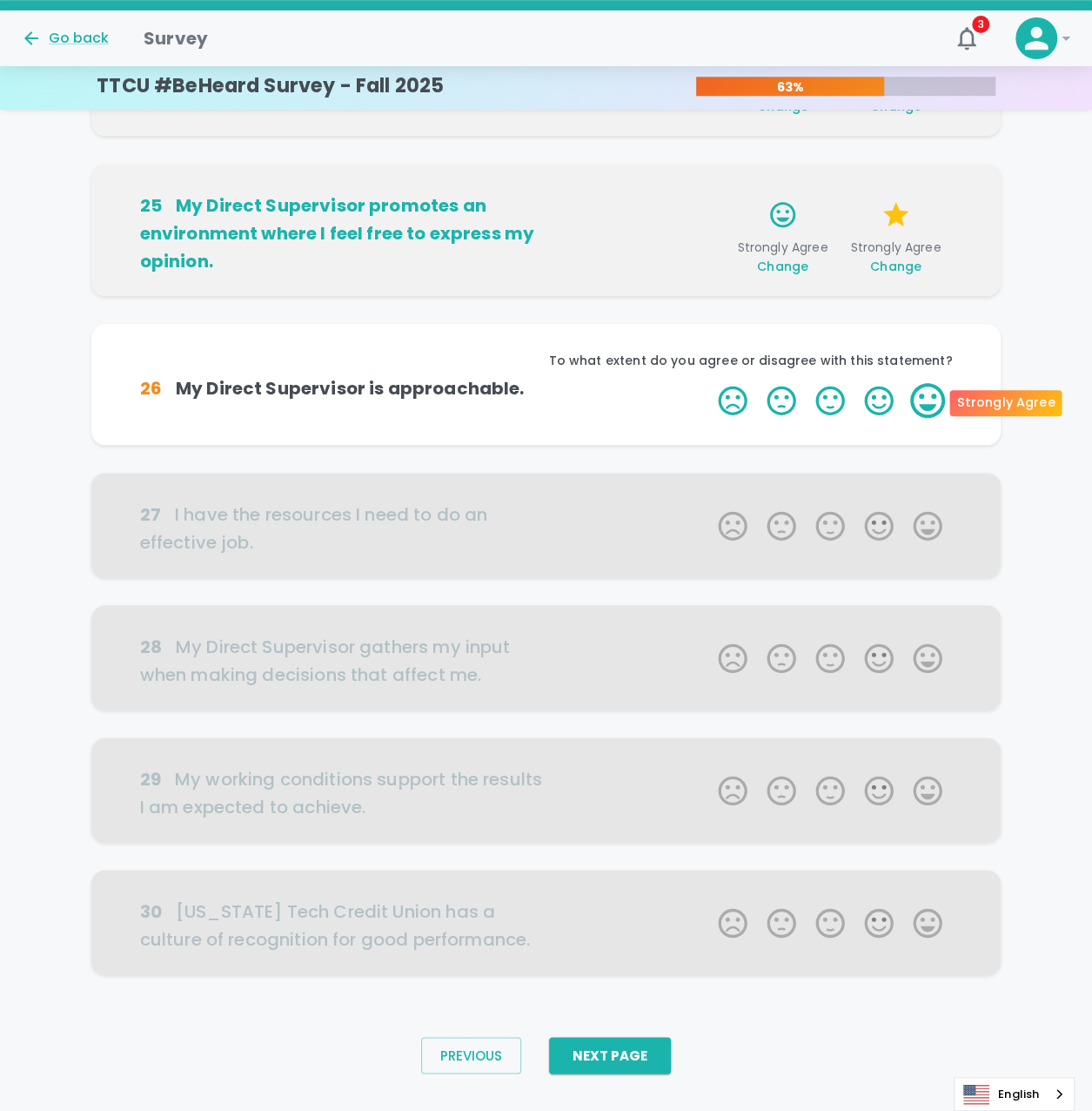
click at [935, 410] on label "5 Stars" at bounding box center [928, 400] width 49 height 35
click at [708, 383] on input "5 Stars" at bounding box center [707, 382] width 1 height 1
click at [935, 410] on label "5 Stars" at bounding box center [928, 400] width 49 height 35
click at [708, 383] on input "5 Stars" at bounding box center [707, 382] width 1 height 1
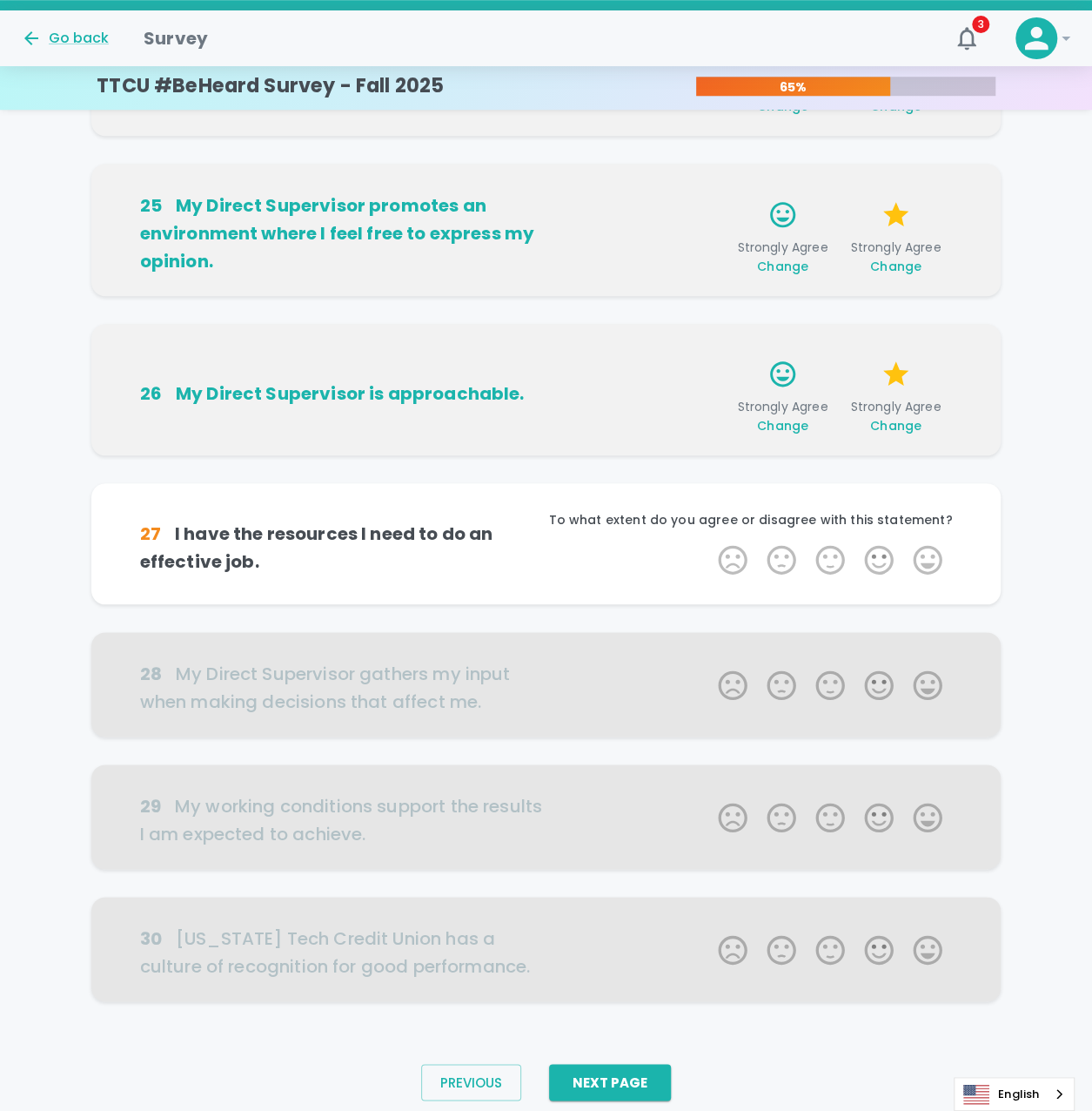
scroll to position [653, 0]
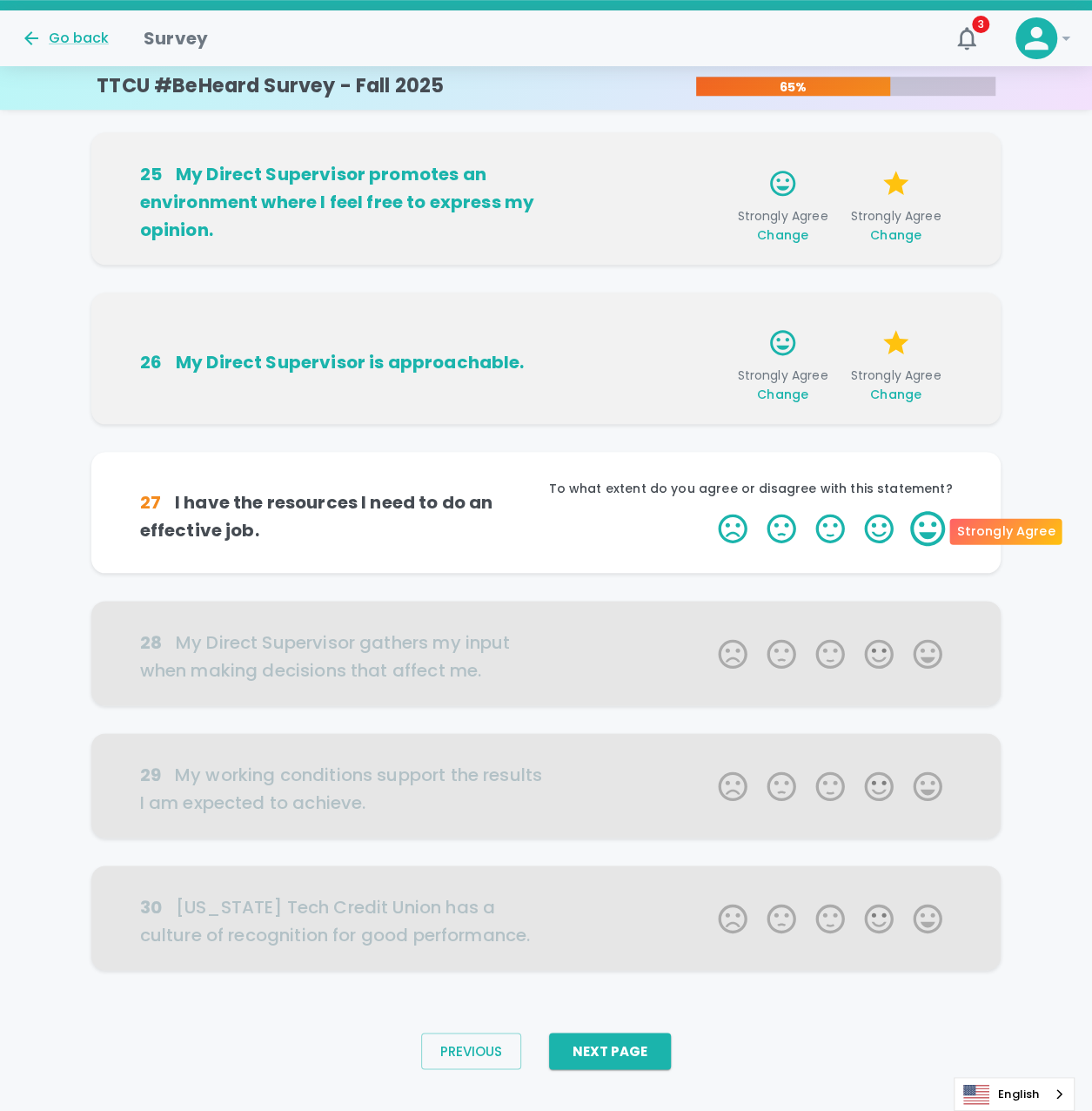
click at [925, 535] on label "5 Stars" at bounding box center [928, 528] width 49 height 35
click at [708, 511] on input "5 Stars" at bounding box center [707, 510] width 1 height 1
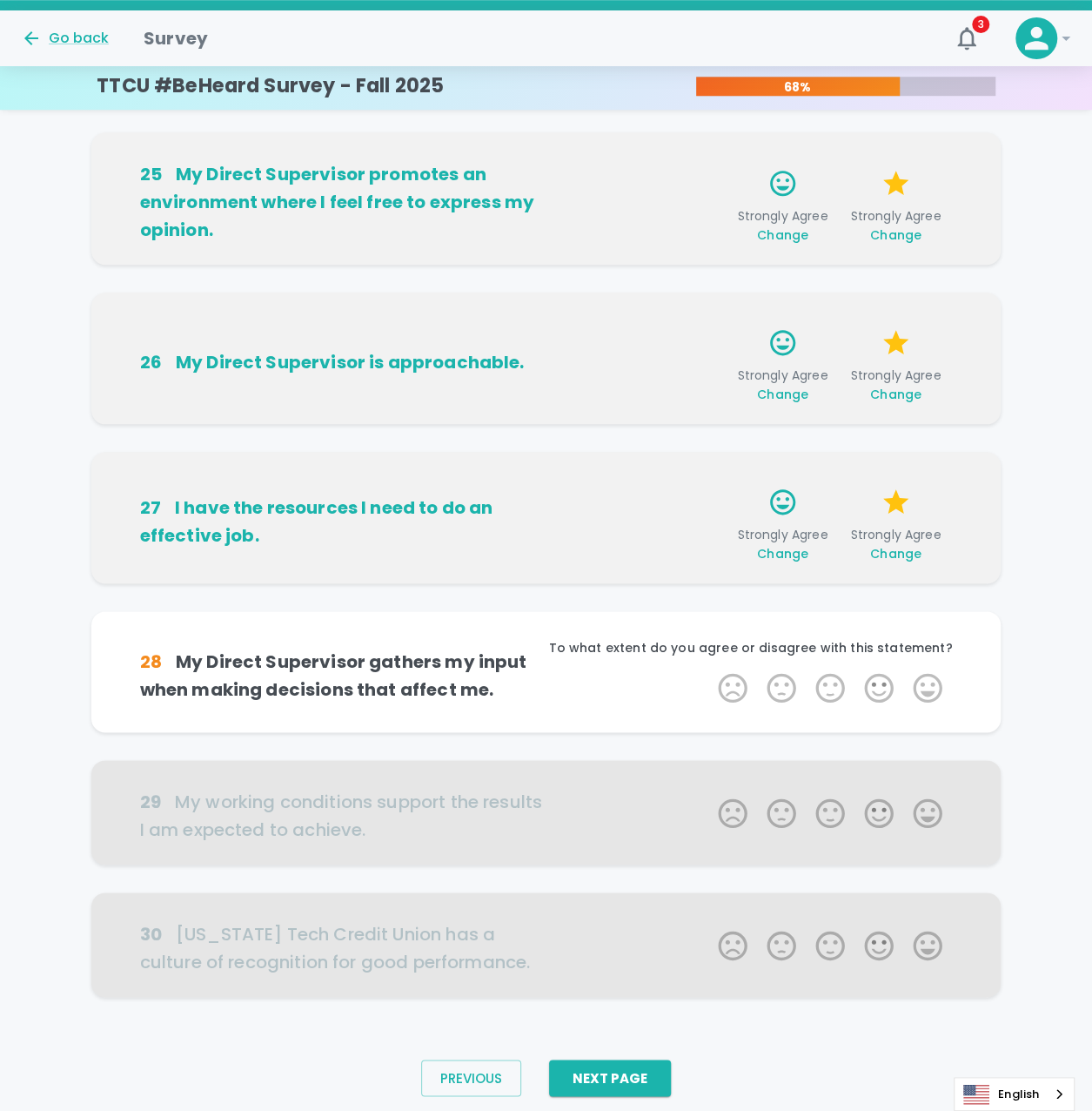
scroll to position [681, 0]
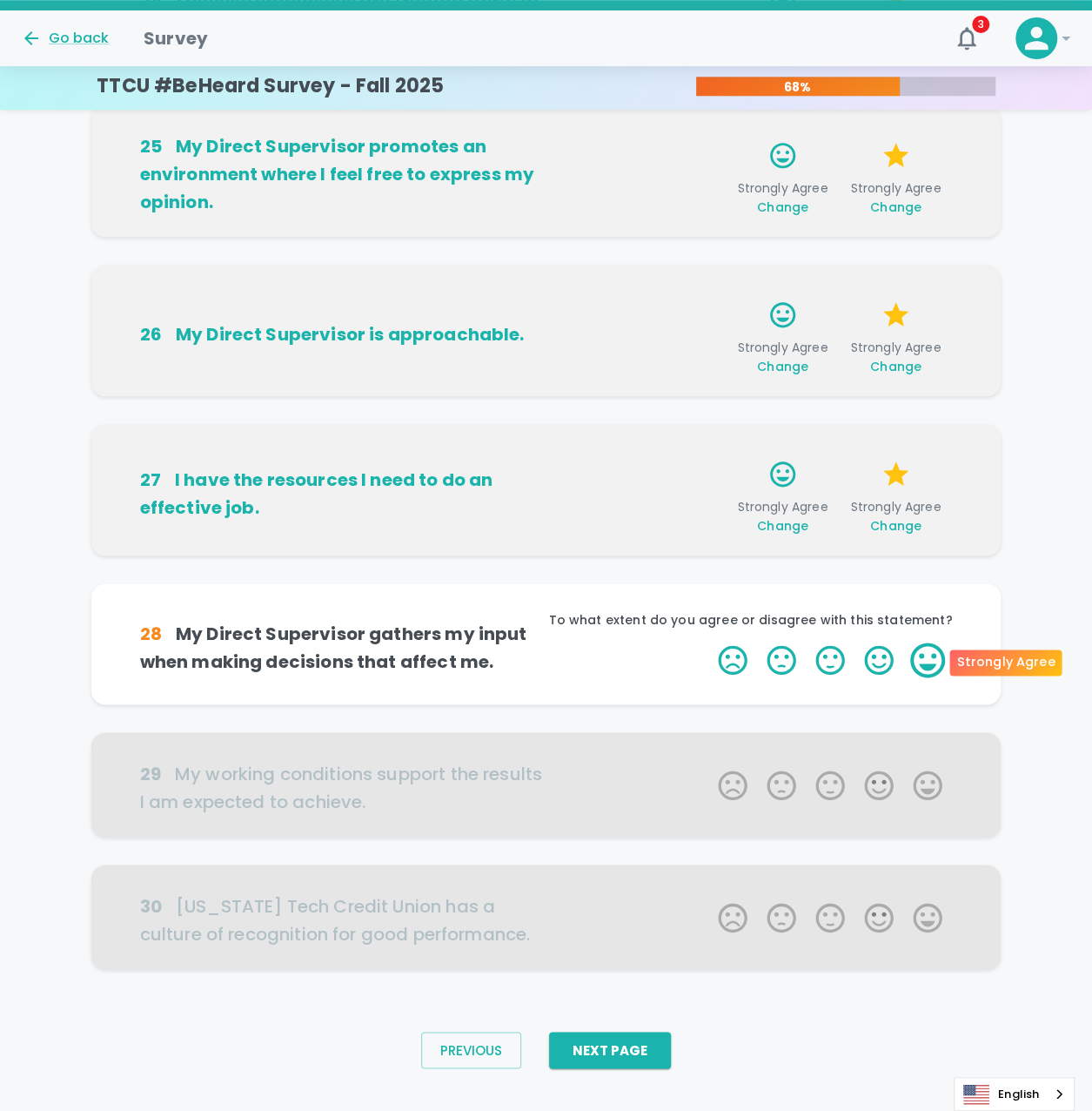
click at [926, 666] on label "5 Stars" at bounding box center [928, 659] width 49 height 35
click at [708, 642] on input "5 Stars" at bounding box center [707, 641] width 1 height 1
click at [926, 666] on label "5 Stars" at bounding box center [928, 659] width 49 height 35
click at [708, 642] on input "5 Stars" at bounding box center [707, 641] width 1 height 1
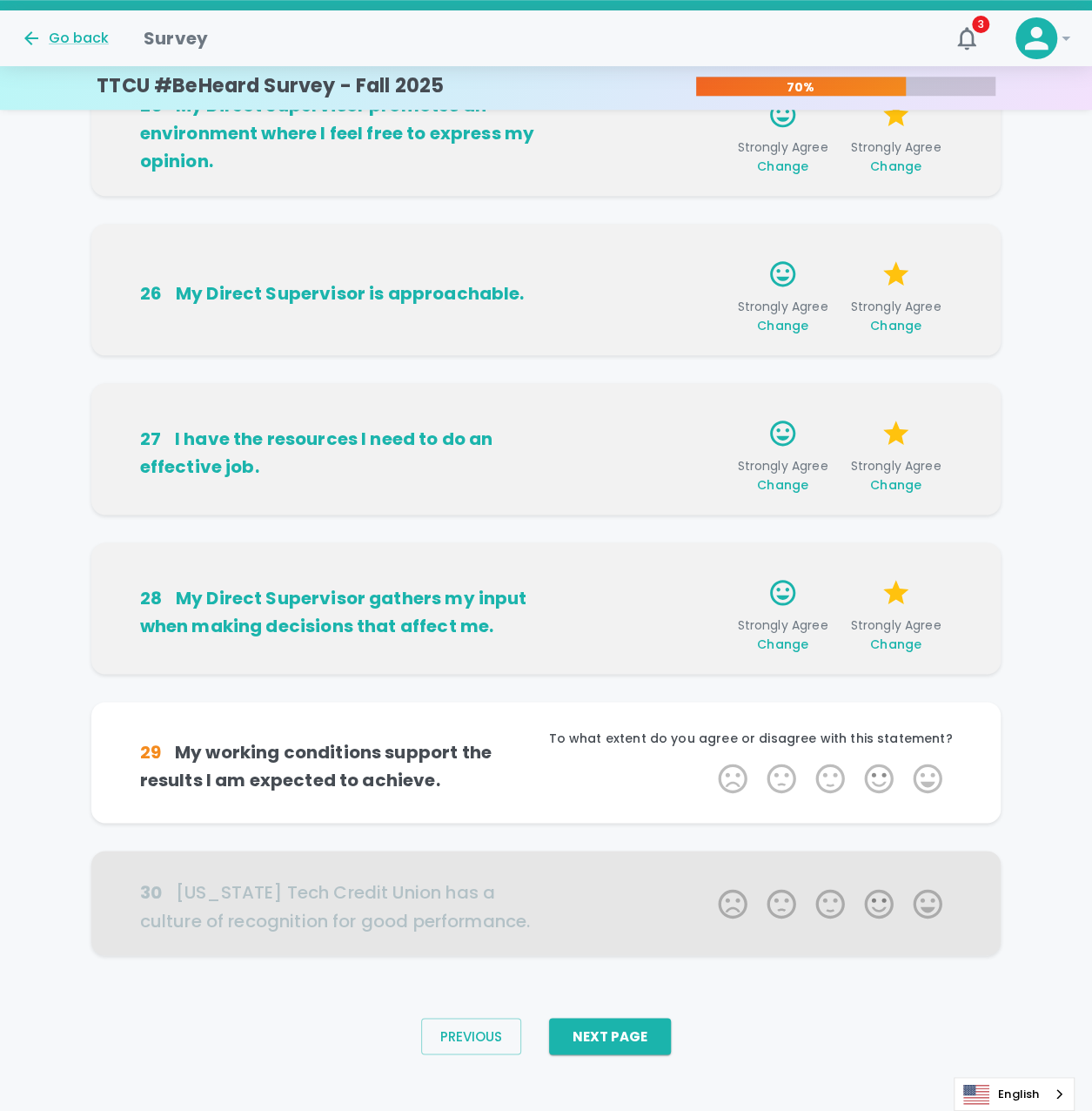
scroll to position [735, 0]
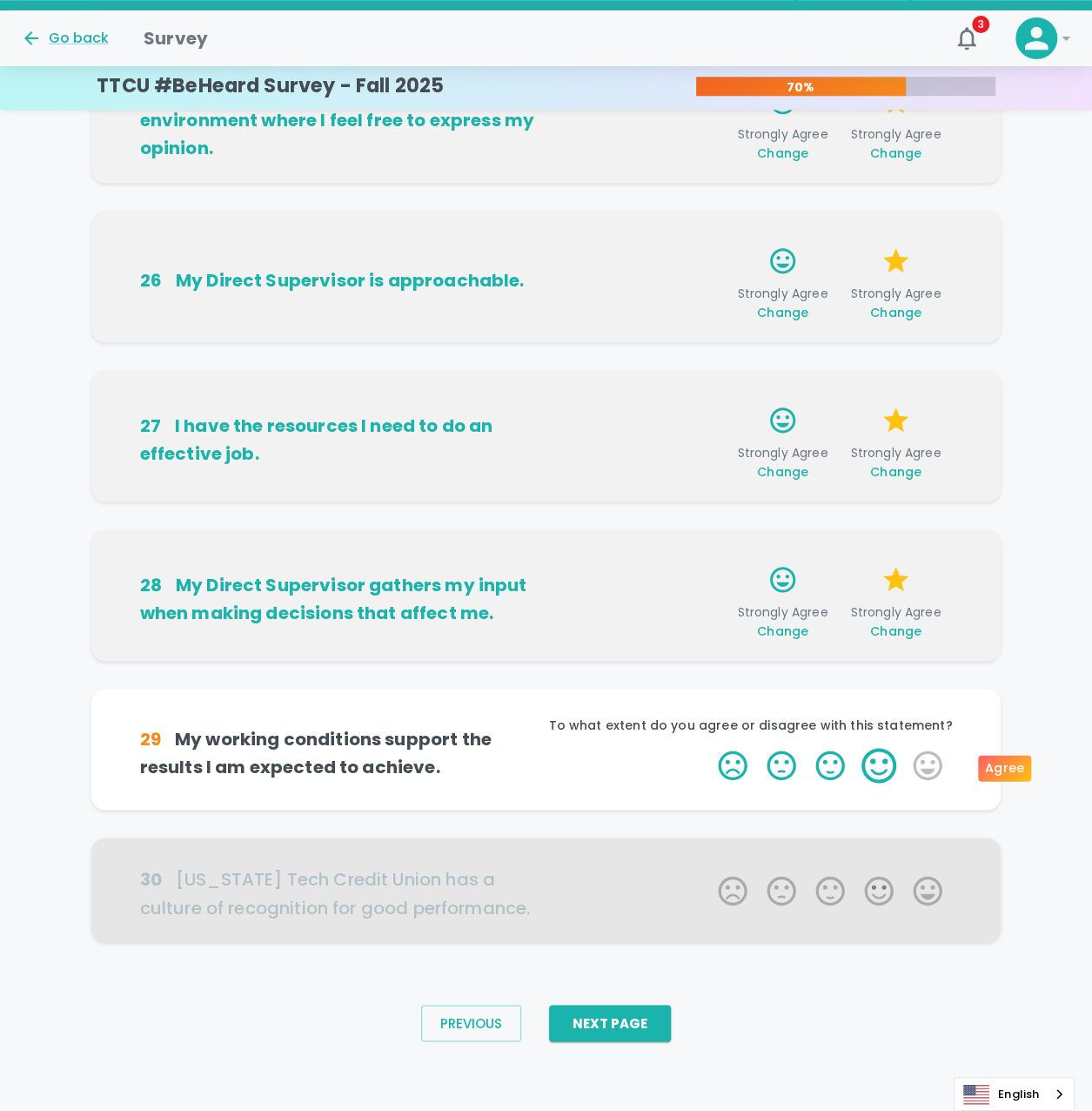
click at [872, 764] on label "4 Stars" at bounding box center [879, 764] width 49 height 35
click at [708, 748] on input "4 Stars" at bounding box center [707, 747] width 1 height 1
click at [872, 764] on label "4 Stars" at bounding box center [879, 764] width 49 height 35
click at [708, 748] on input "4 Stars" at bounding box center [707, 747] width 1 height 1
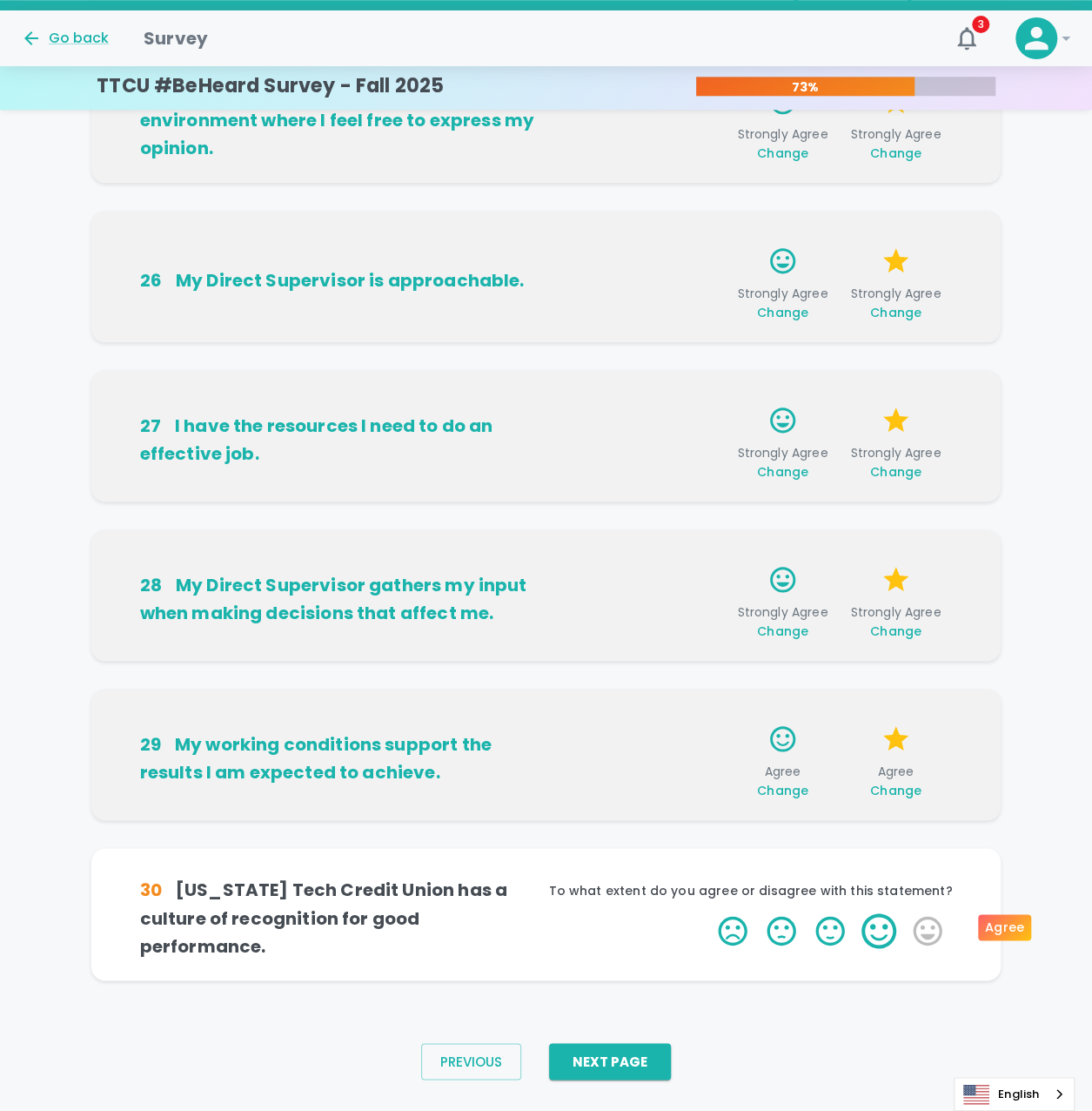
click at [890, 922] on label "4 Stars" at bounding box center [879, 930] width 49 height 35
click at [708, 913] on input "4 Stars" at bounding box center [707, 912] width 1 height 1
click at [890, 922] on label "4 Stars" at bounding box center [879, 930] width 49 height 35
click at [708, 913] on input "4 Stars" at bounding box center [707, 912] width 1 height 1
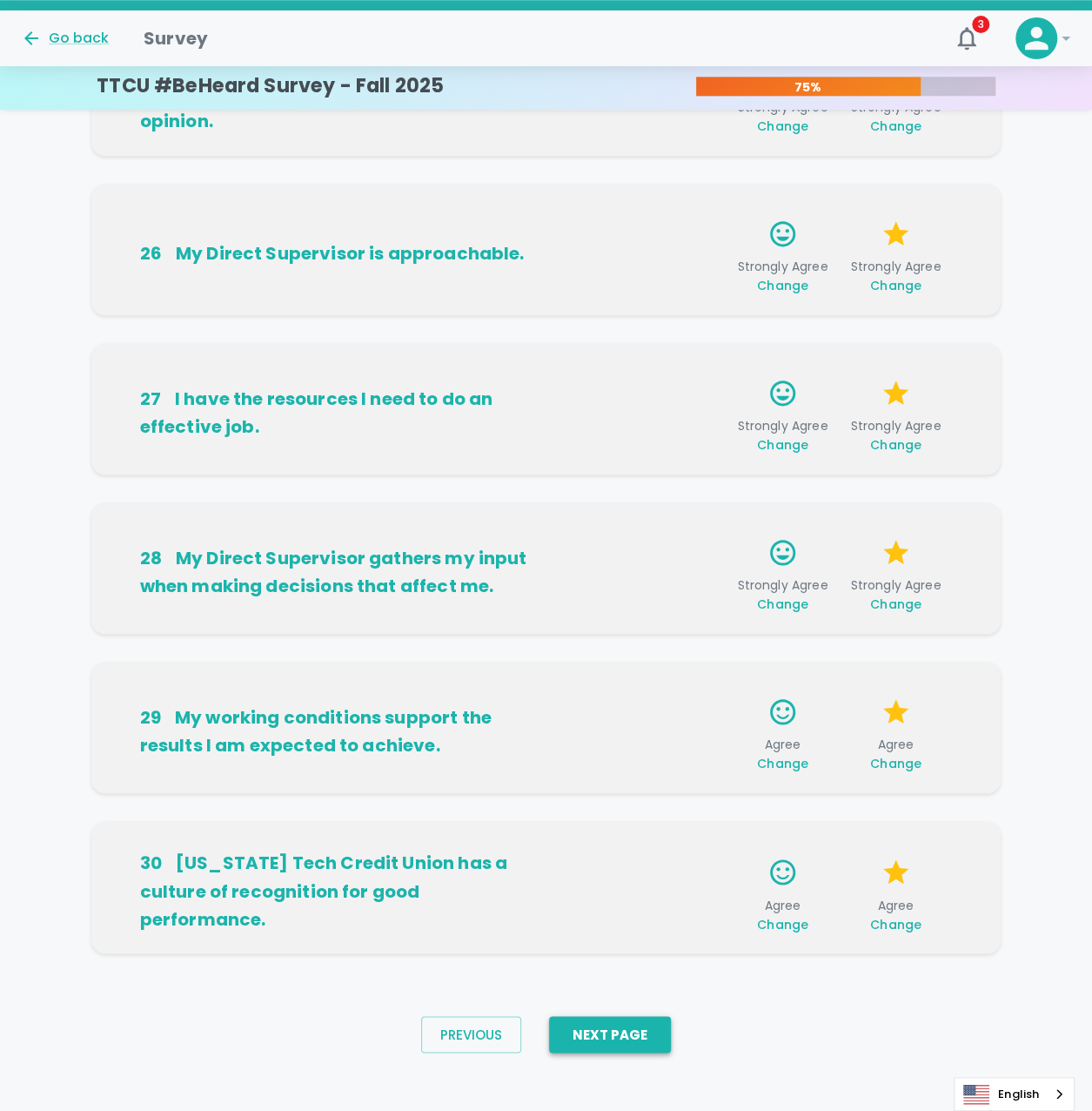
click at [583, 1037] on button "Next Page" at bounding box center [610, 1033] width 121 height 37
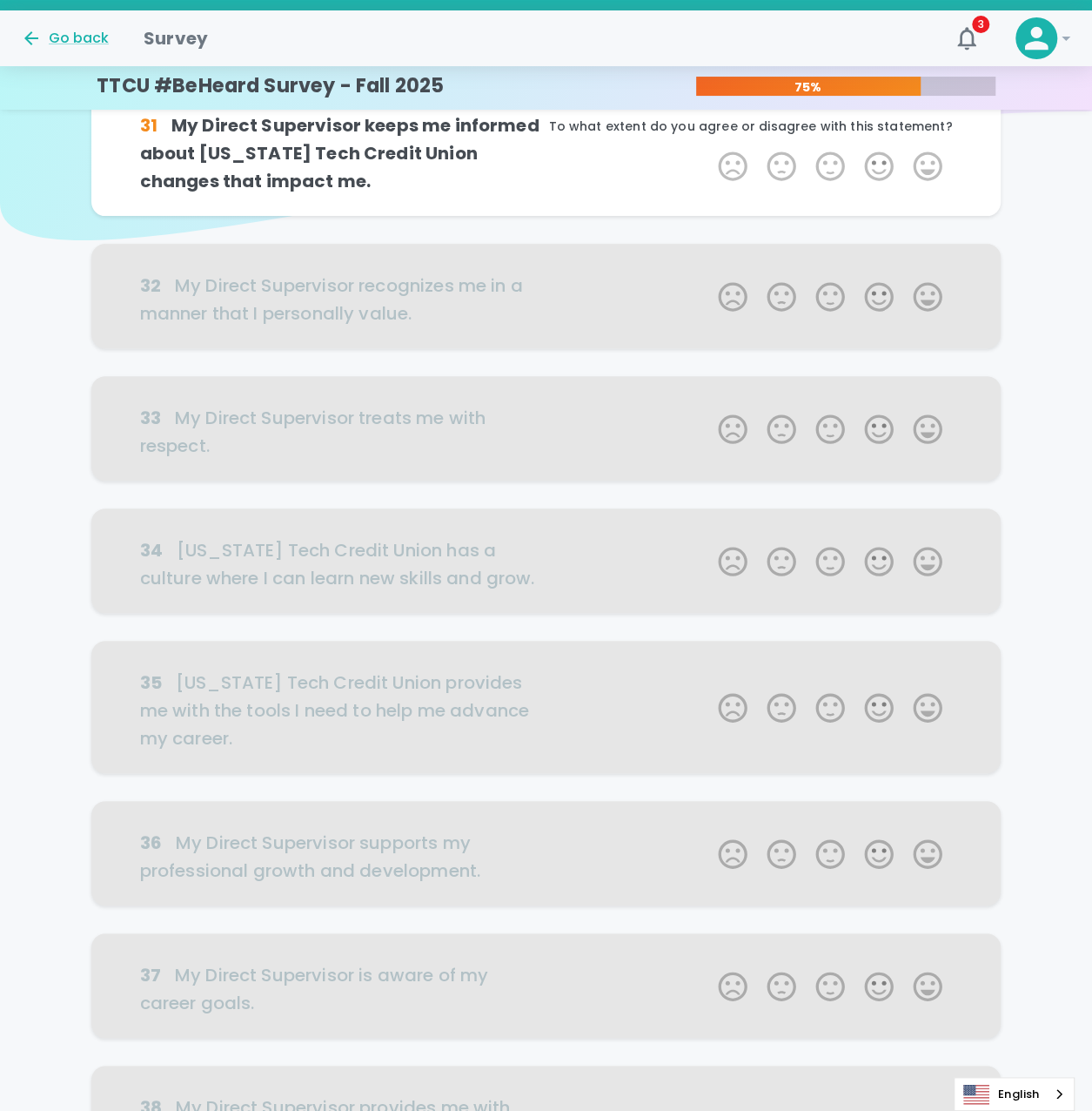
scroll to position [0, 0]
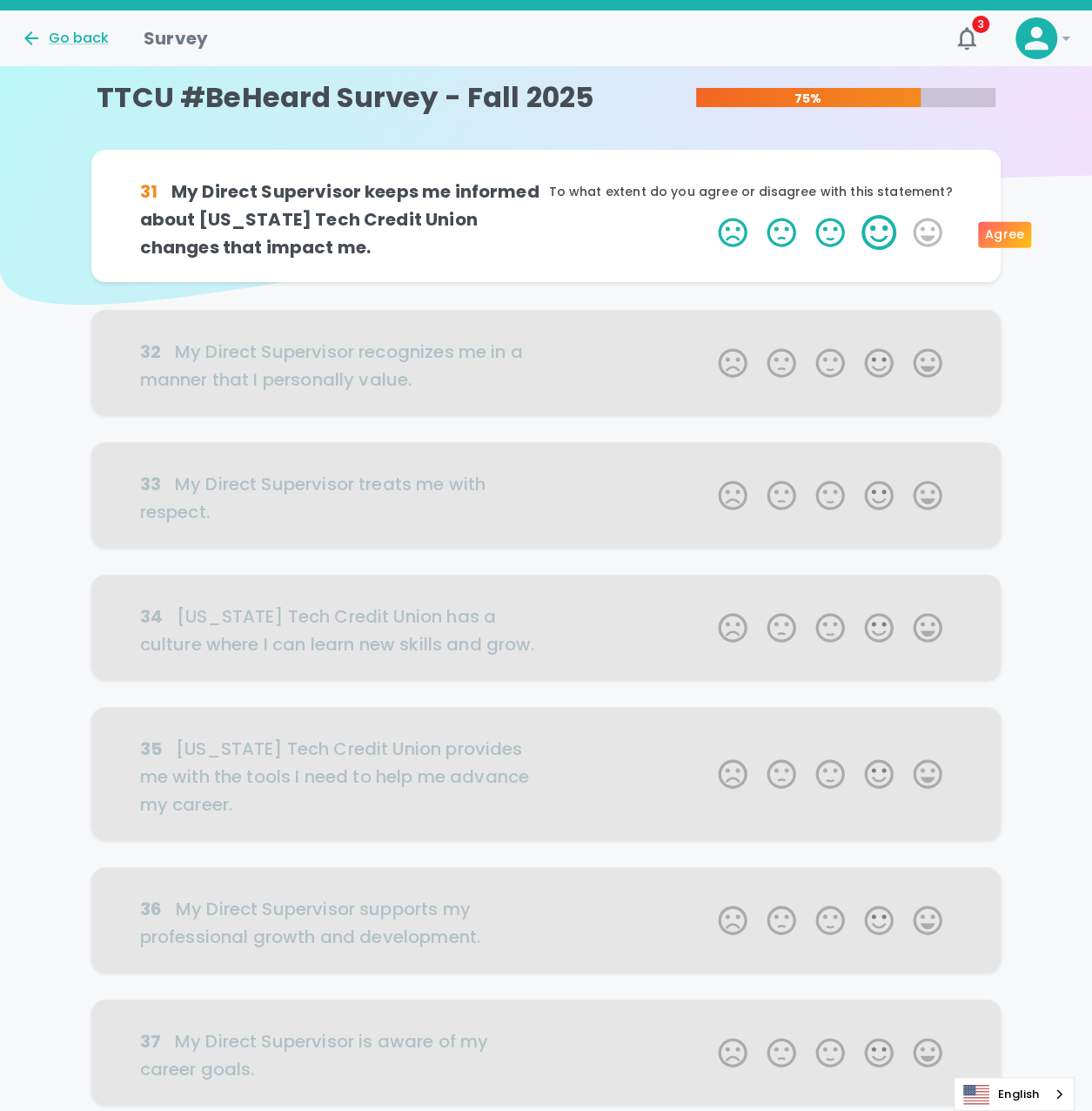
click at [867, 229] on label "4 Stars" at bounding box center [879, 232] width 49 height 35
click at [708, 215] on input "4 Stars" at bounding box center [707, 214] width 1 height 1
click at [867, 229] on label "4 Stars" at bounding box center [879, 232] width 49 height 35
click at [708, 215] on input "4 Stars" at bounding box center [707, 214] width 1 height 1
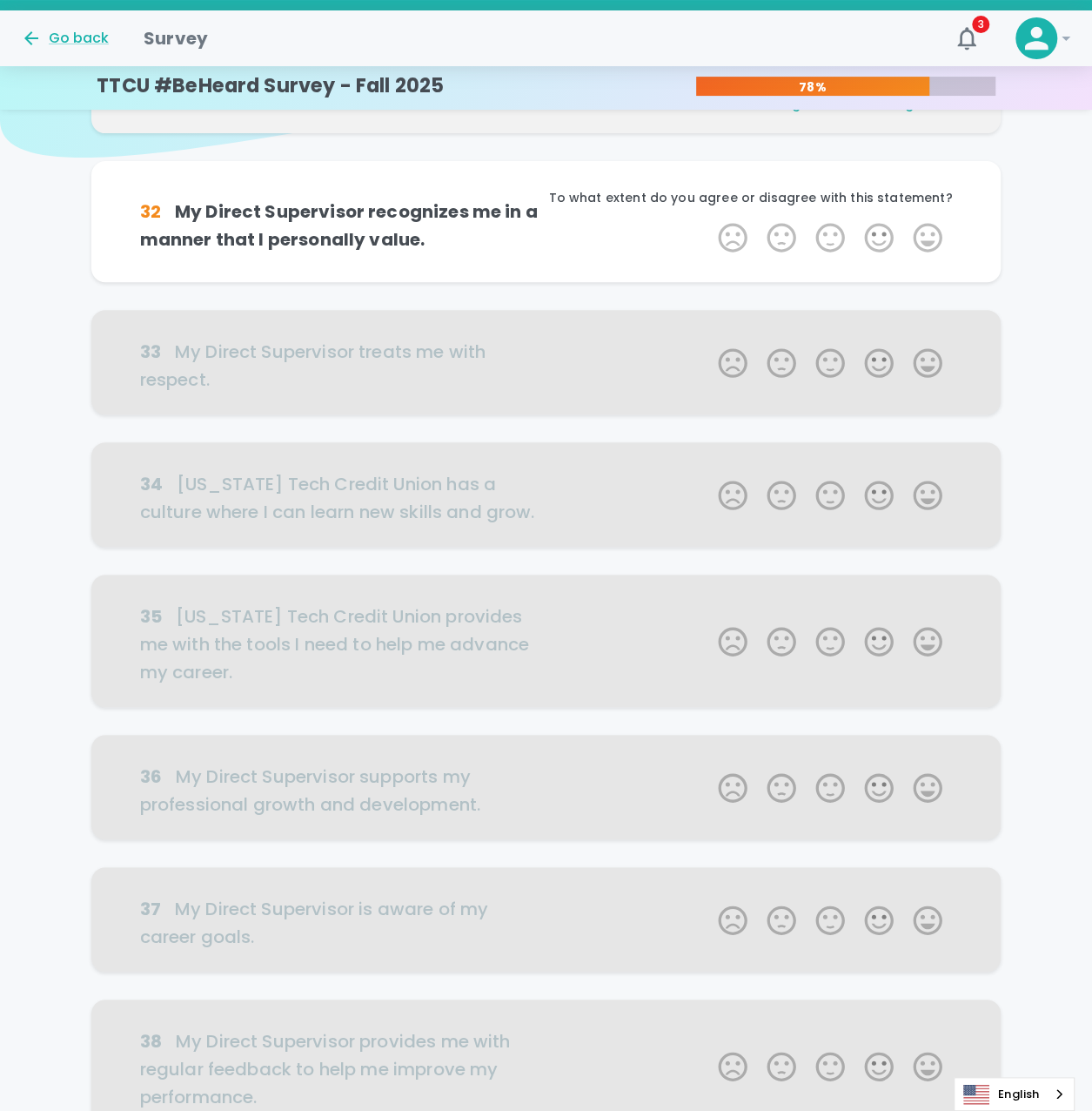
scroll to position [154, 0]
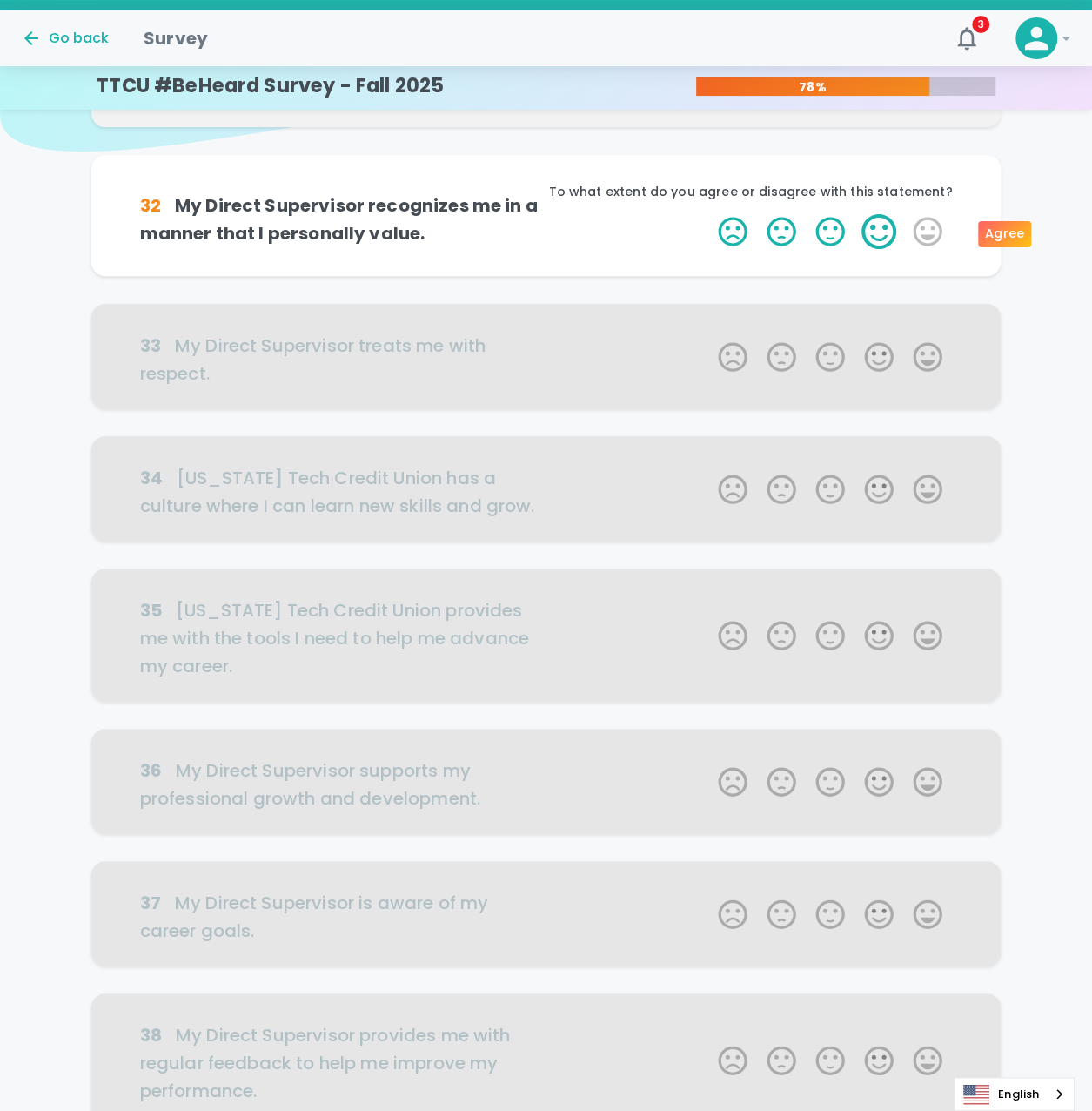
click at [867, 236] on label "4 Stars" at bounding box center [879, 231] width 49 height 35
click at [708, 214] on input "4 Stars" at bounding box center [707, 213] width 1 height 1
click at [867, 236] on label "4 Stars" at bounding box center [879, 231] width 49 height 35
click at [708, 214] on input "4 Stars" at bounding box center [707, 213] width 1 height 1
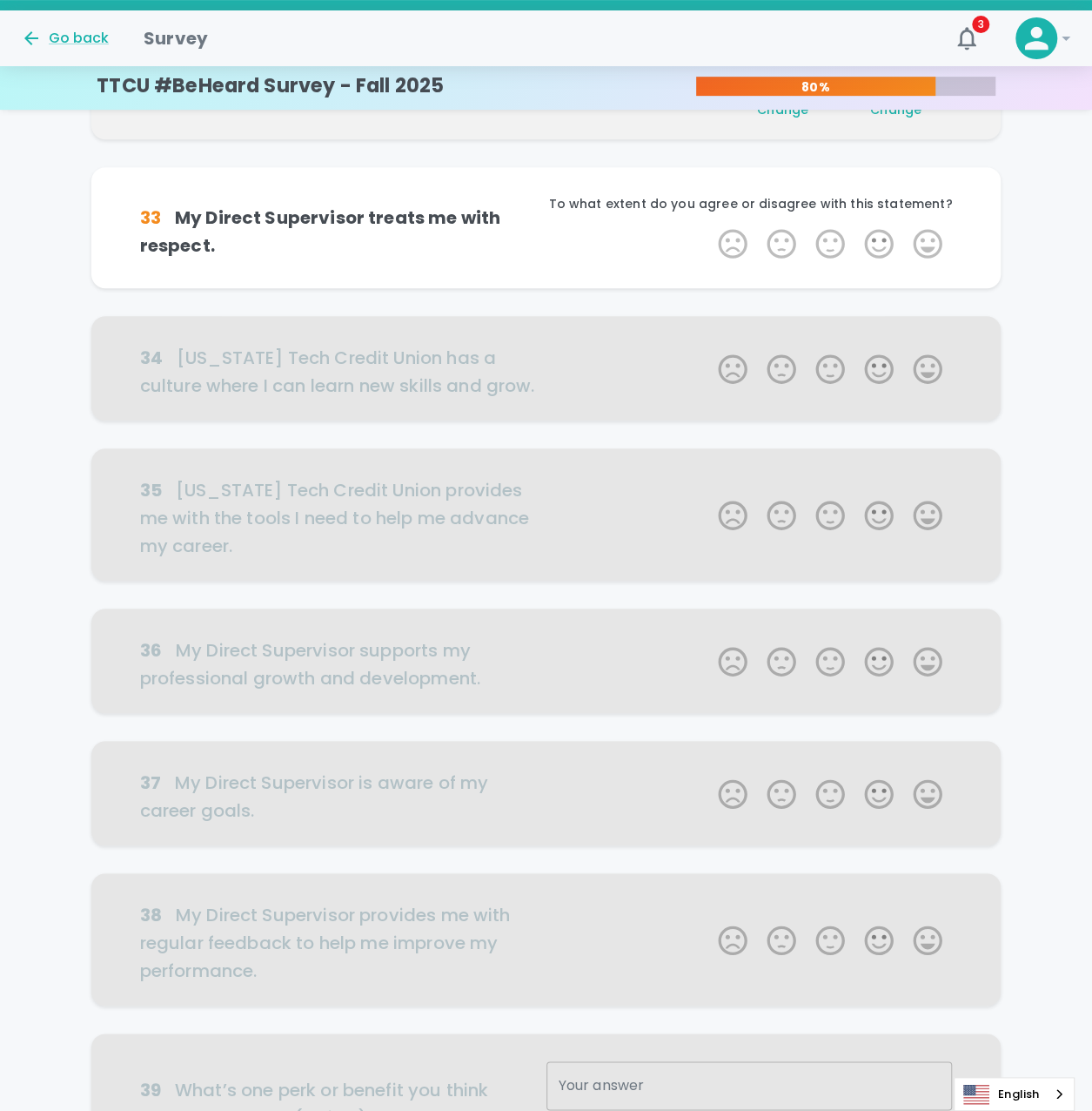
scroll to position [306, 0]
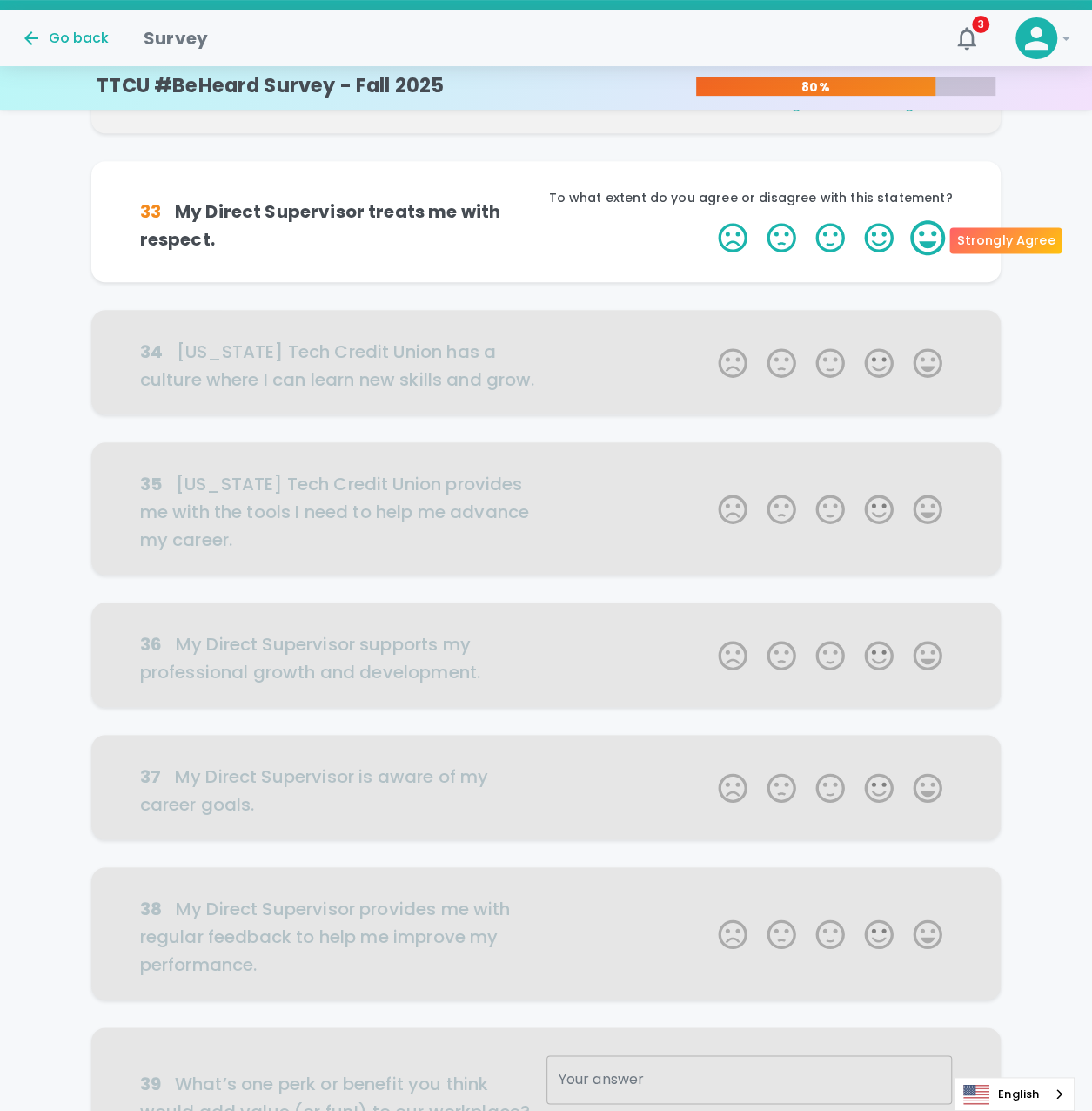
click at [919, 242] on label "5 Stars" at bounding box center [928, 238] width 49 height 35
click at [708, 221] on input "5 Stars" at bounding box center [707, 220] width 1 height 1
click at [919, 242] on label "5 Stars" at bounding box center [928, 238] width 49 height 35
click at [708, 221] on input "5 Stars" at bounding box center [707, 220] width 1 height 1
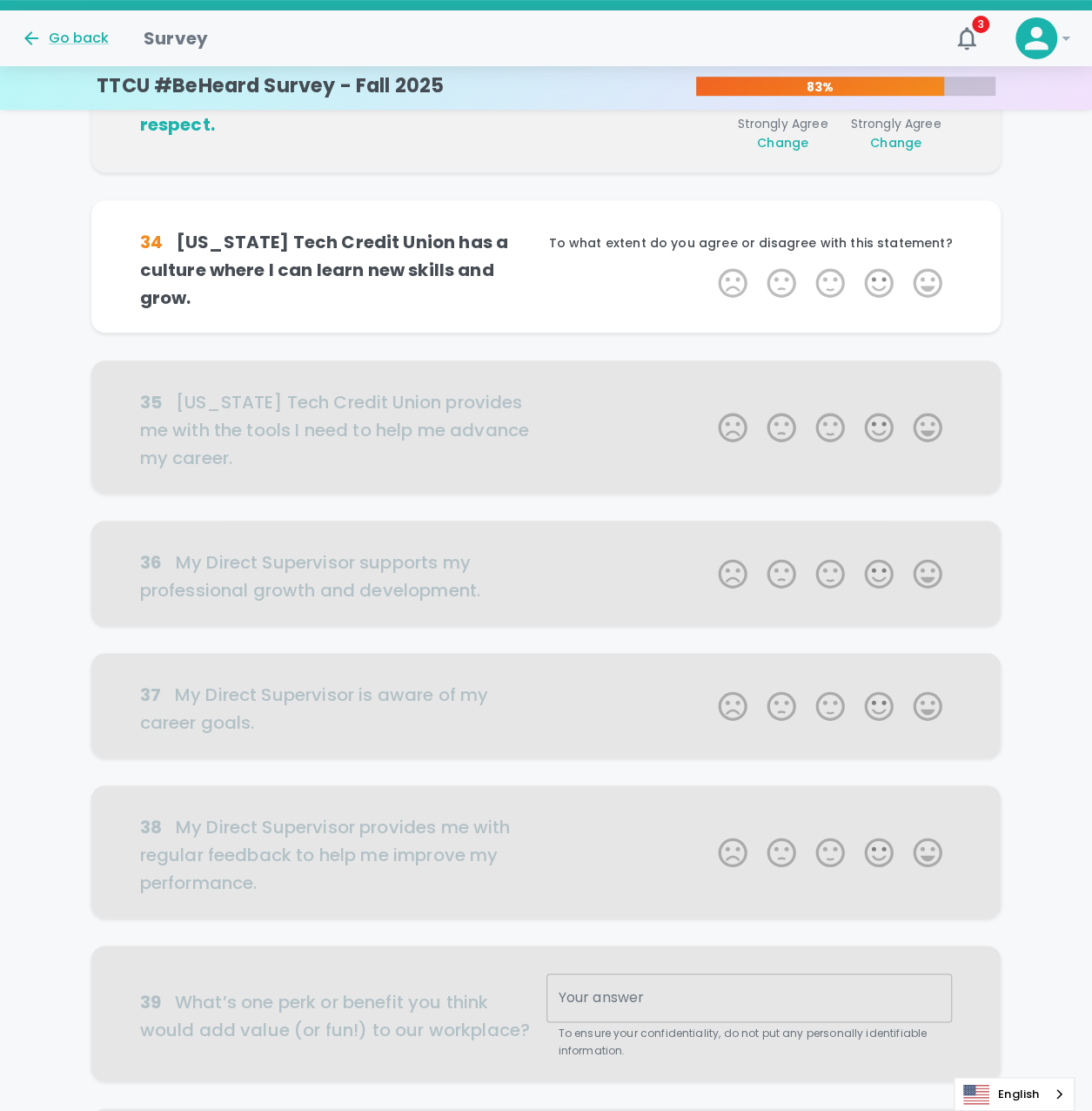
scroll to position [460, 0]
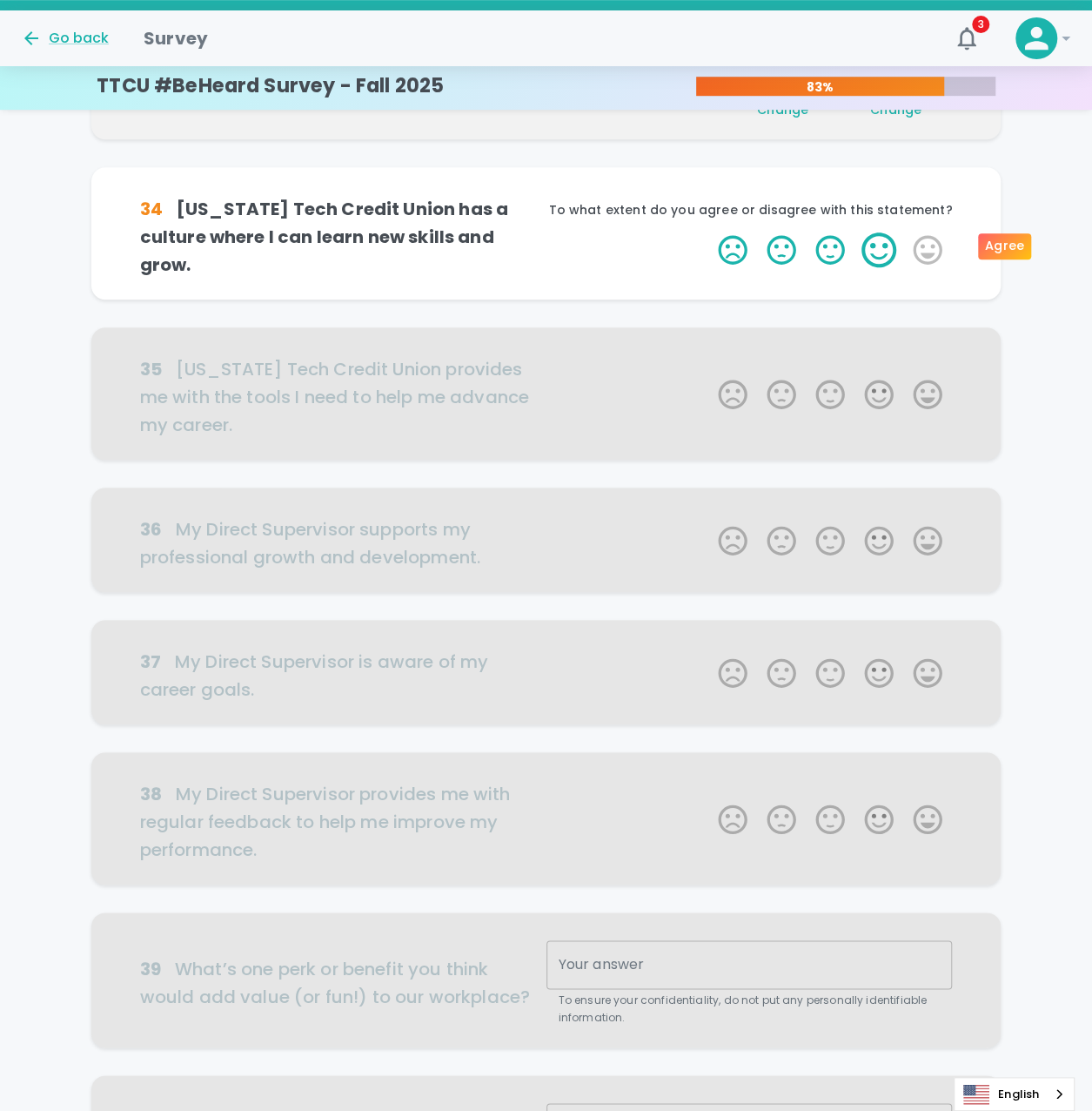
click at [874, 246] on label "4 Stars" at bounding box center [879, 249] width 49 height 35
click at [708, 232] on input "4 Stars" at bounding box center [707, 231] width 1 height 1
click at [874, 246] on label "4 Stars" at bounding box center [879, 249] width 49 height 35
click at [708, 232] on input "4 Stars" at bounding box center [707, 231] width 1 height 1
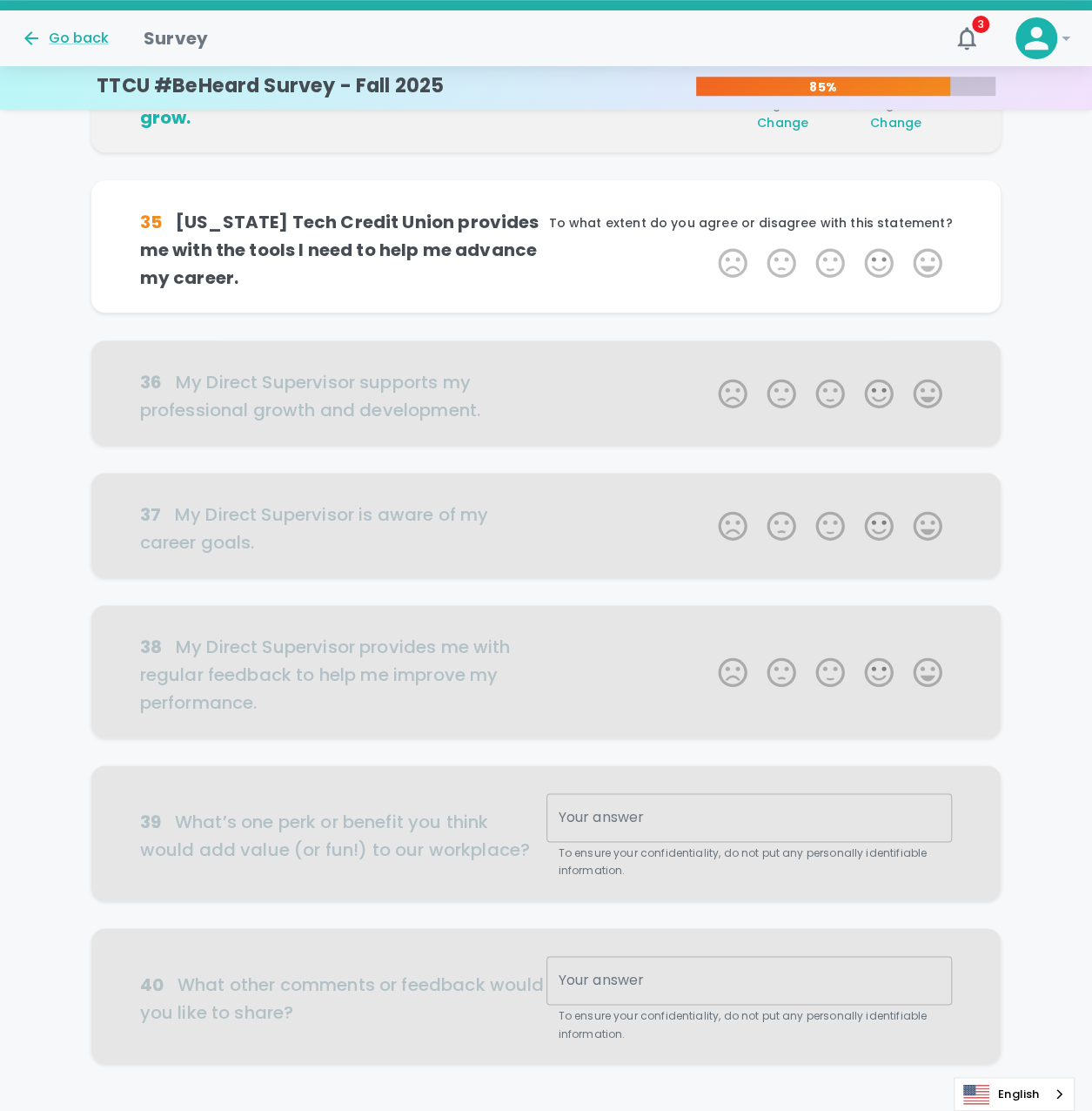
scroll to position [613, 0]
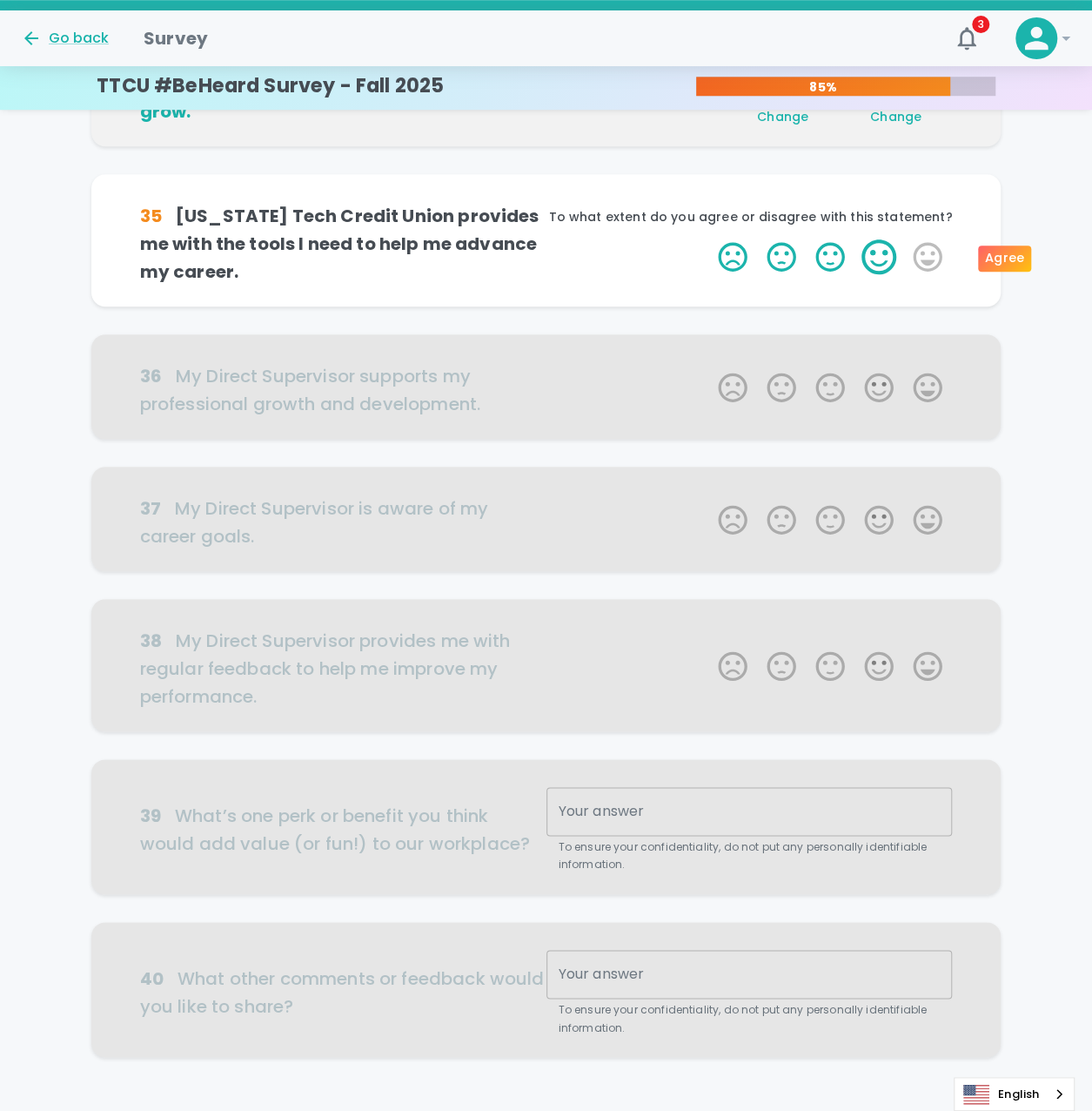
click at [873, 258] on label "4 Stars" at bounding box center [879, 256] width 49 height 35
click at [708, 239] on input "4 Stars" at bounding box center [707, 238] width 1 height 1
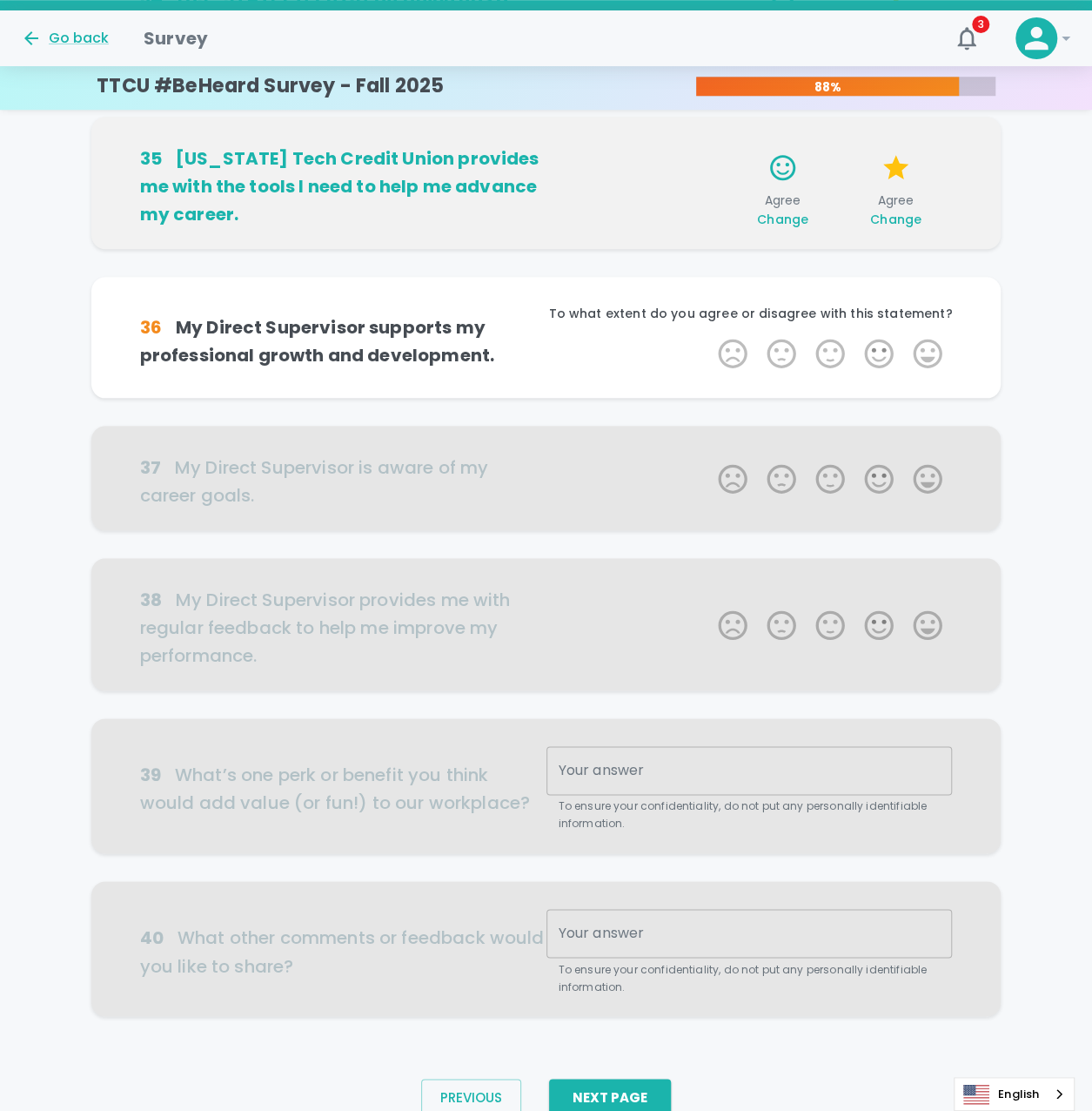
scroll to position [726, 0]
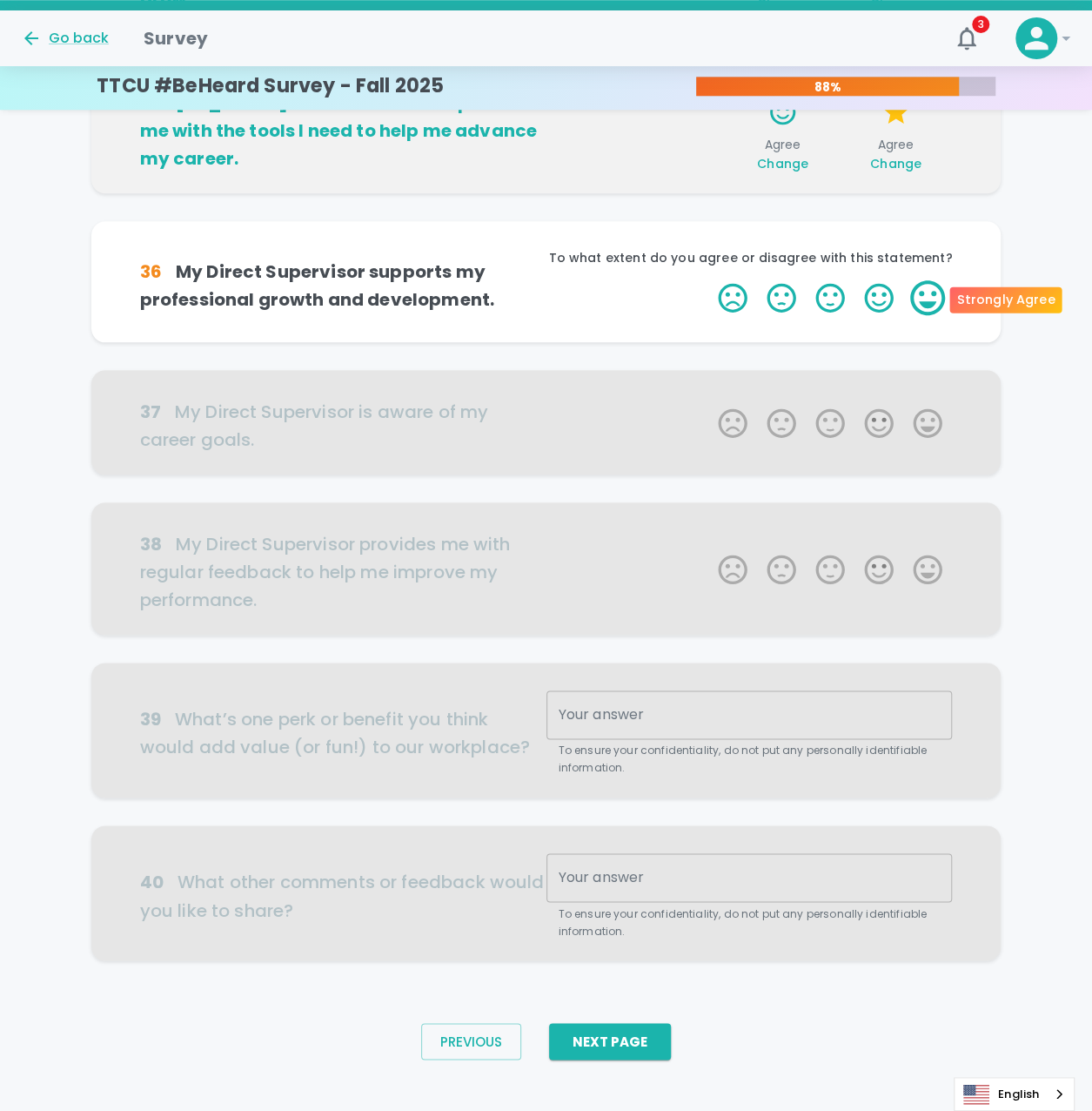
click at [935, 304] on label "5 Stars" at bounding box center [928, 297] width 49 height 35
click at [708, 280] on input "5 Stars" at bounding box center [707, 280] width 1 height 1
click at [935, 304] on label "5 Stars" at bounding box center [928, 297] width 49 height 35
click at [708, 280] on input "5 Stars" at bounding box center [707, 280] width 1 height 1
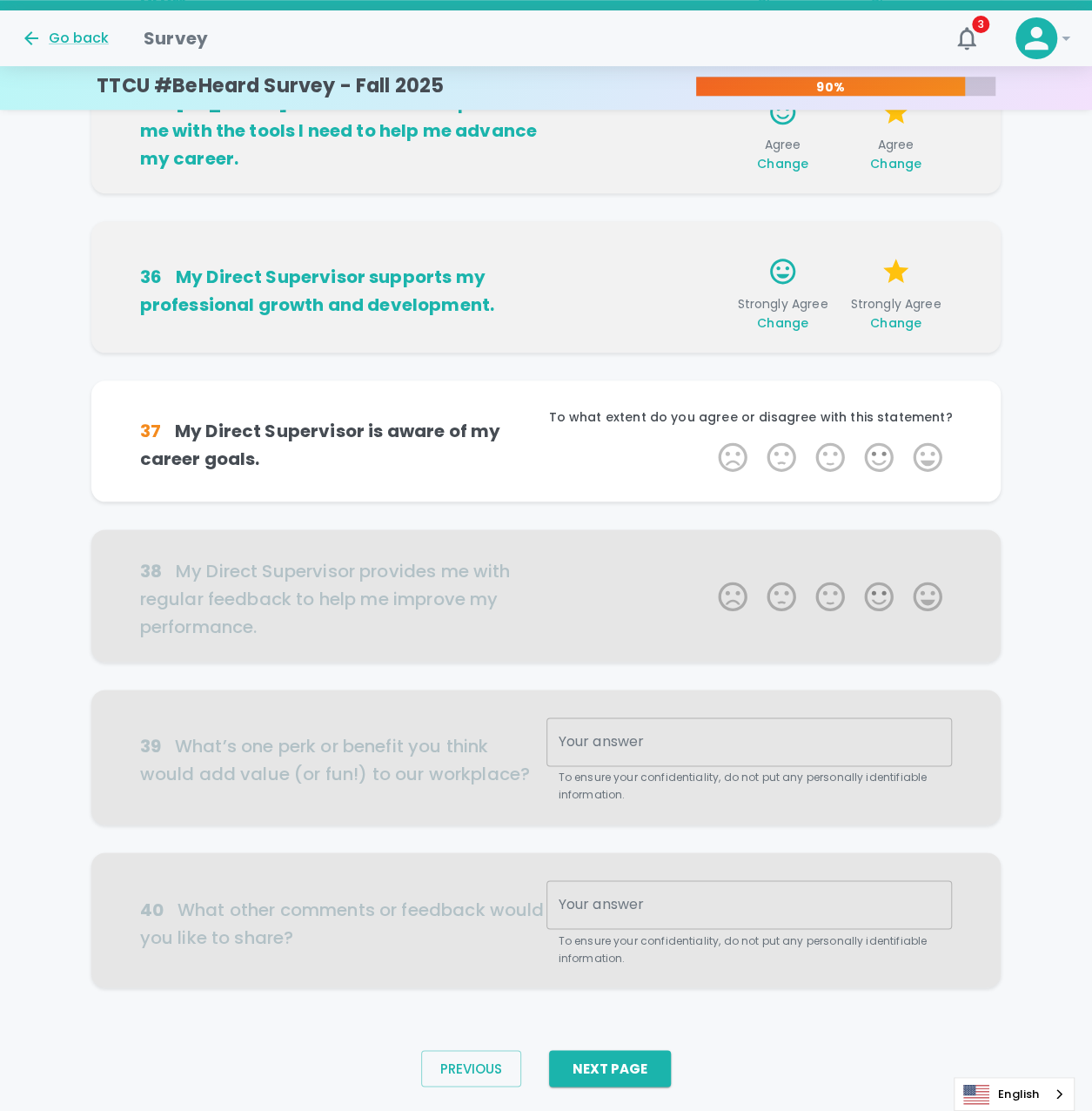
scroll to position [742, 0]
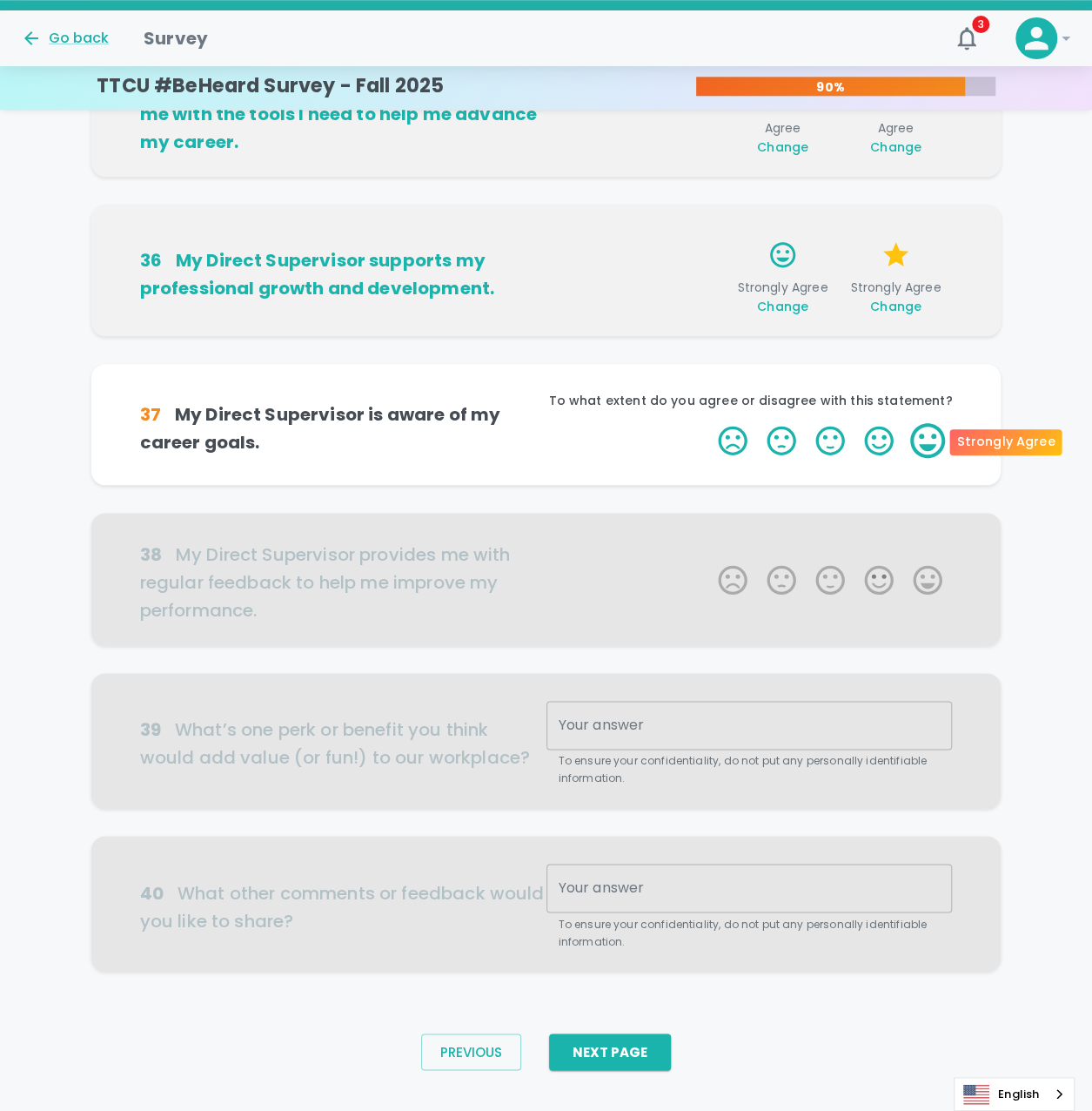
click at [928, 440] on label "5 Stars" at bounding box center [928, 440] width 49 height 35
click at [708, 423] on input "5 Stars" at bounding box center [707, 422] width 1 height 1
click at [928, 440] on label "5 Stars" at bounding box center [928, 440] width 49 height 35
click at [708, 423] on input "5 Stars" at bounding box center [707, 422] width 1 height 1
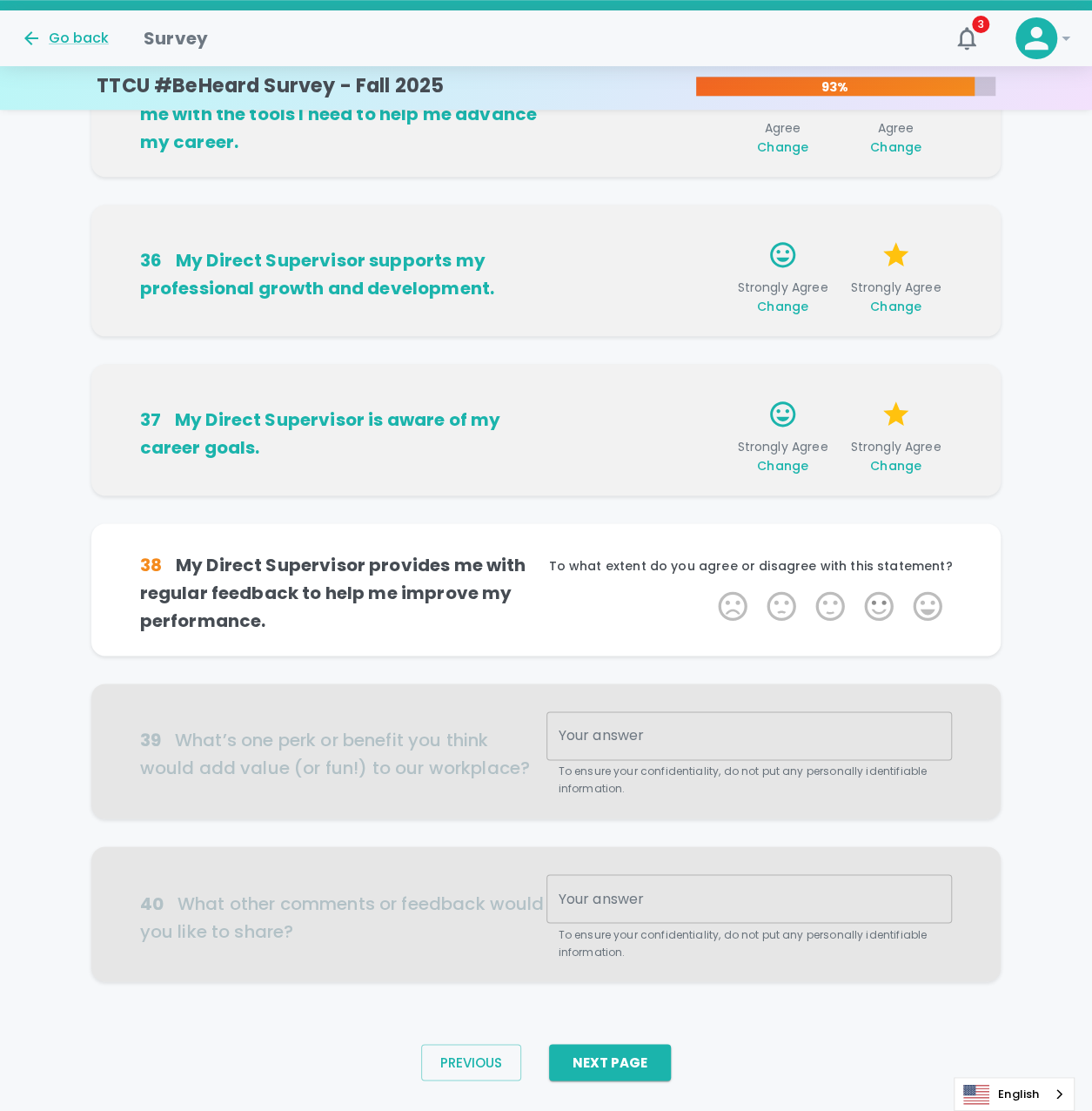
scroll to position [770, 0]
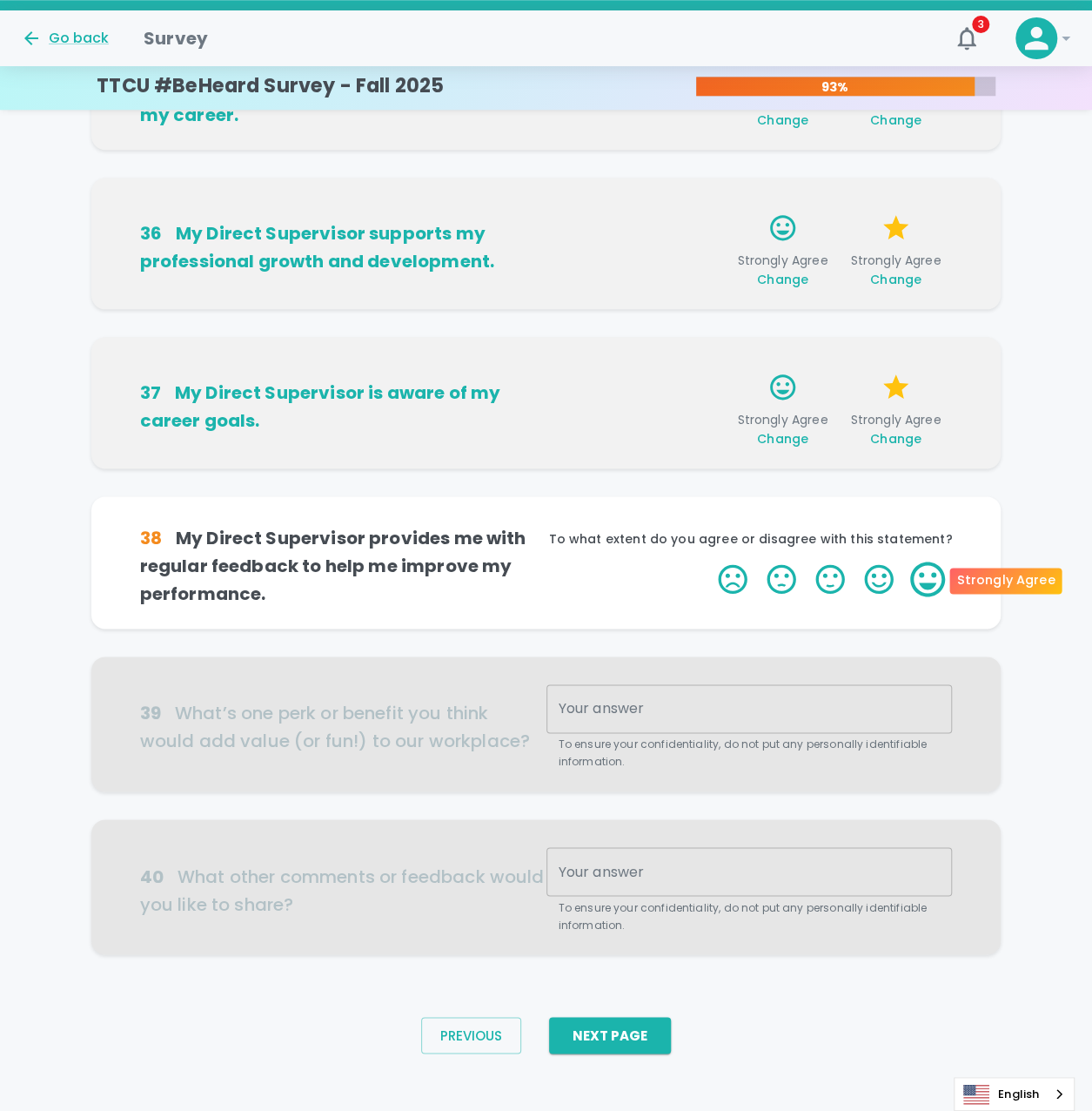
click at [911, 568] on label "5 Stars" at bounding box center [928, 579] width 49 height 35
click at [708, 562] on input "5 Stars" at bounding box center [707, 561] width 1 height 1
click at [920, 568] on label "5 Stars" at bounding box center [928, 579] width 49 height 35
click at [708, 562] on input "5 Stars" at bounding box center [707, 561] width 1 height 1
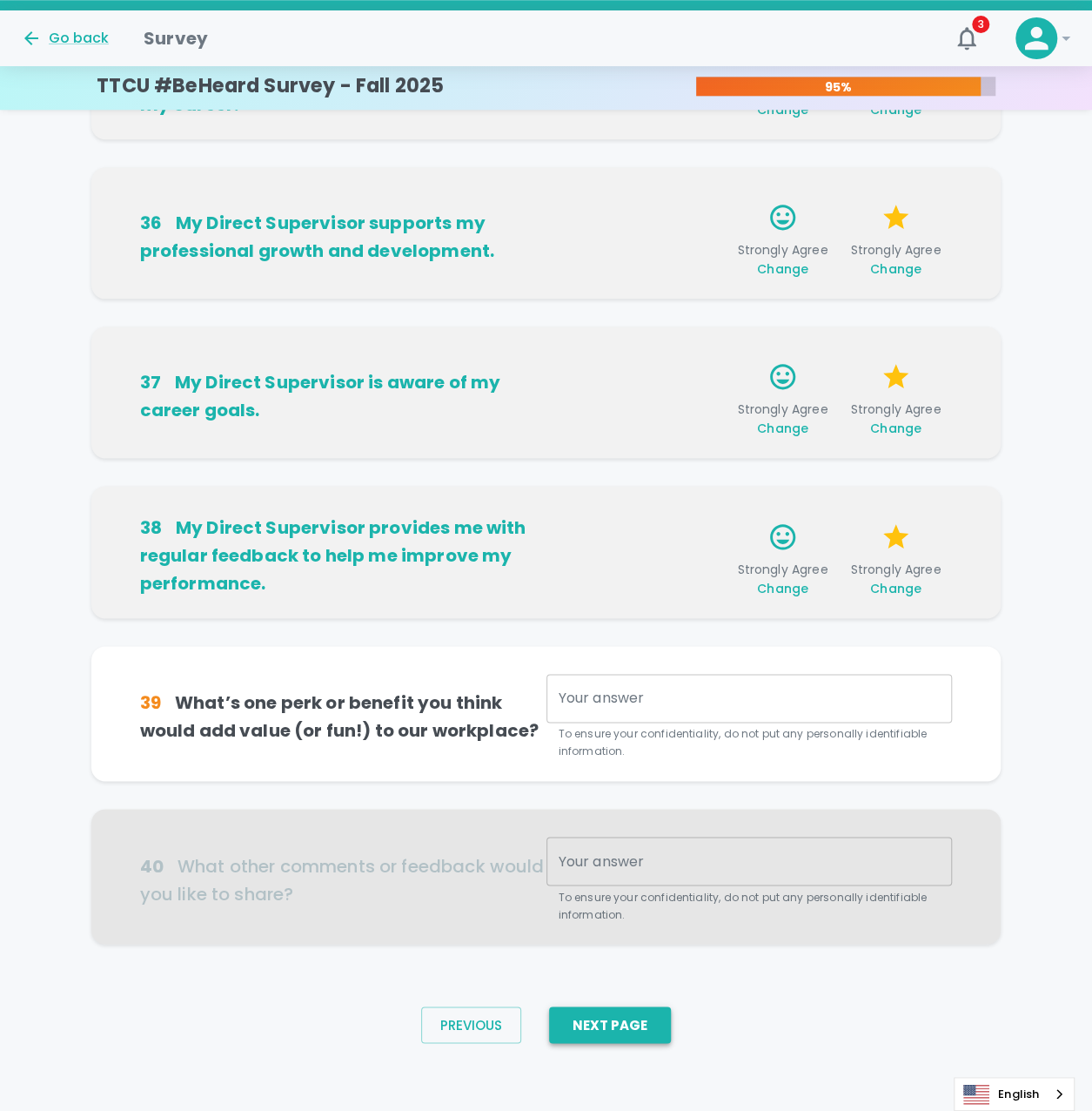
click at [567, 1033] on button "Next Page" at bounding box center [610, 1024] width 121 height 37
click at [704, 697] on textarea "Your answer" at bounding box center [750, 698] width 382 height 20
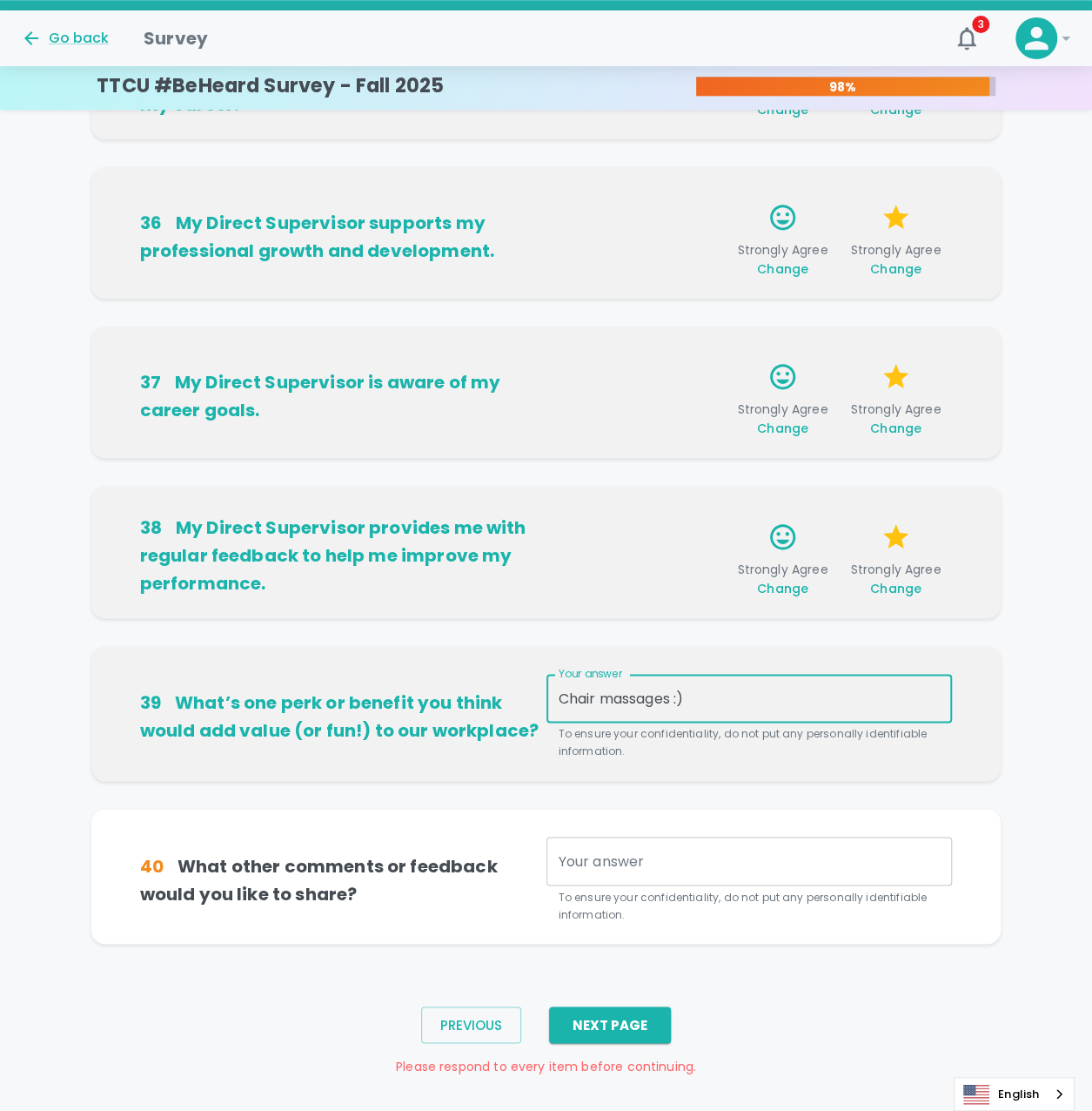
type textarea "Chair massages :)"
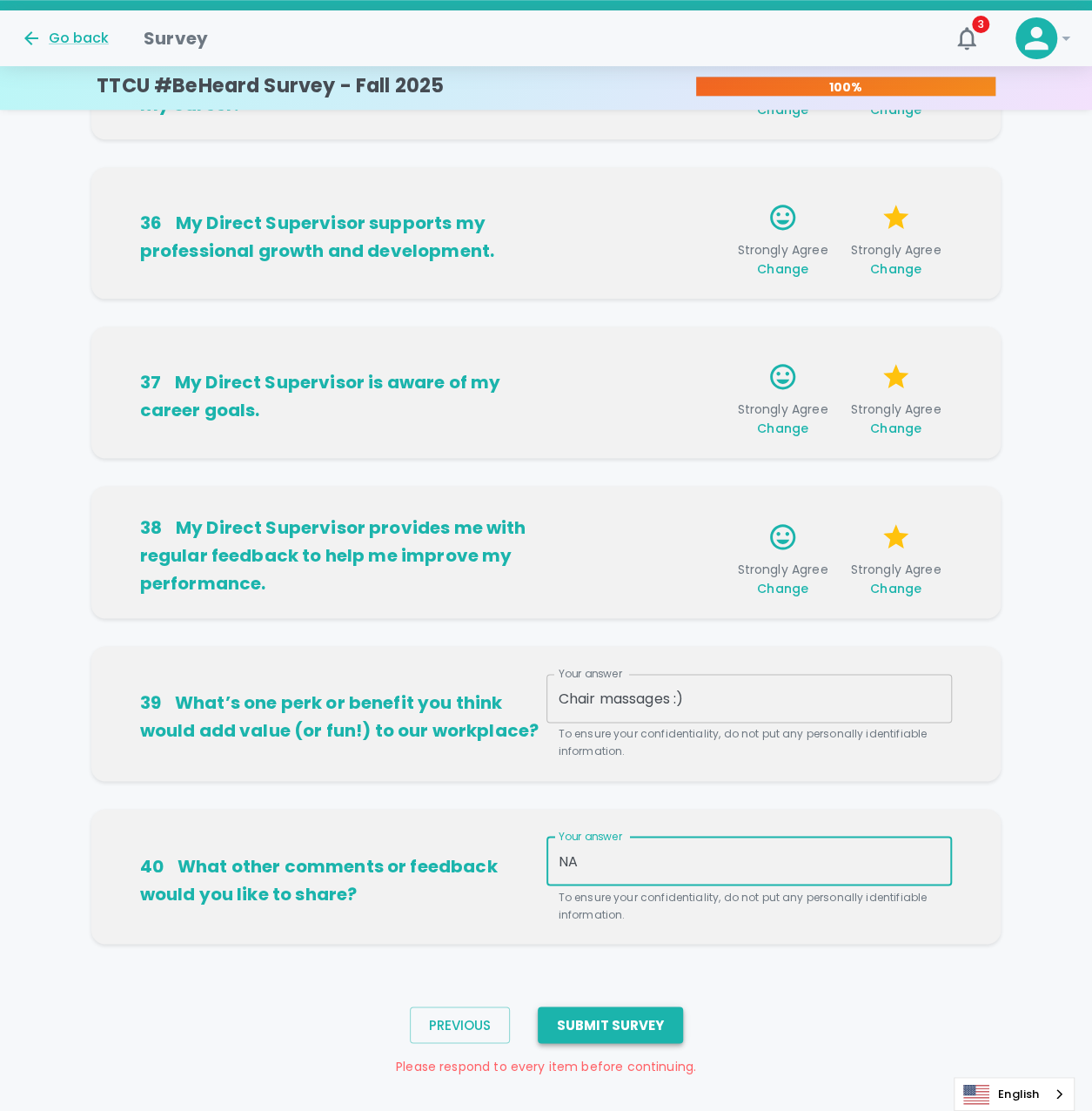
type textarea "NA"
click at [599, 1019] on button "Submit Survey" at bounding box center [610, 1024] width 146 height 37
